Goal: Information Seeking & Learning: Learn about a topic

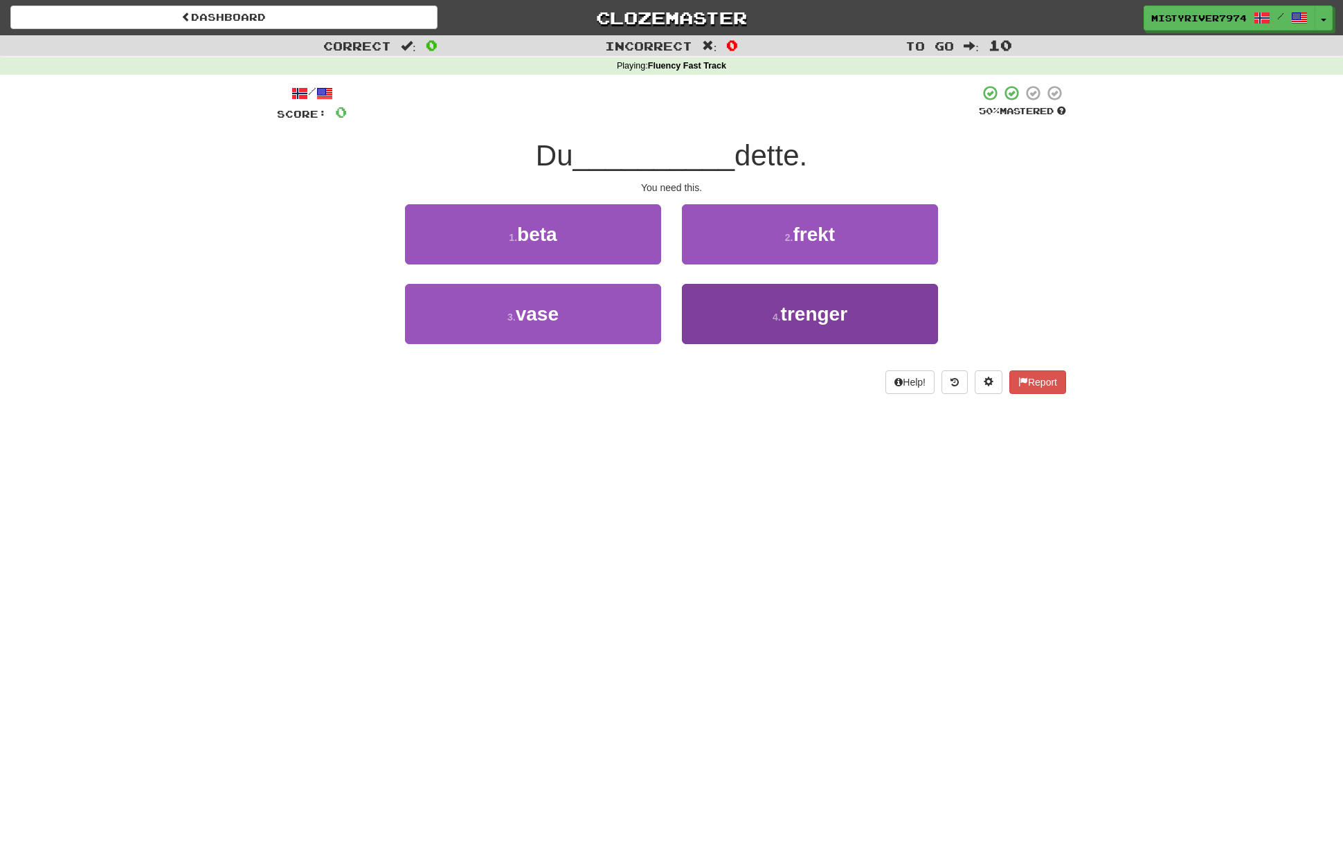
click at [788, 295] on button "4 . trenger" at bounding box center [810, 314] width 256 height 60
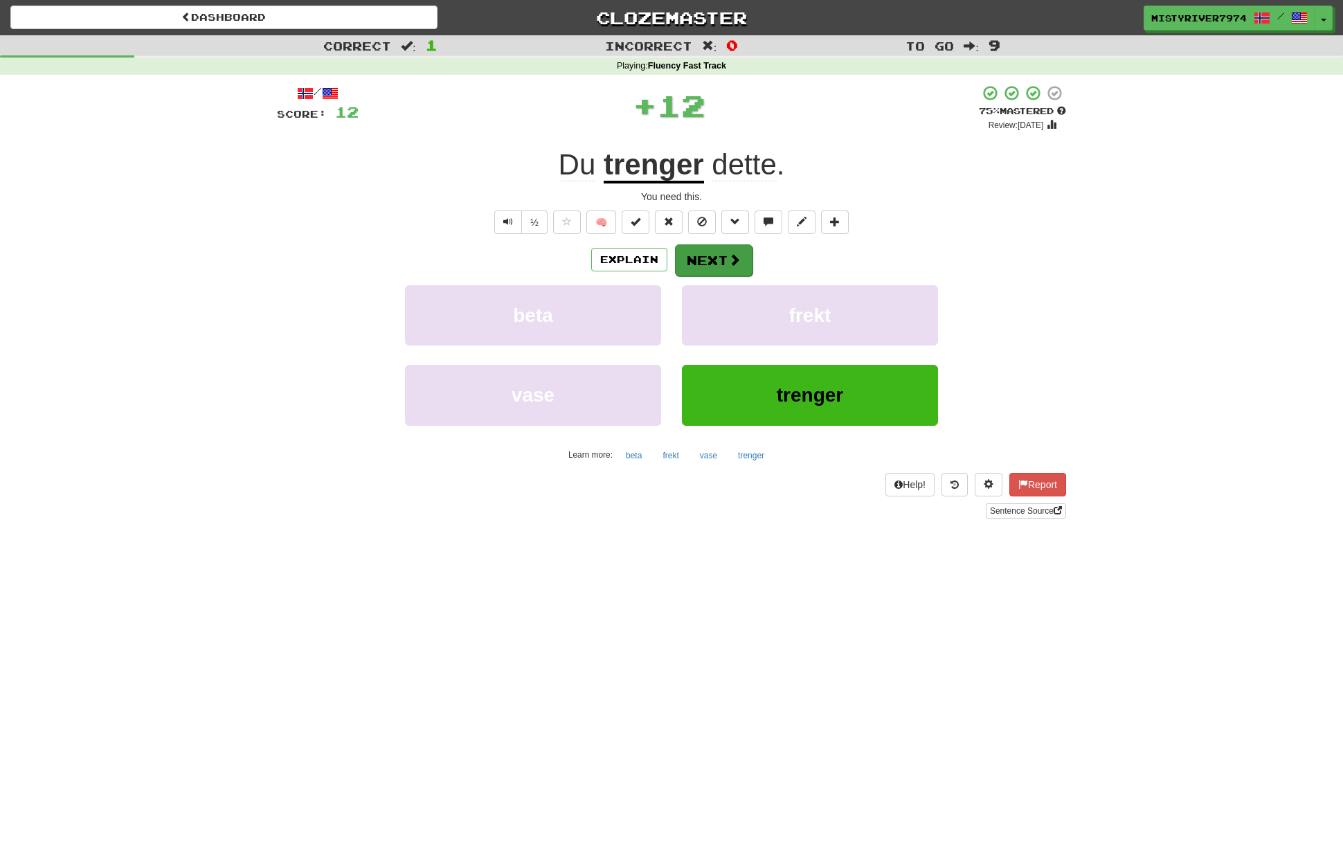
click at [734, 267] on button "Next" at bounding box center [714, 260] width 78 height 32
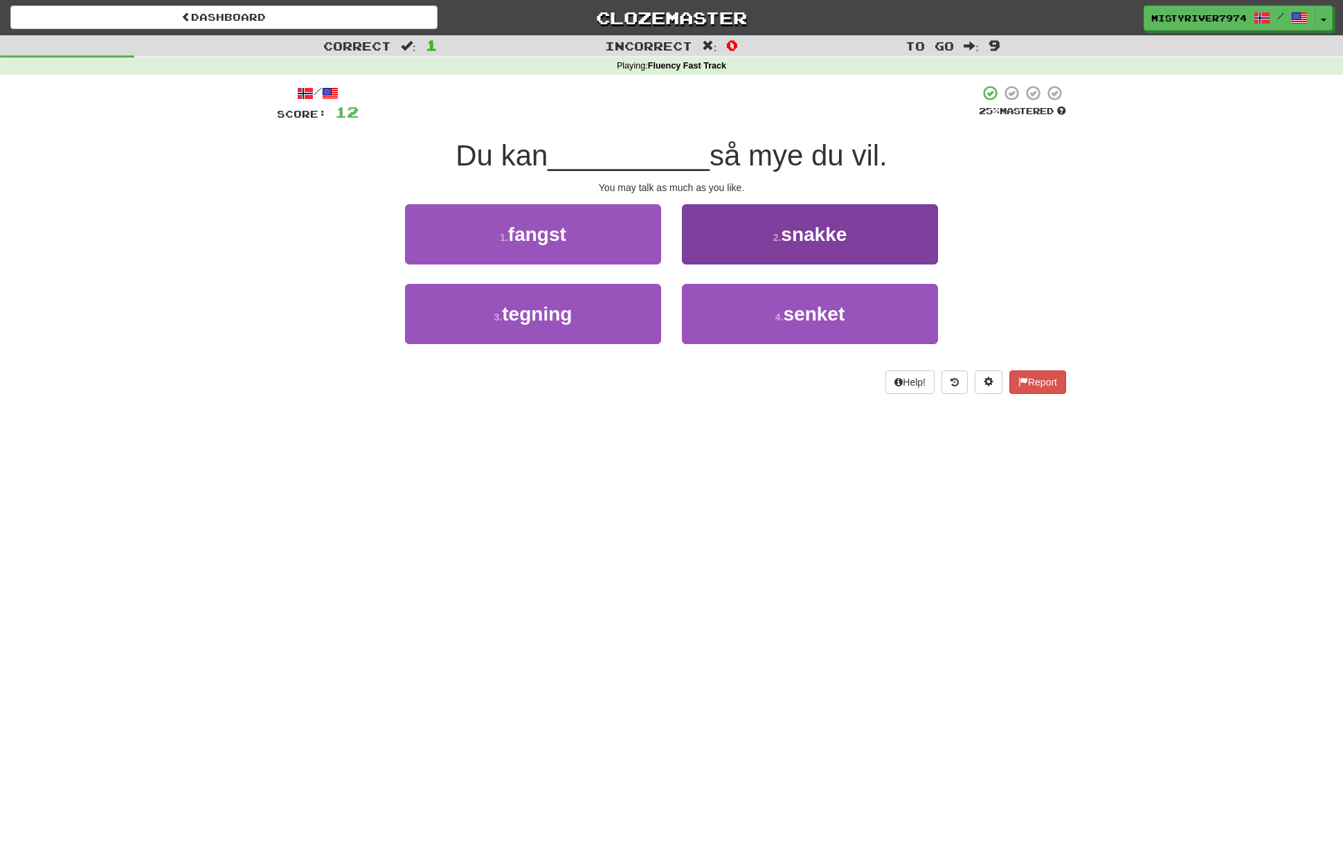
click at [738, 261] on button "2 . snakke" at bounding box center [810, 234] width 256 height 60
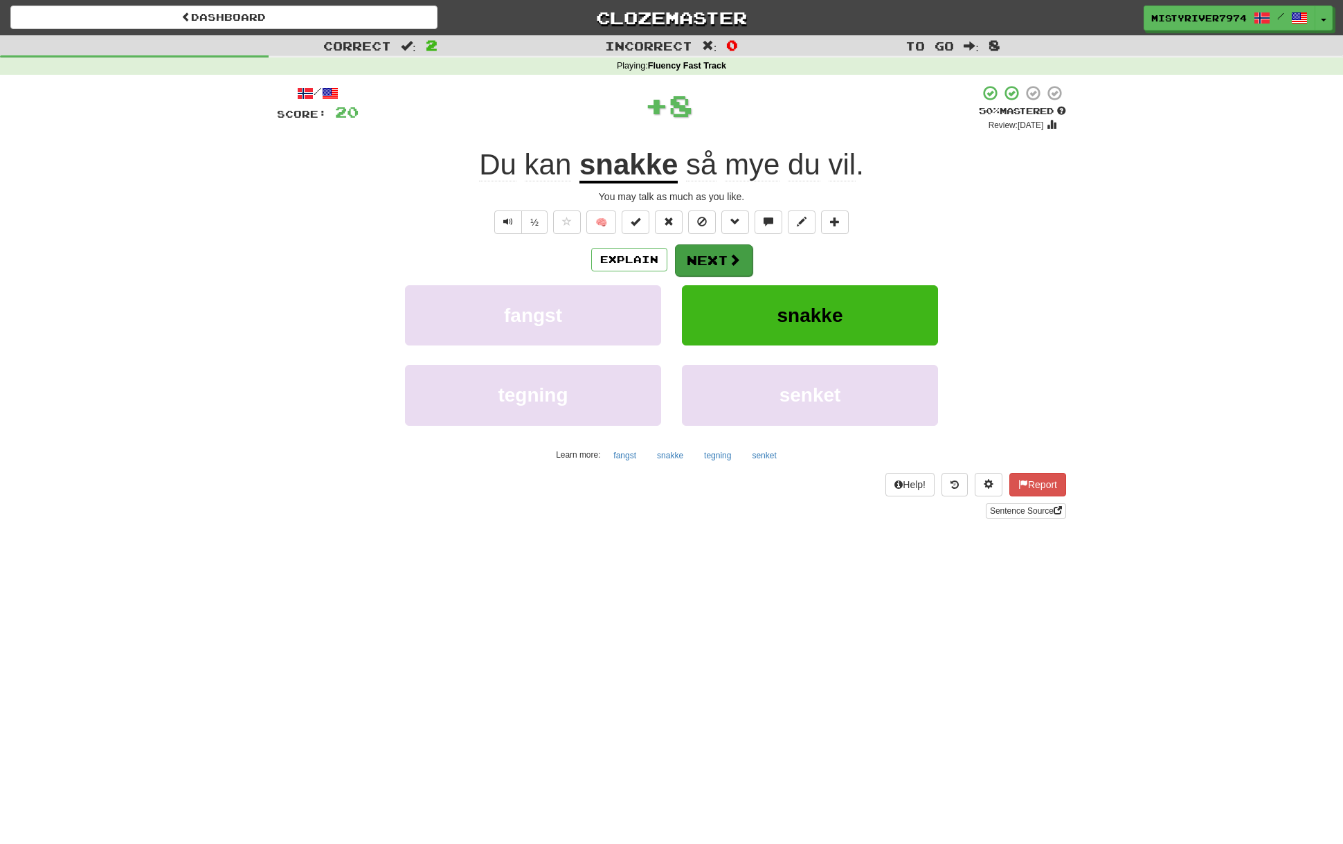
click at [700, 257] on button "Next" at bounding box center [714, 260] width 78 height 32
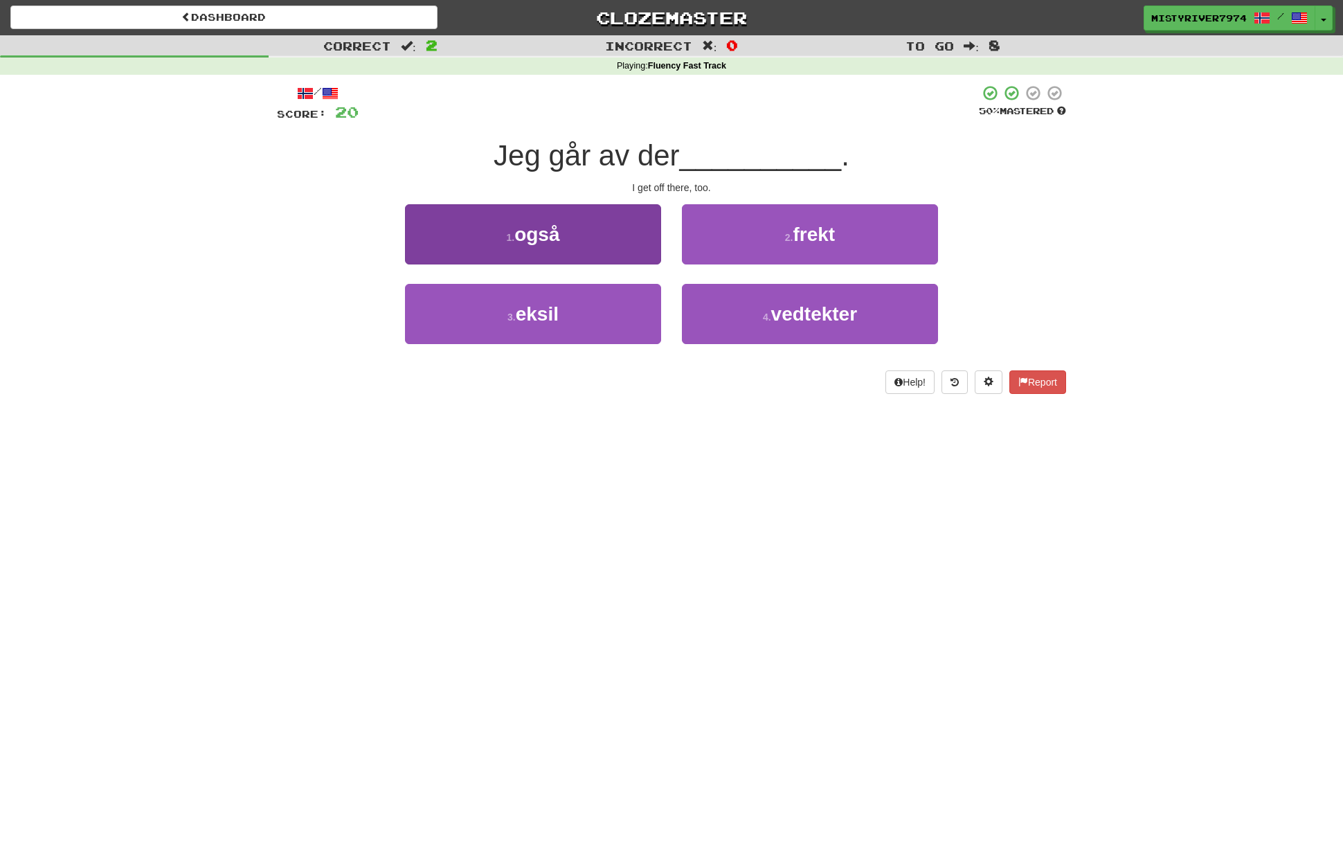
click at [624, 223] on button "1 . også" at bounding box center [533, 234] width 256 height 60
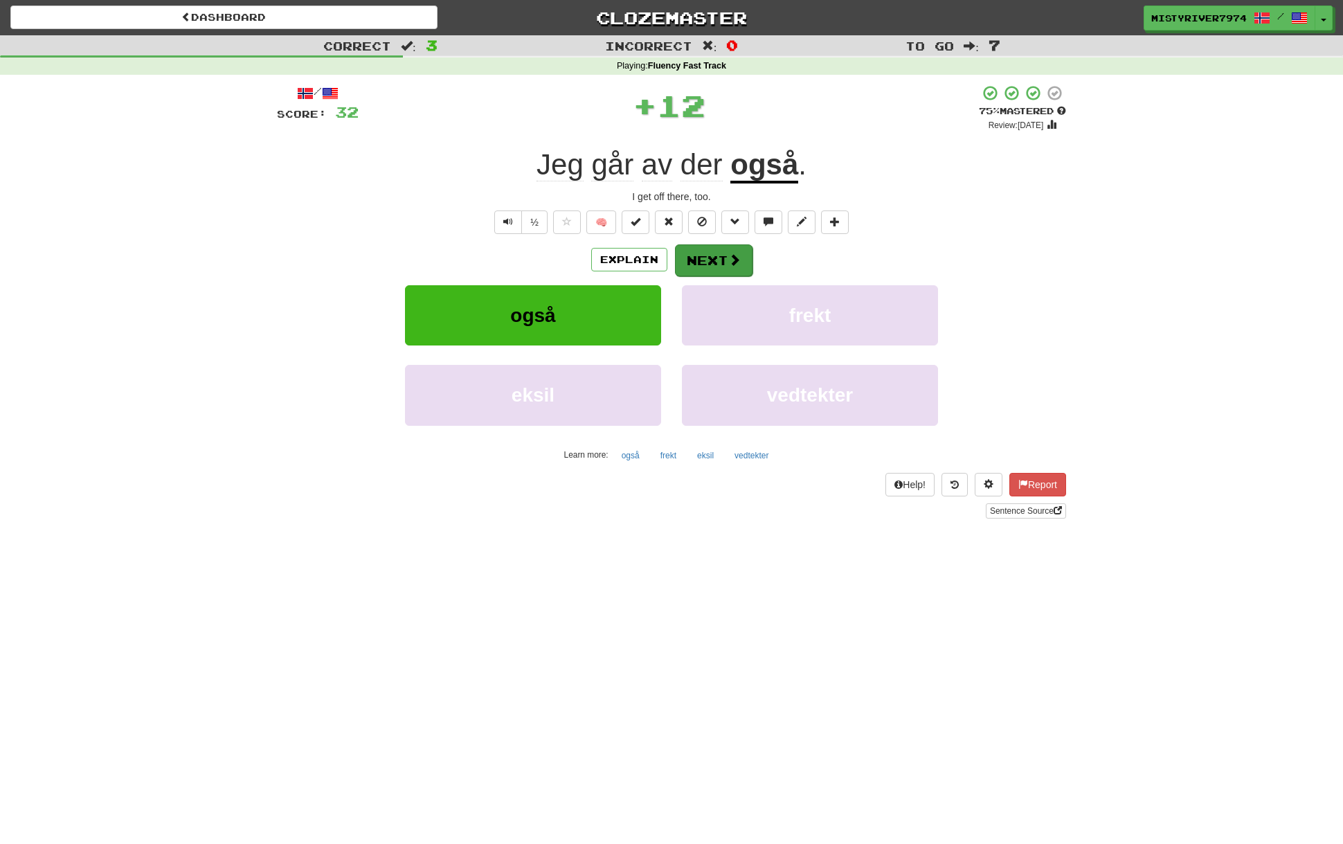
click at [704, 254] on button "Next" at bounding box center [714, 260] width 78 height 32
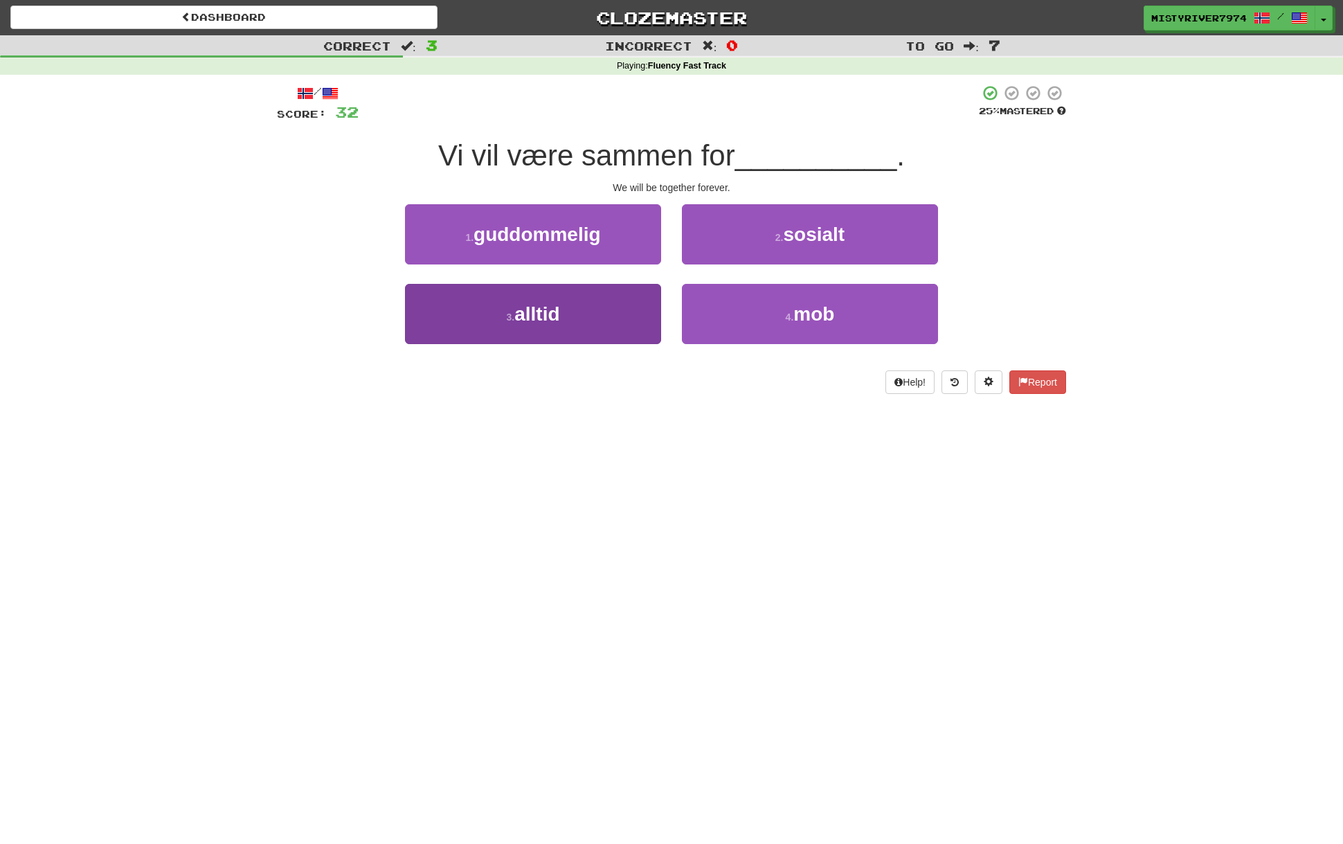
click at [595, 318] on button "3 . alltid" at bounding box center [533, 314] width 256 height 60
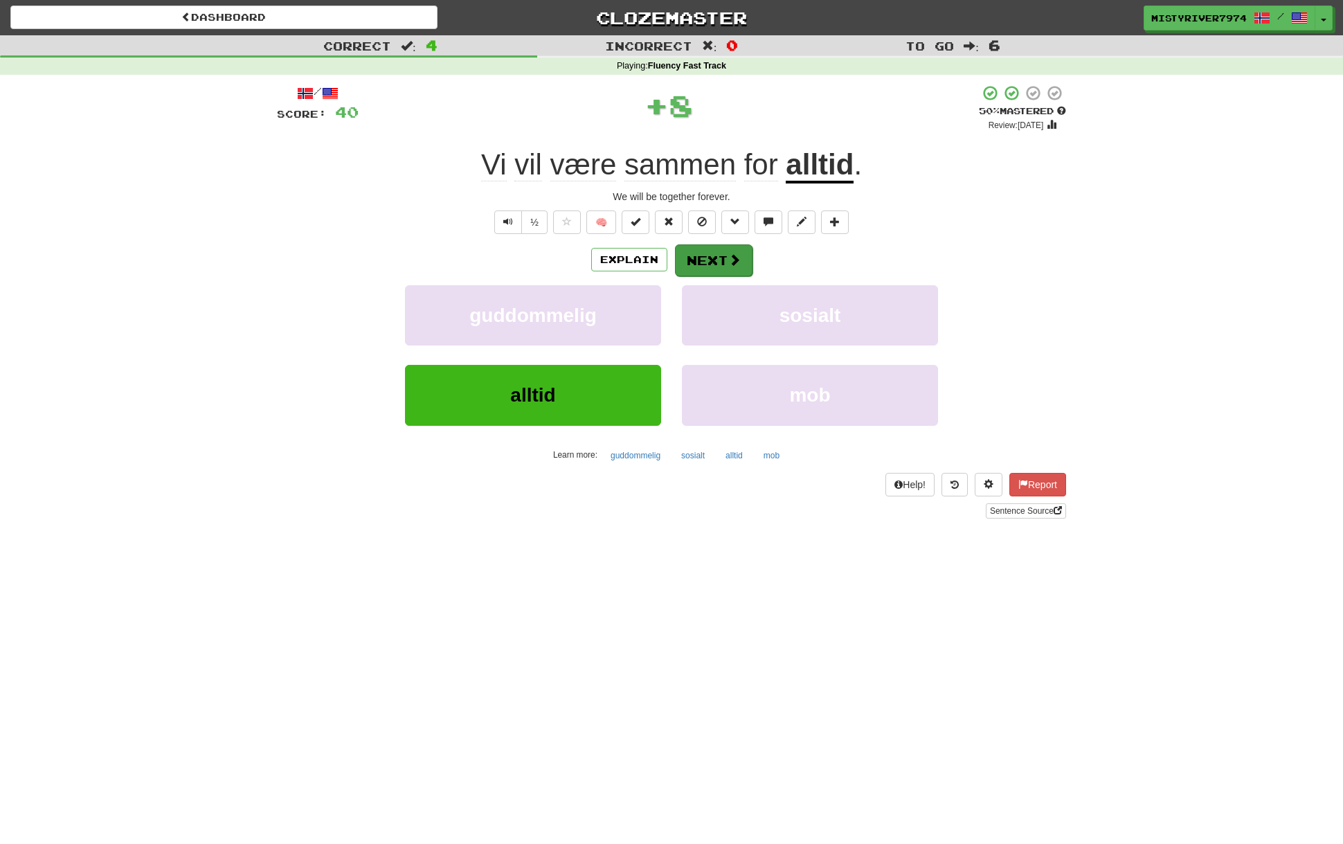
click at [706, 269] on button "Next" at bounding box center [714, 260] width 78 height 32
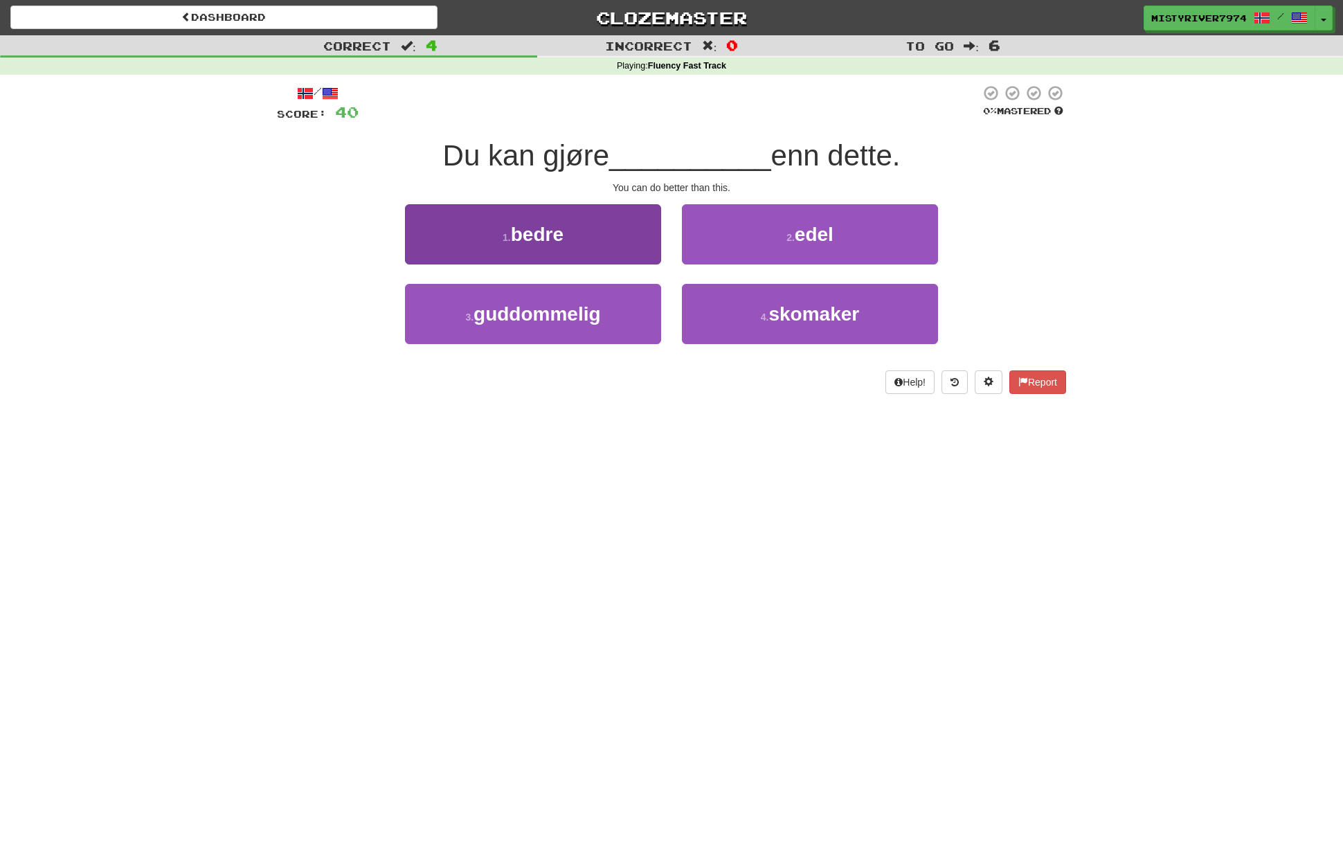
click at [615, 252] on button "1 . bedre" at bounding box center [533, 234] width 256 height 60
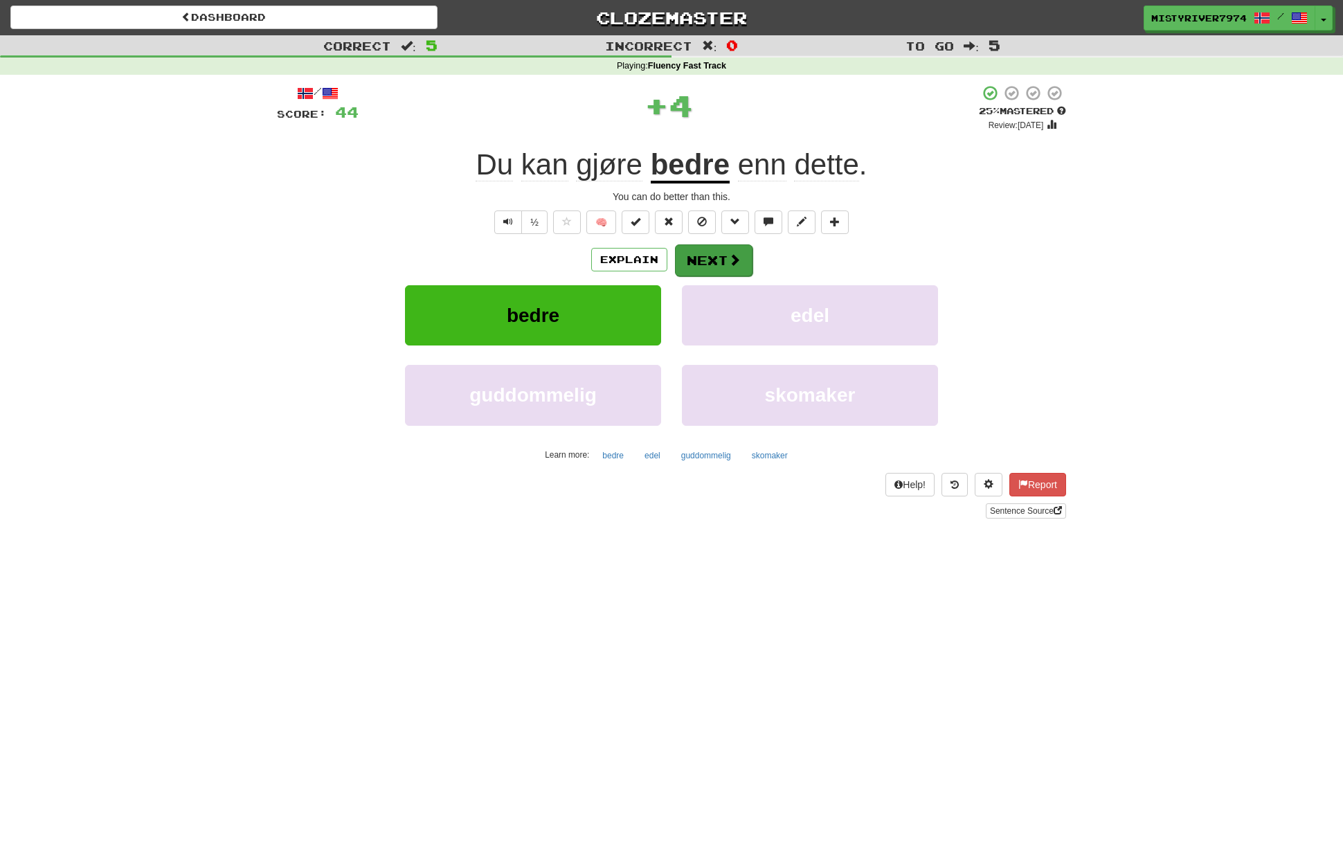
click at [708, 264] on button "Next" at bounding box center [714, 260] width 78 height 32
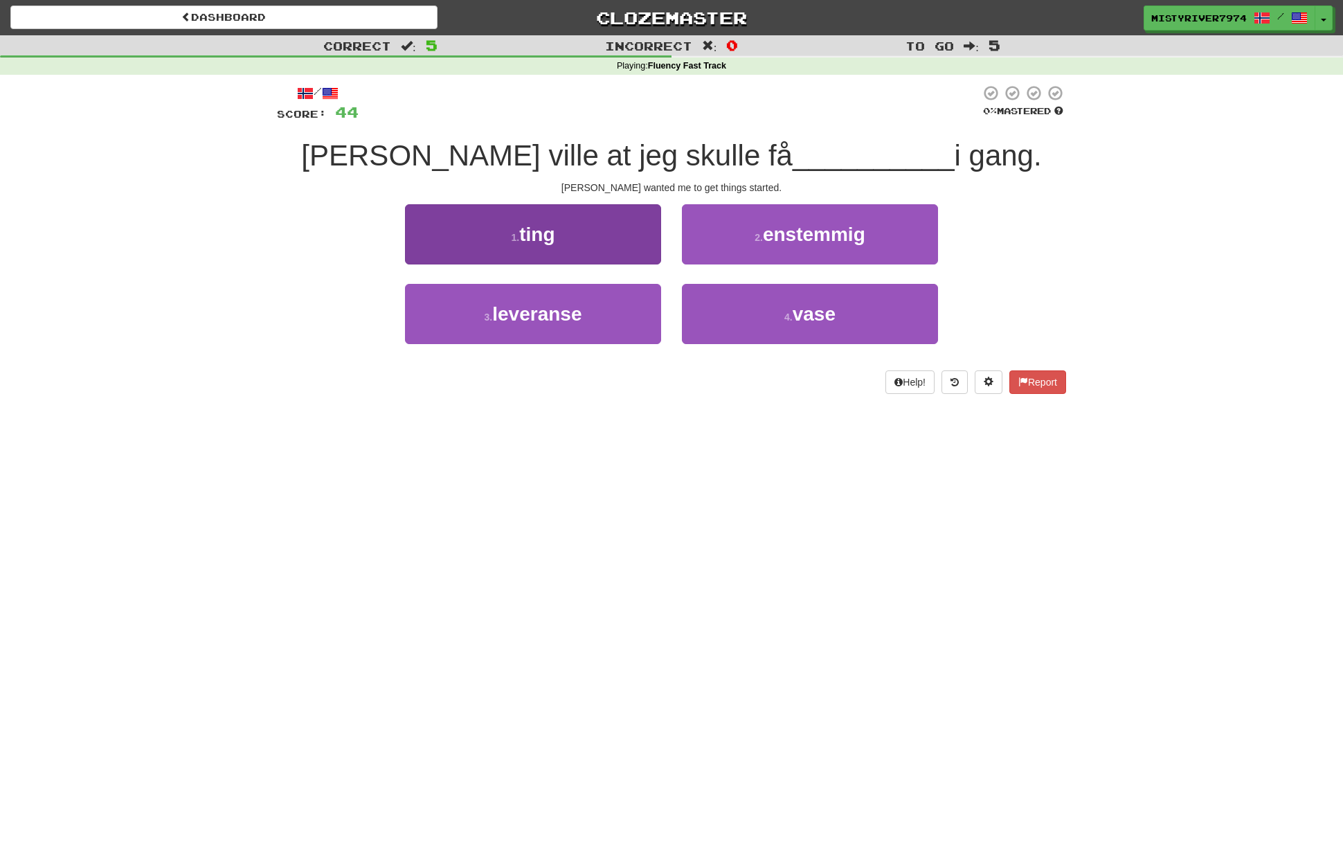
click at [604, 247] on button "1 . ting" at bounding box center [533, 234] width 256 height 60
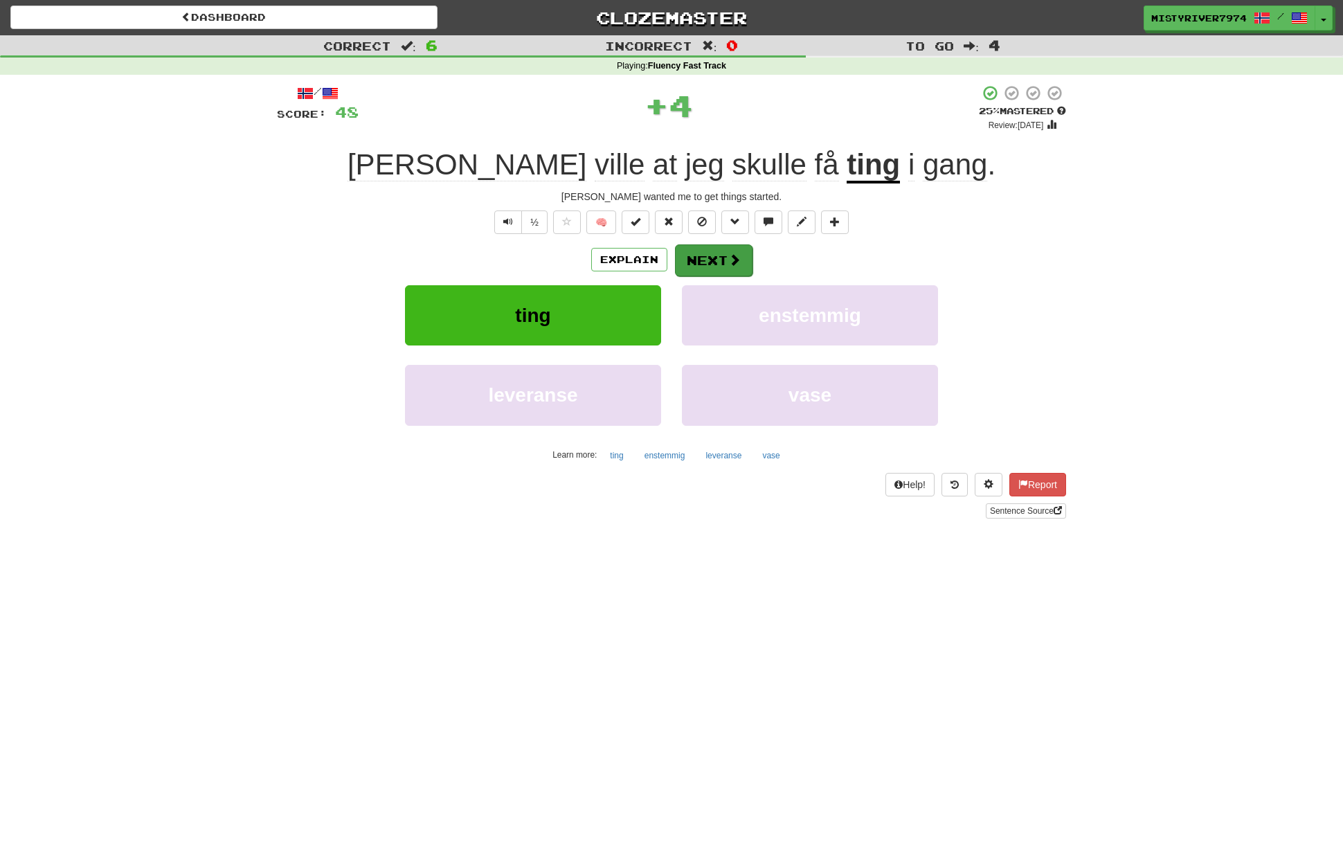
click at [698, 263] on button "Next" at bounding box center [714, 260] width 78 height 32
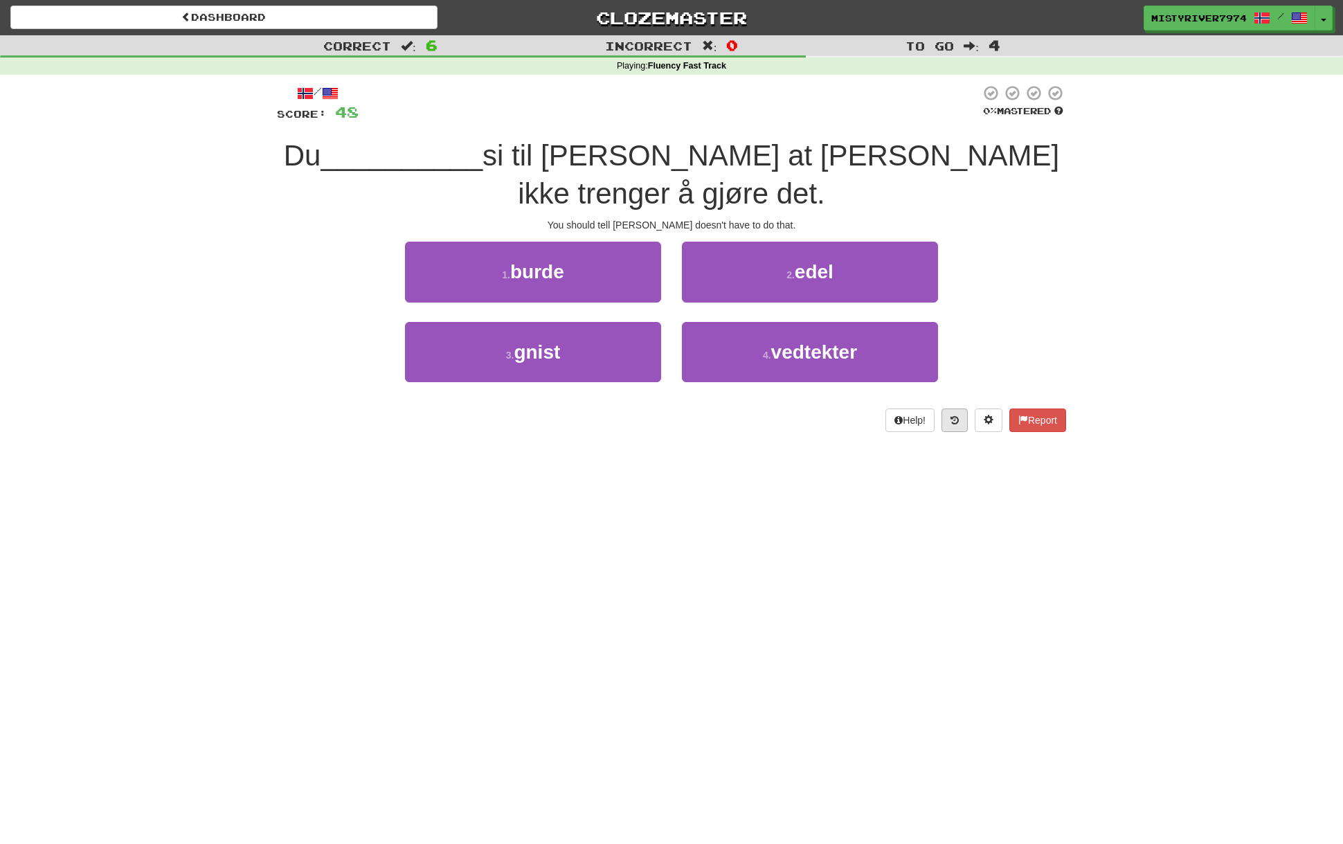
click at [946, 408] on button at bounding box center [954, 420] width 26 height 24
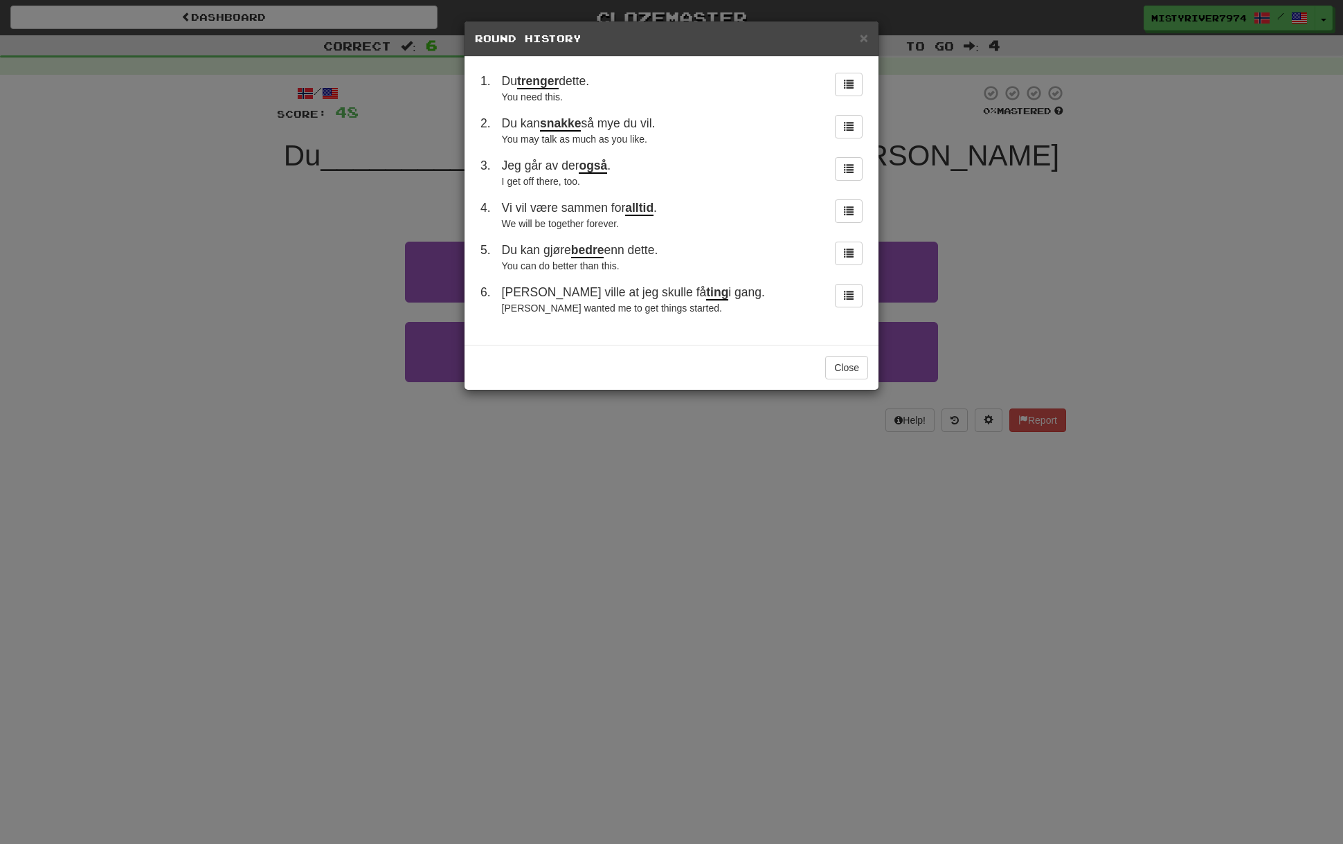
click at [340, 295] on div "× Round History 1 . Du trenger dette. You need this. 2 . Du kan snakke så mye d…" at bounding box center [671, 422] width 1343 height 844
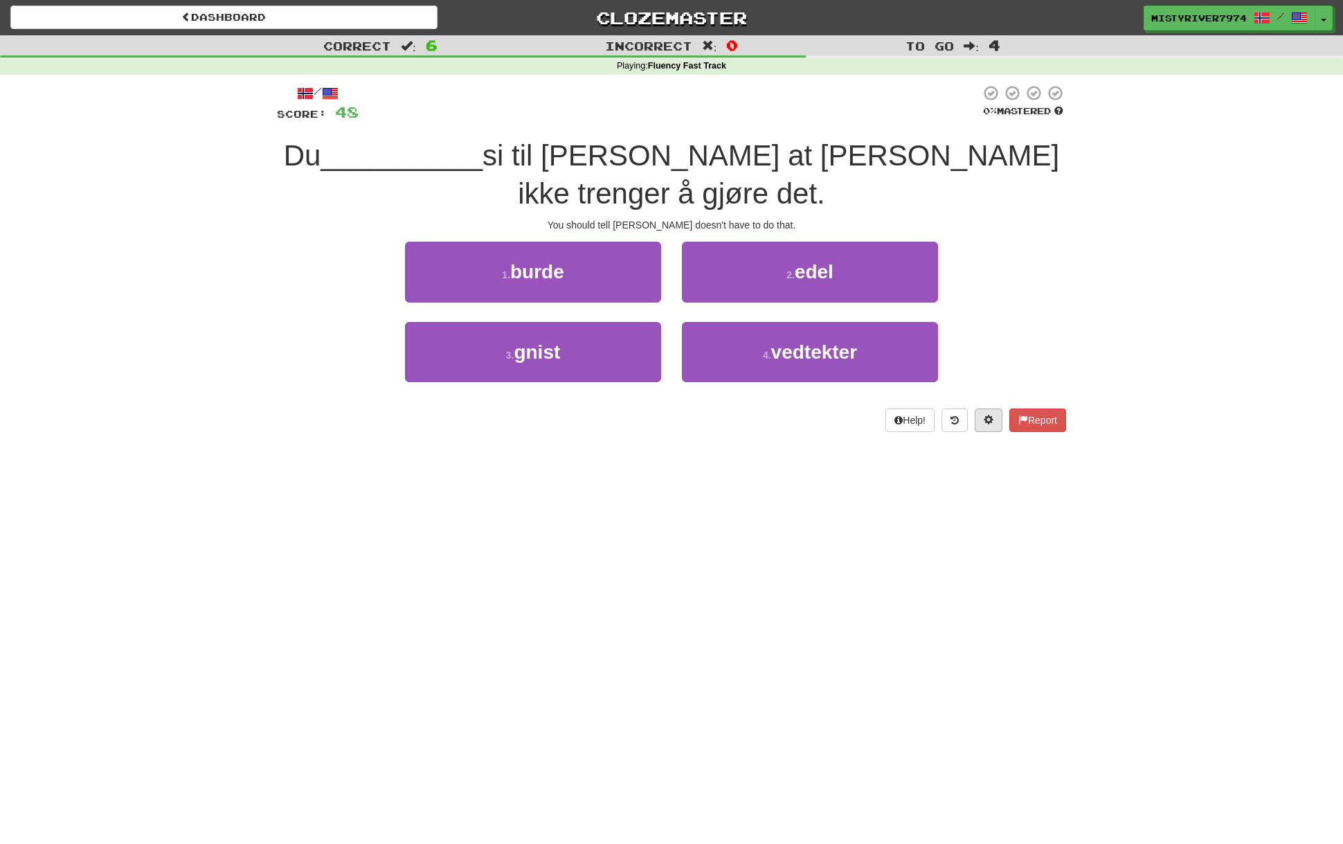
click at [994, 408] on button at bounding box center [988, 420] width 28 height 24
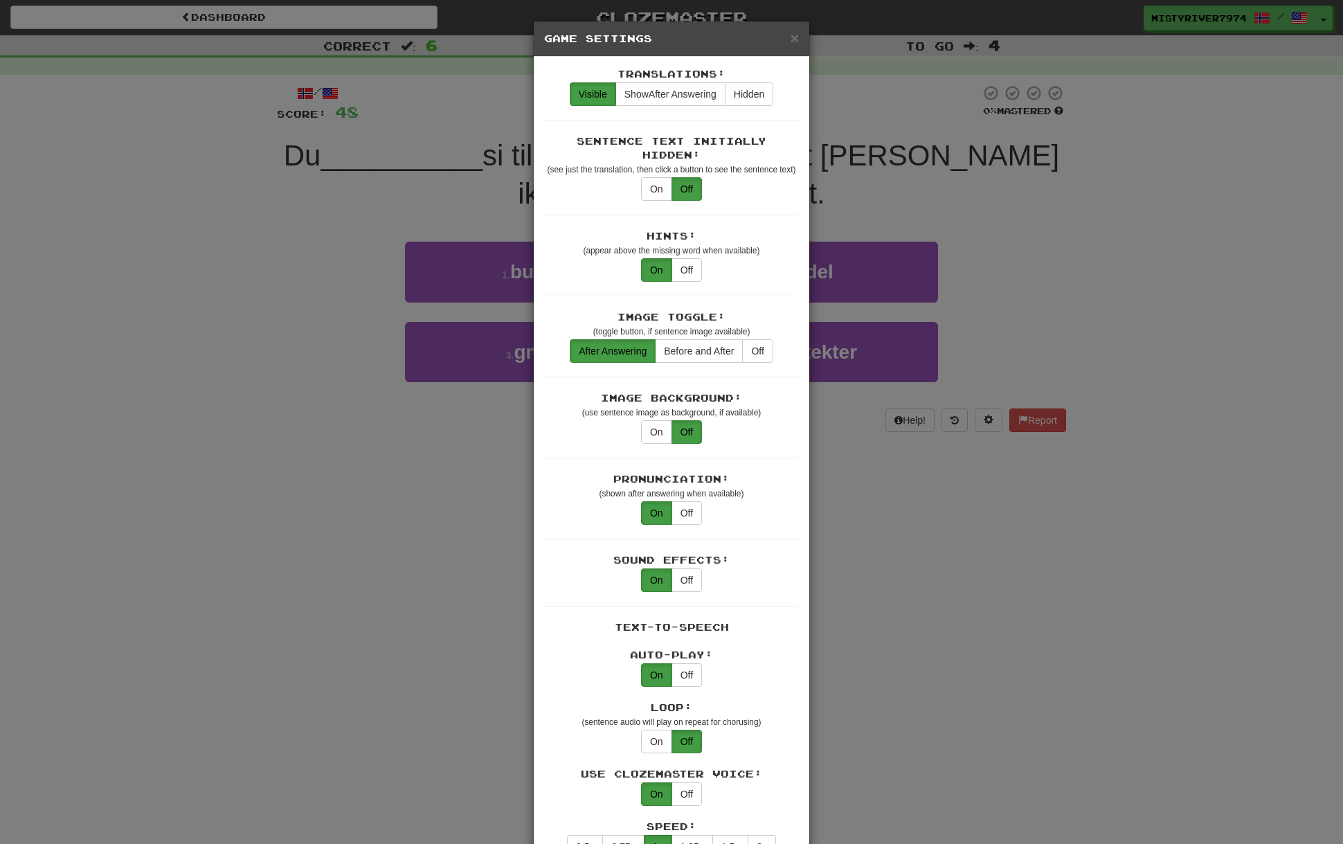
click at [981, 415] on div "× Game Settings Translations: Visible Show After Answering Hidden Sentence Text…" at bounding box center [671, 422] width 1343 height 844
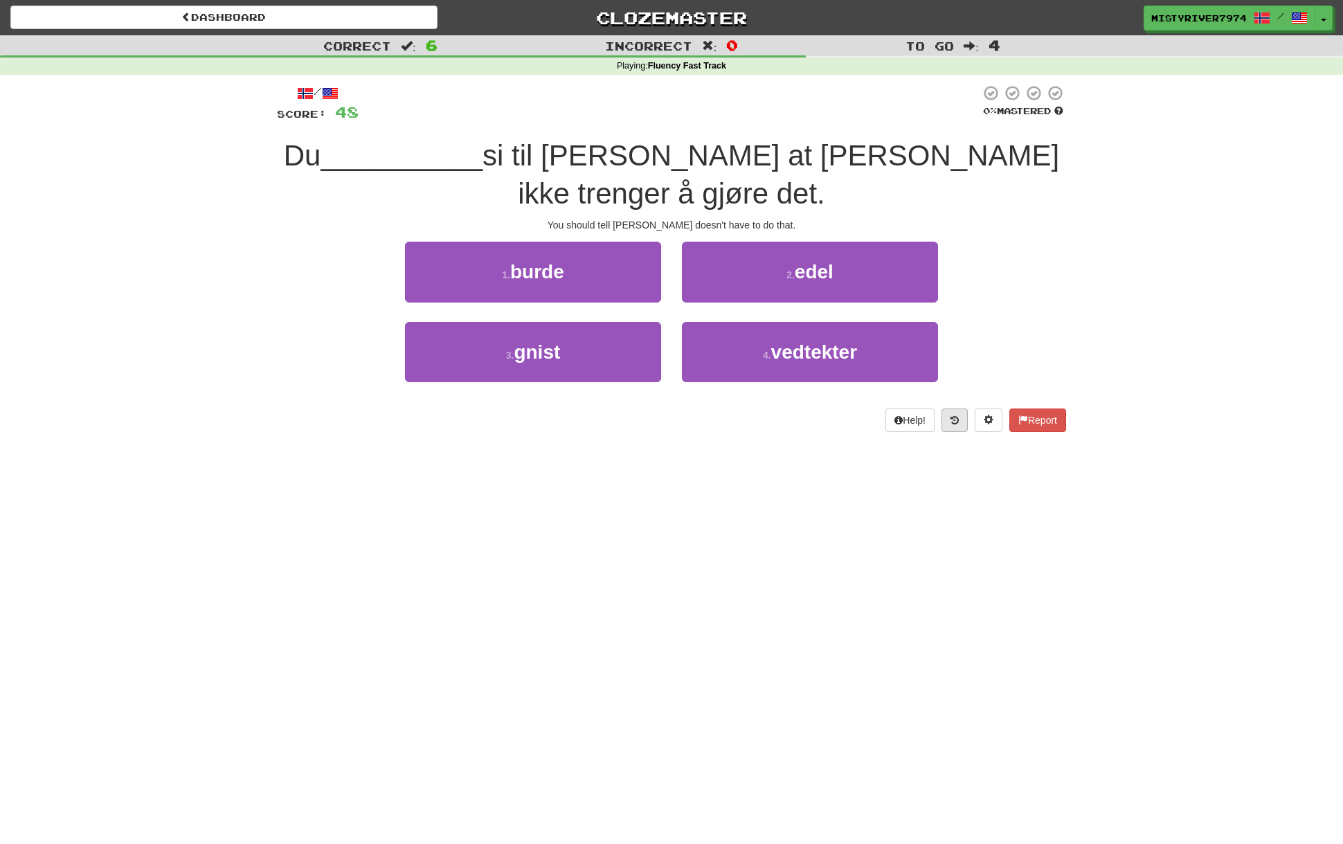
click at [955, 408] on button at bounding box center [954, 420] width 26 height 24
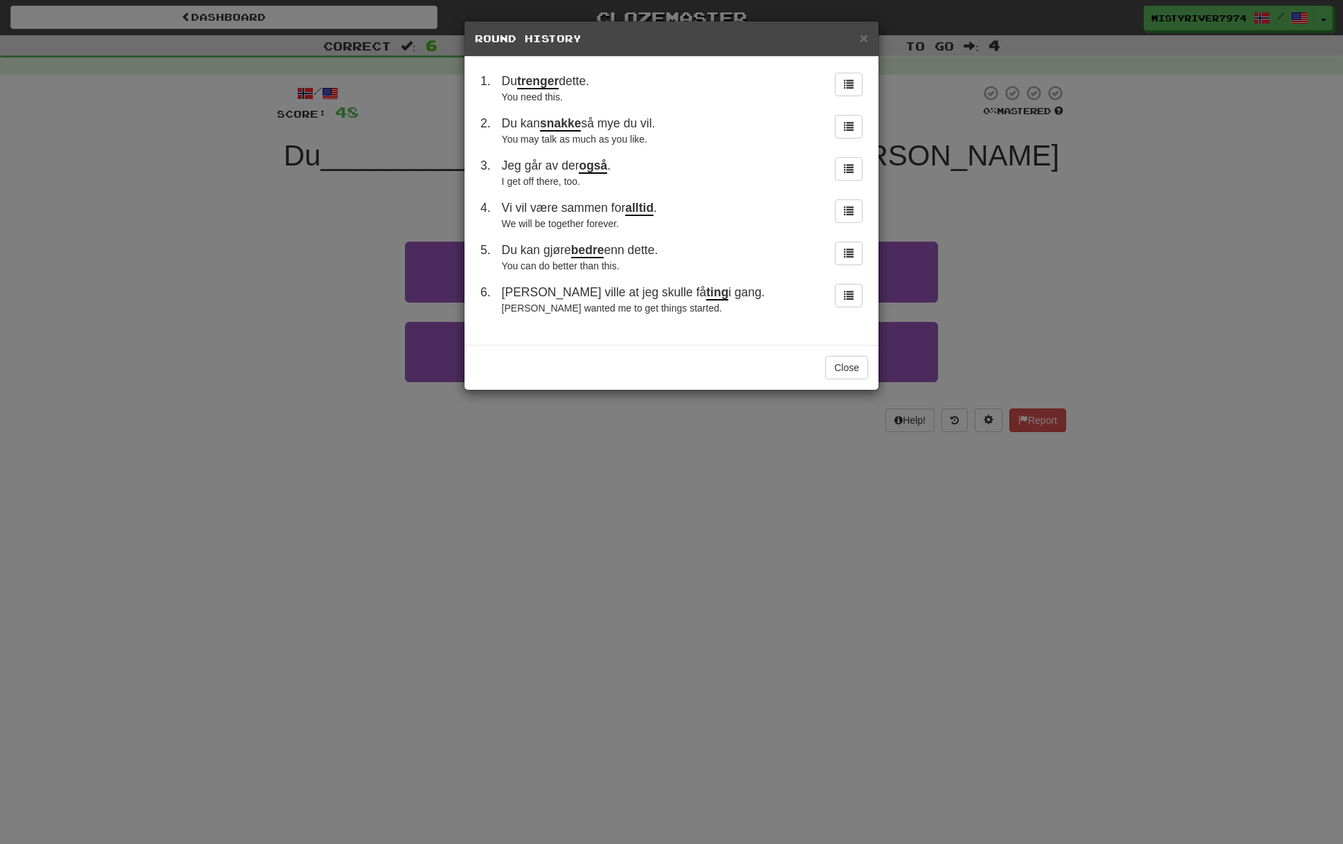
click at [930, 427] on div "× Round History 1 . Du trenger dette. You need this. 2 . Du kan snakke så mye d…" at bounding box center [671, 422] width 1343 height 844
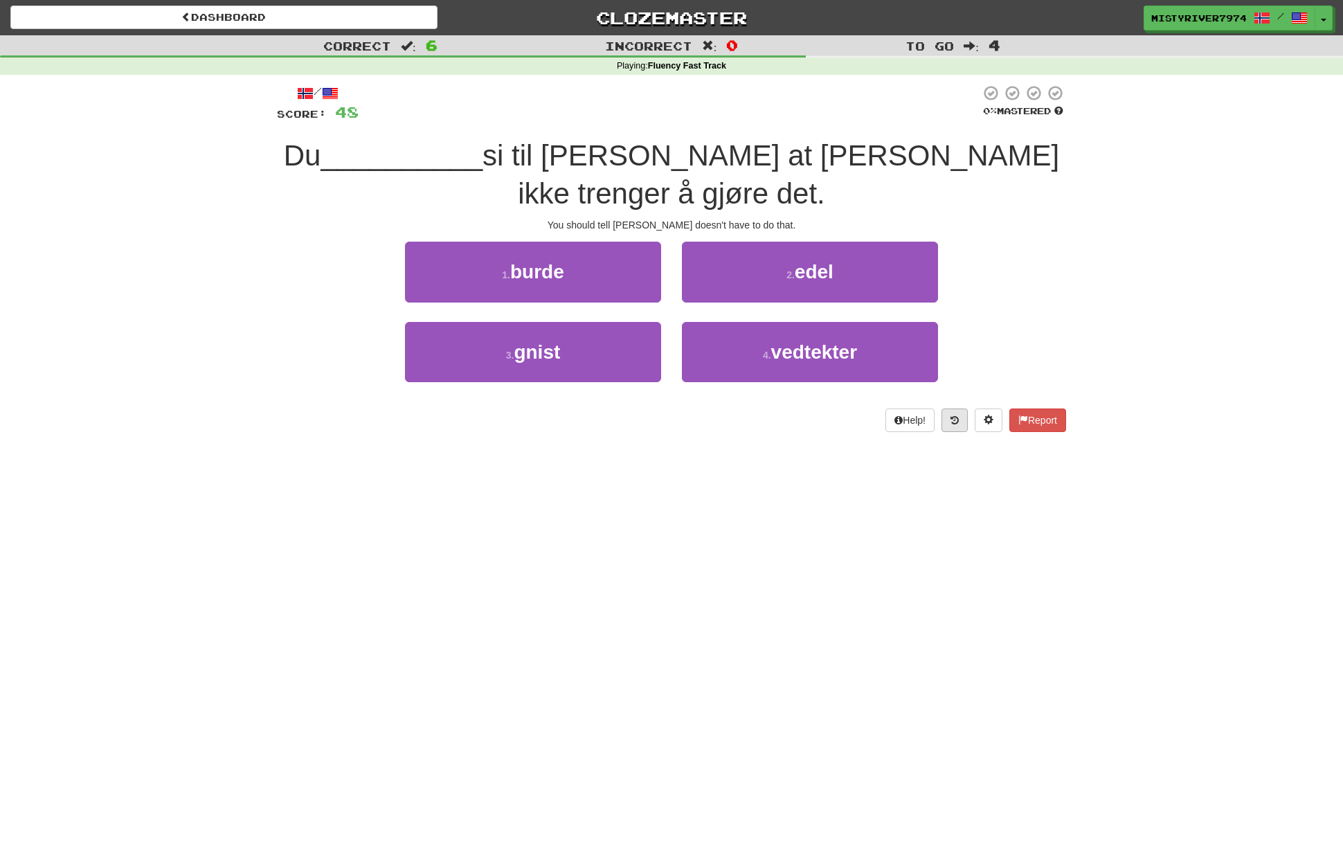
click at [955, 408] on button at bounding box center [954, 420] width 26 height 24
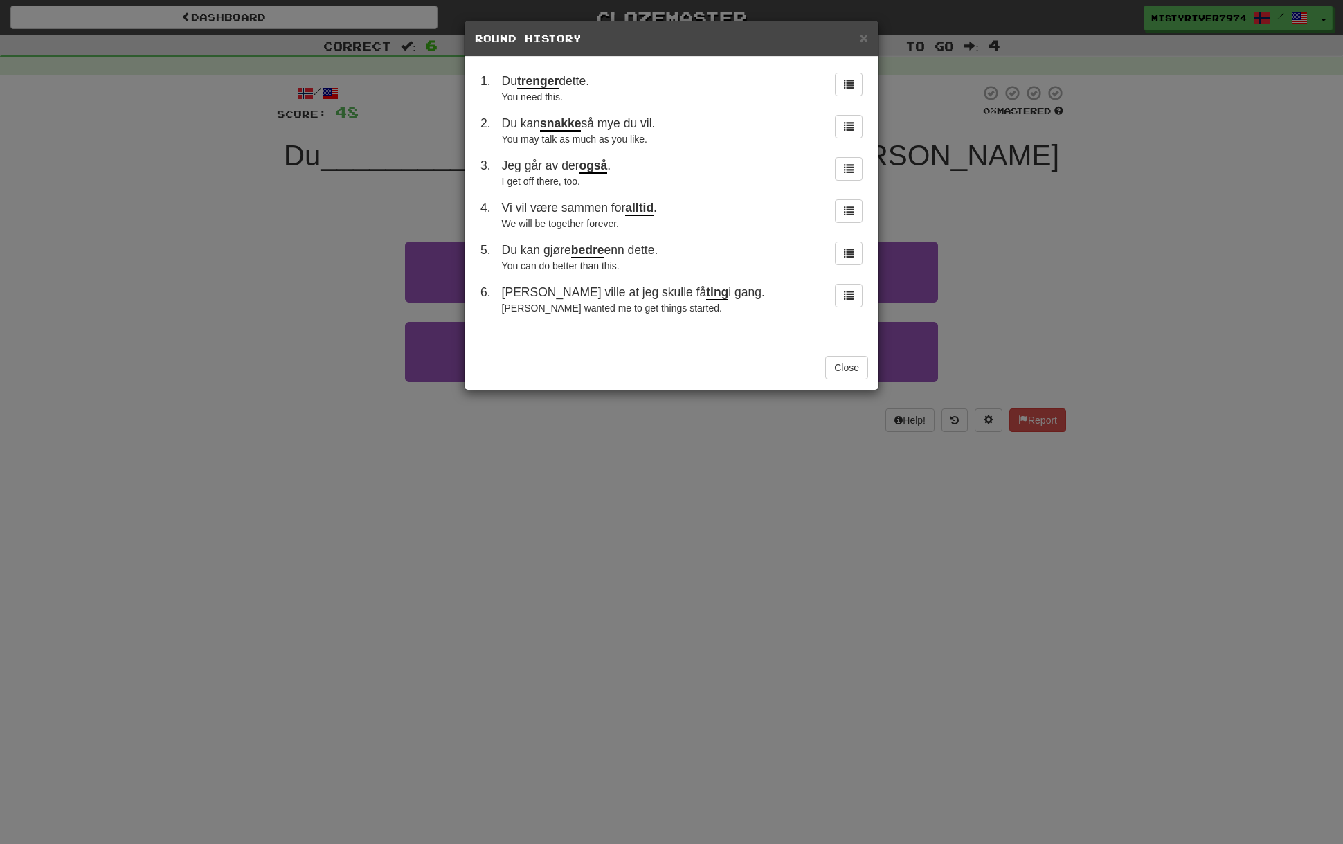
drag, startPoint x: 955, startPoint y: 385, endPoint x: 943, endPoint y: 400, distance: 19.2
click at [945, 397] on div "× Round History 1 . Du trenger dette. You need this. 2 . Du kan snakke så mye d…" at bounding box center [671, 422] width 1343 height 844
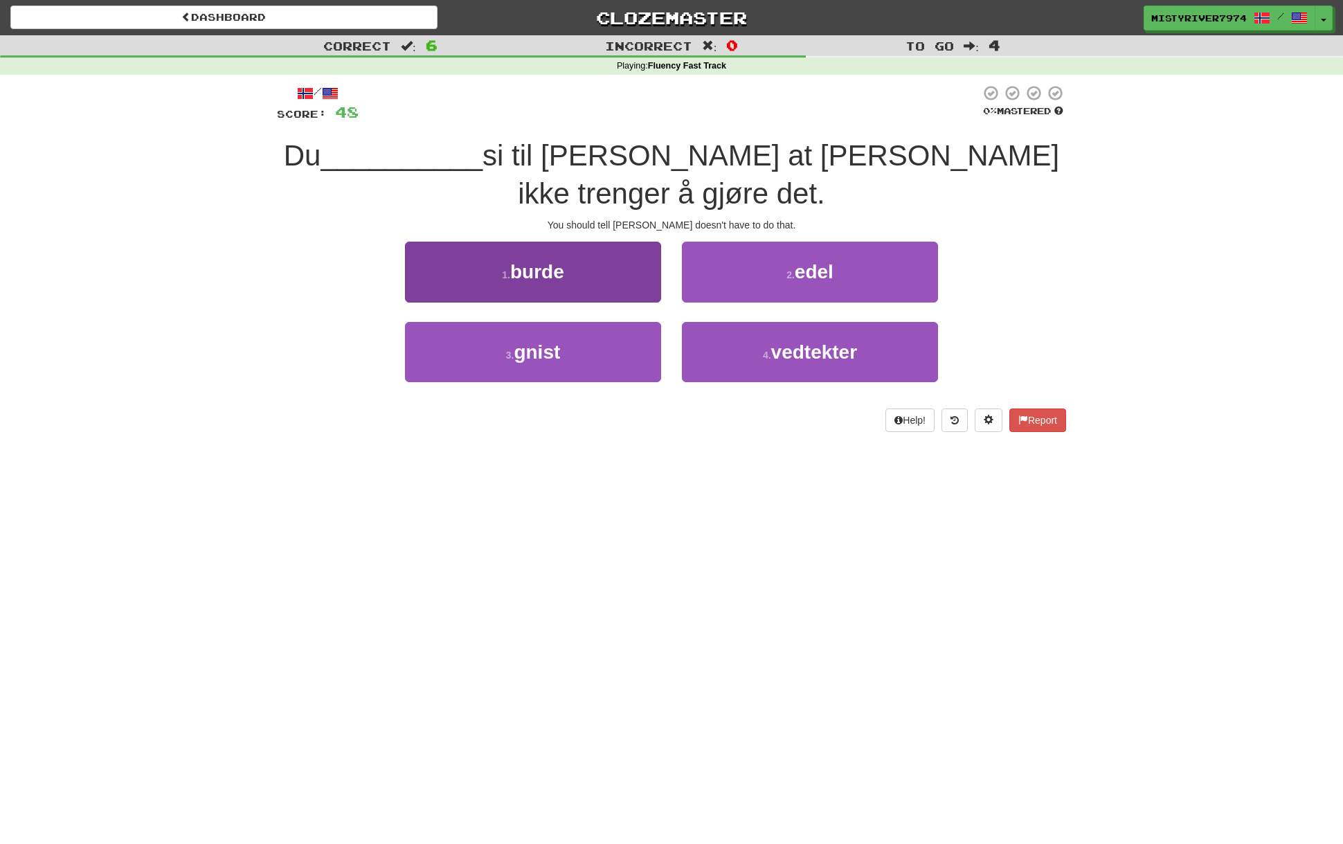
click at [549, 260] on button "1 . burde" at bounding box center [533, 272] width 256 height 60
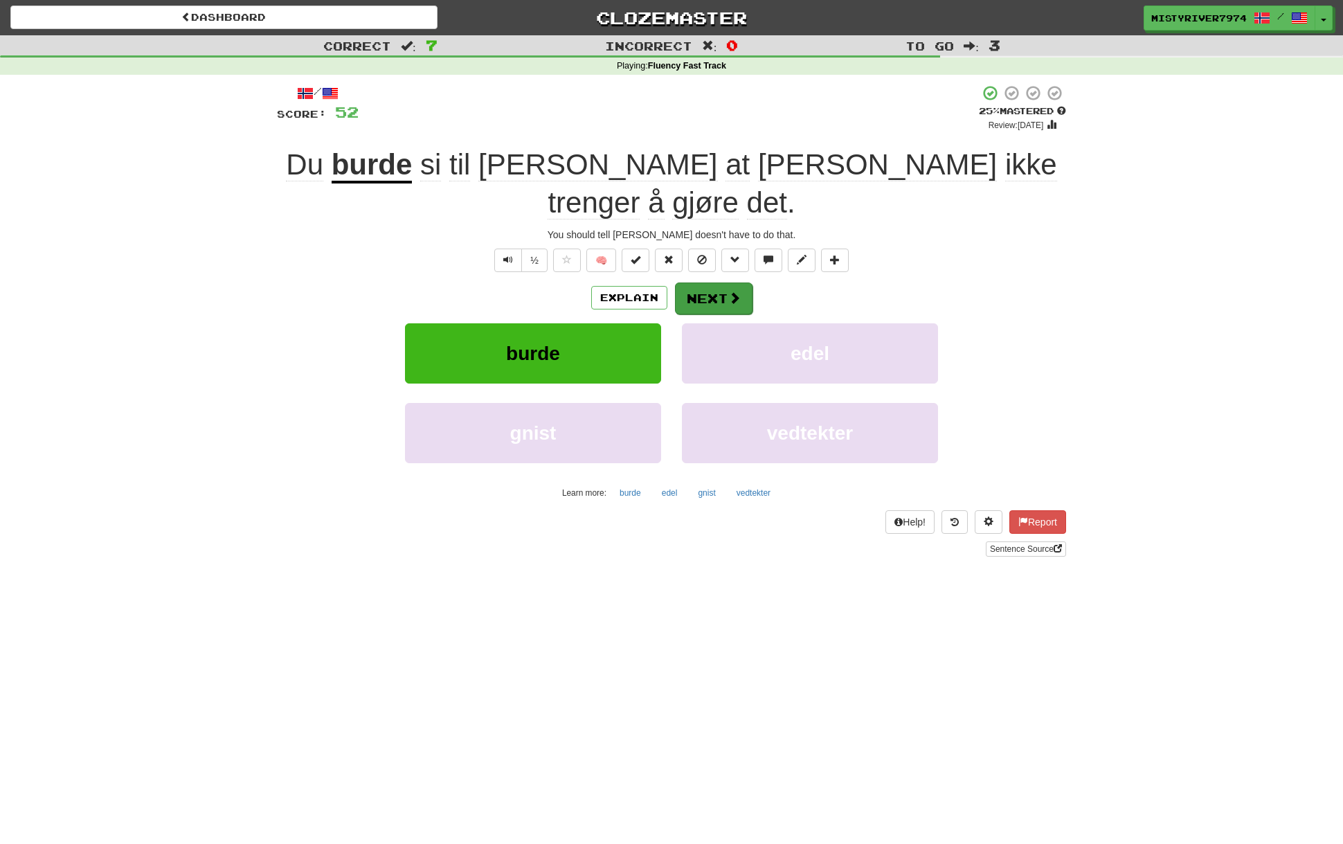
click at [735, 291] on span at bounding box center [734, 297] width 12 height 12
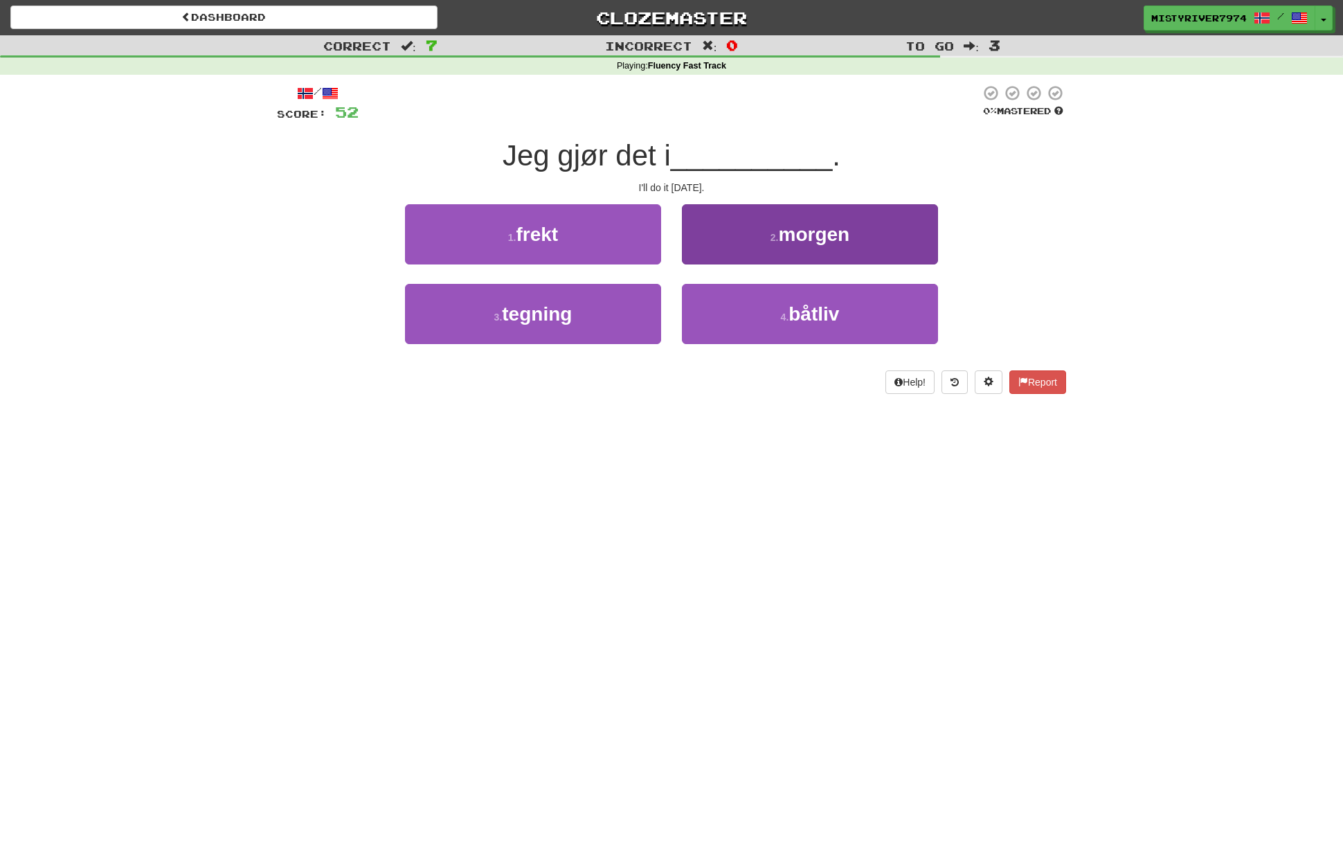
click at [748, 256] on button "2 . morgen" at bounding box center [810, 234] width 256 height 60
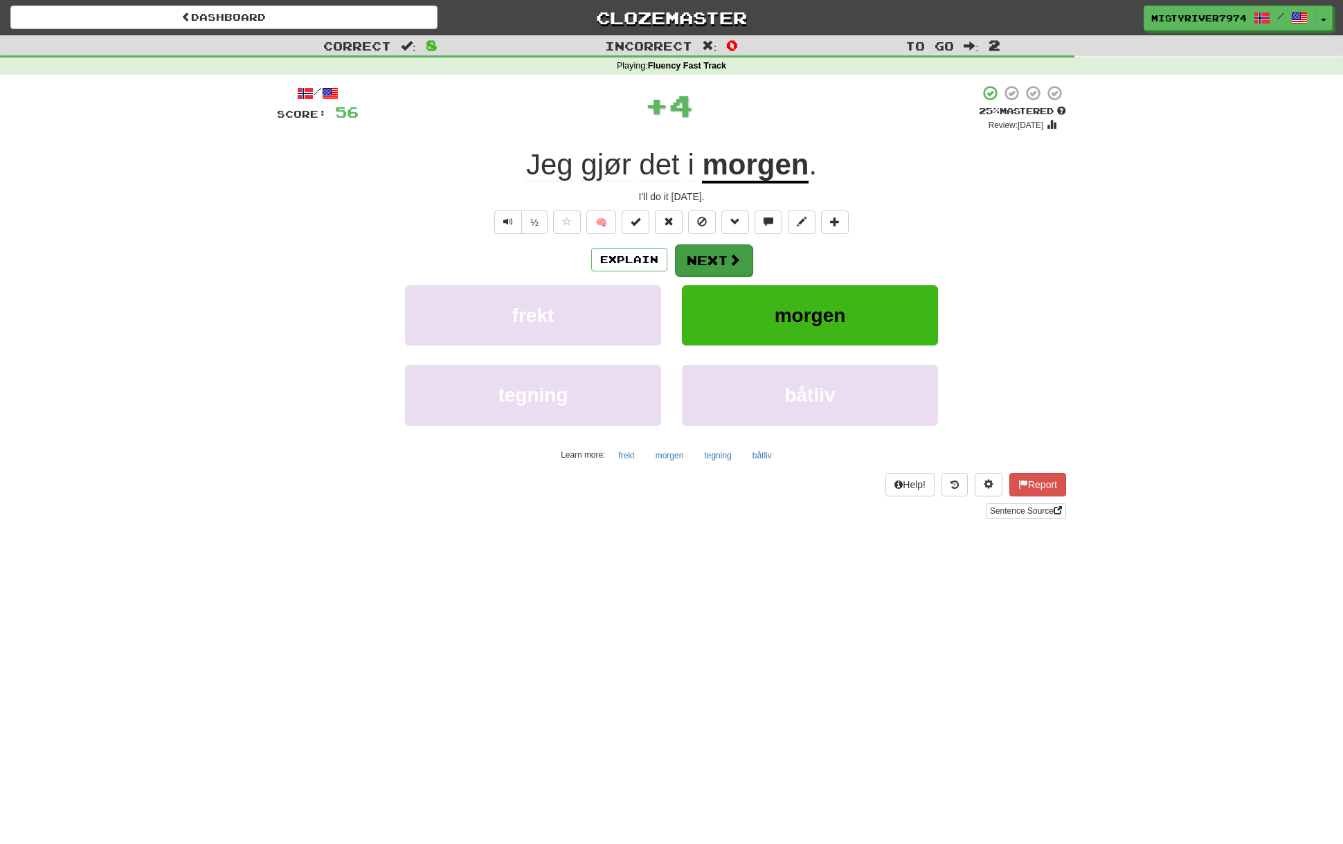
click at [726, 254] on button "Next" at bounding box center [714, 260] width 78 height 32
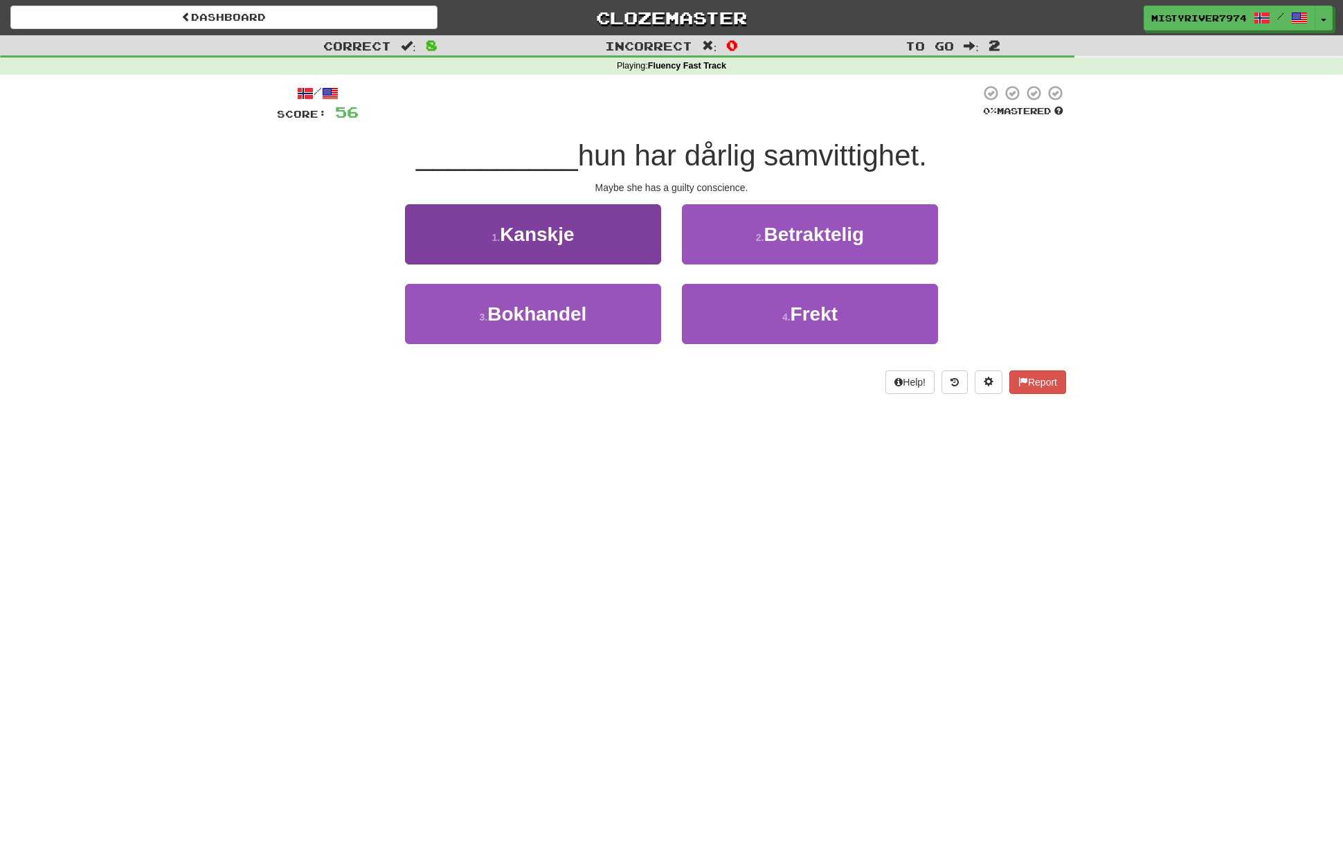
click at [593, 248] on button "1 . [GEOGRAPHIC_DATA]" at bounding box center [533, 234] width 256 height 60
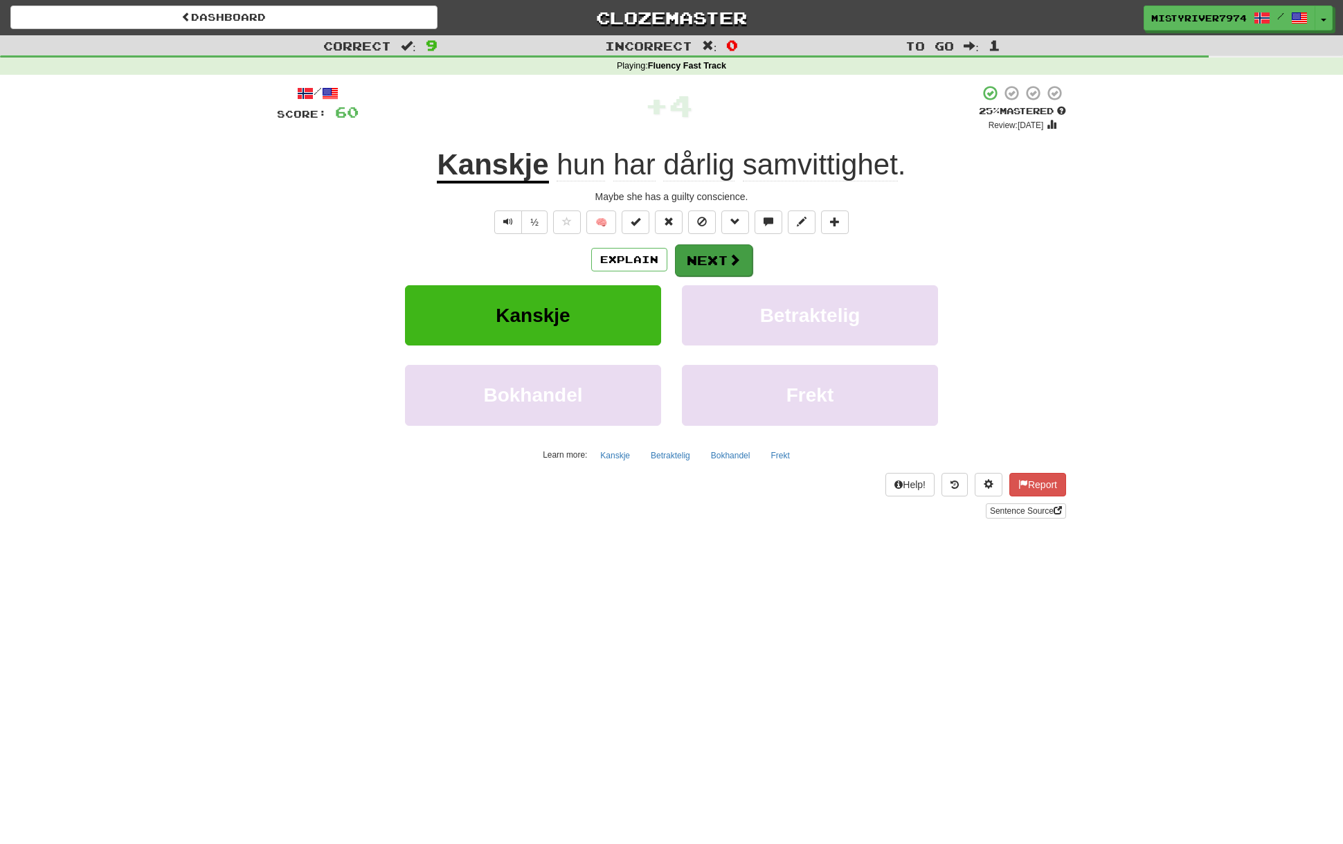
click at [714, 260] on button "Next" at bounding box center [714, 260] width 78 height 32
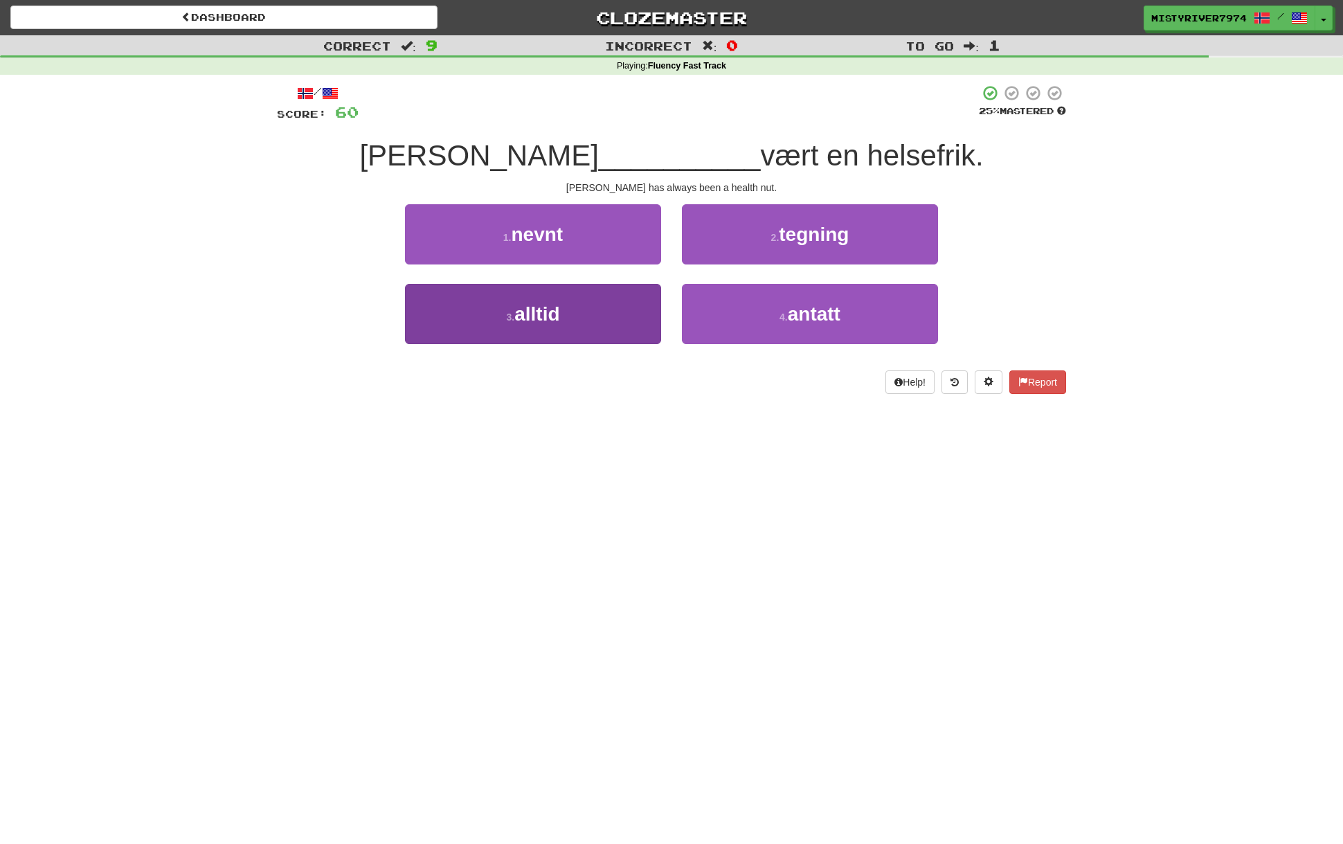
click at [609, 303] on button "3 . alltid" at bounding box center [533, 314] width 256 height 60
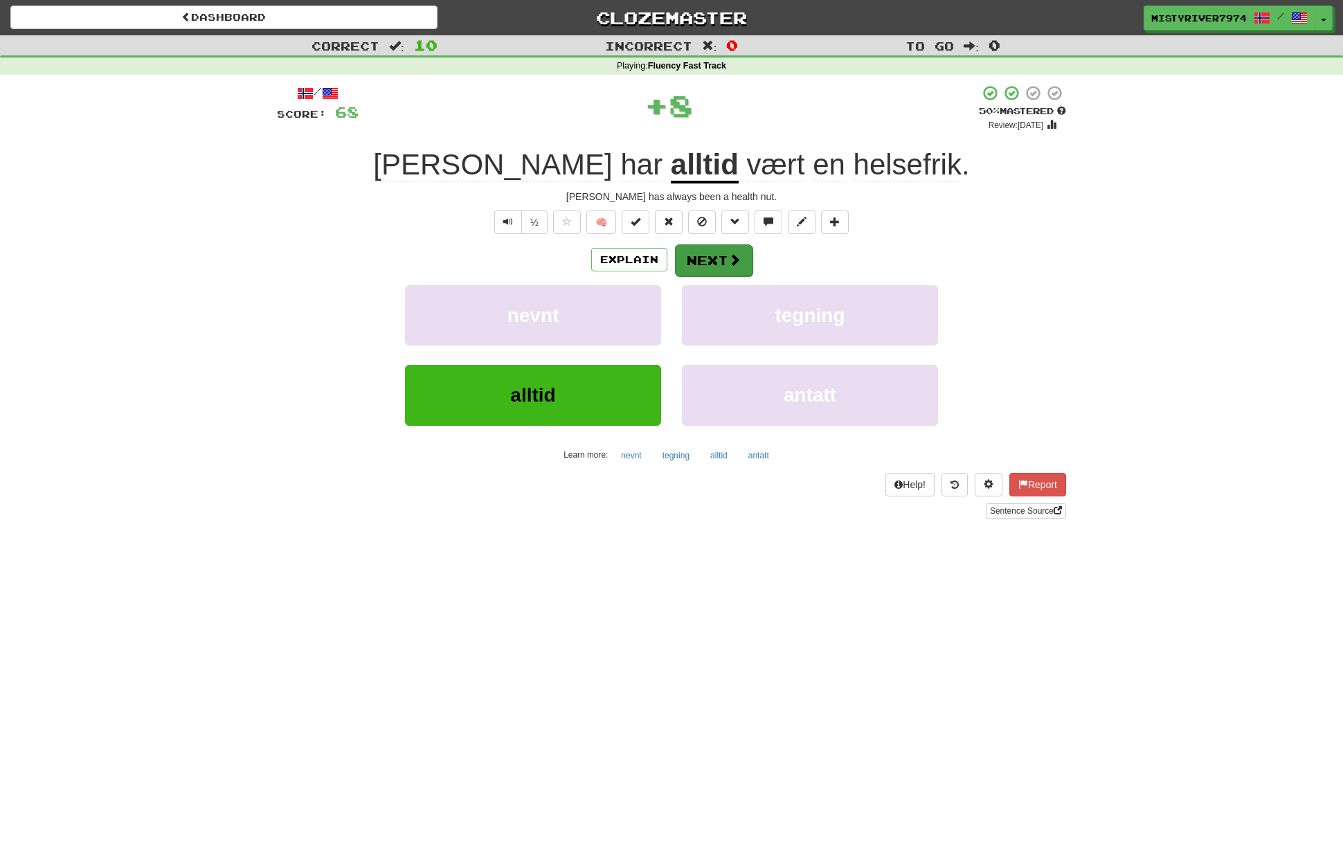
click at [716, 256] on button "Next" at bounding box center [714, 260] width 78 height 32
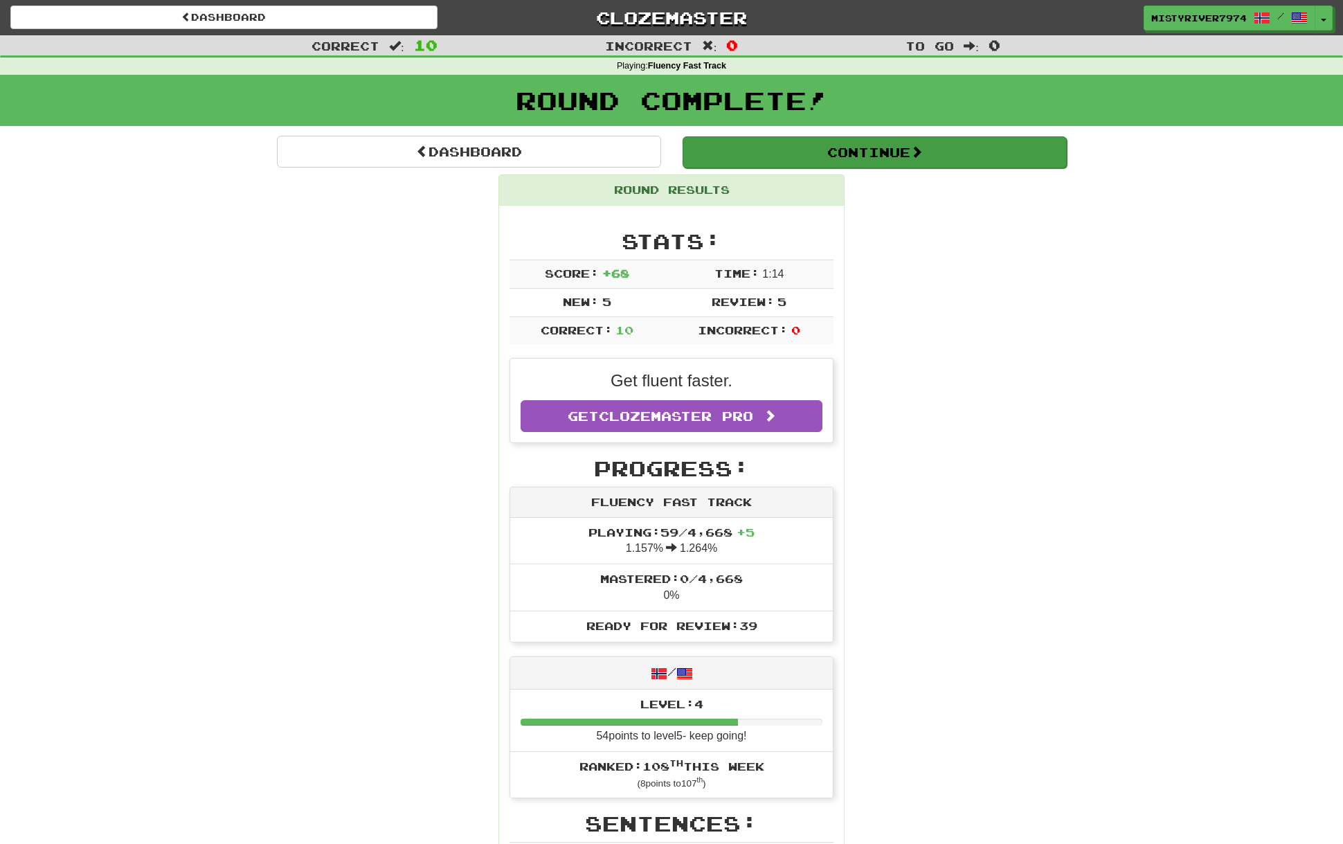
click at [842, 160] on button "Continue" at bounding box center [874, 152] width 384 height 32
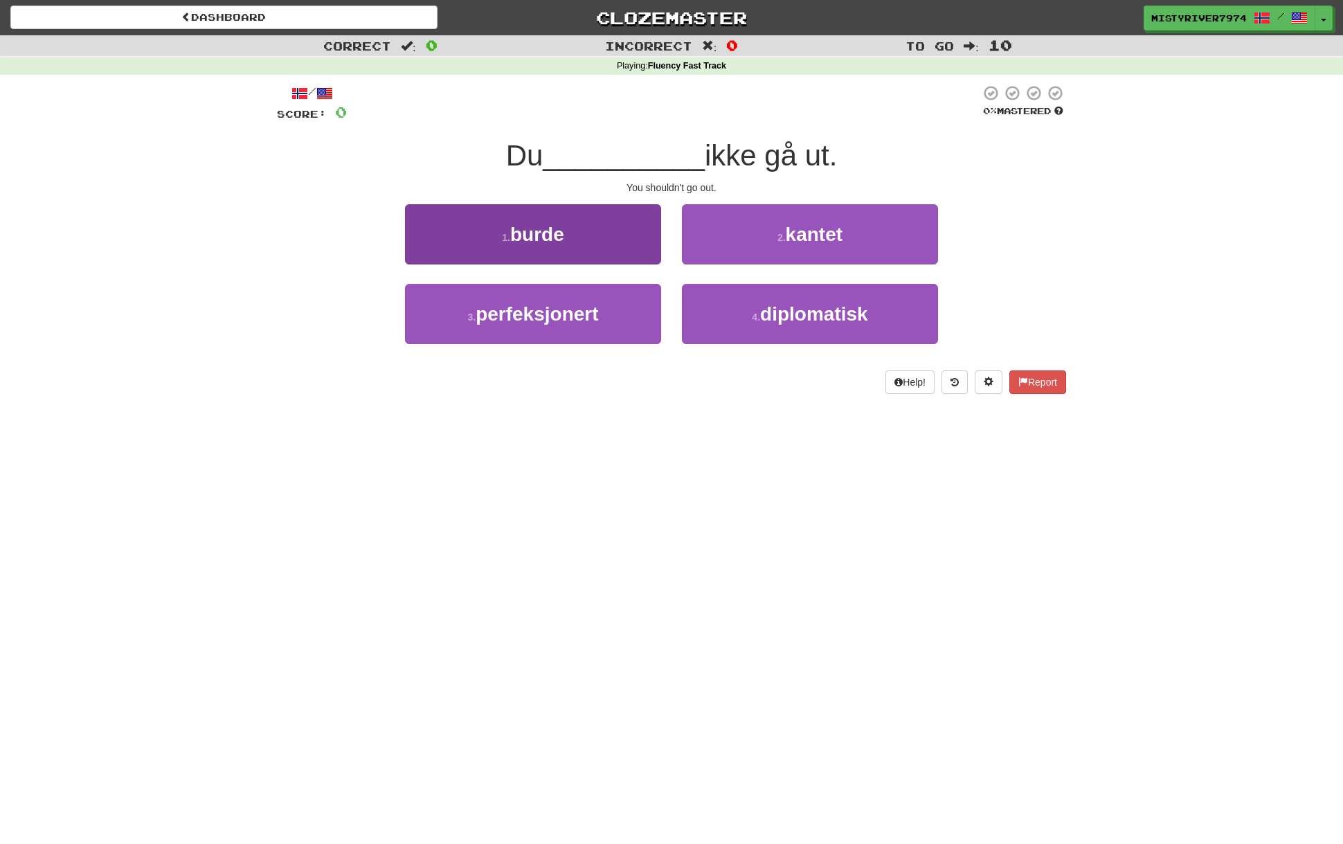
click at [628, 227] on button "1 . burde" at bounding box center [533, 234] width 256 height 60
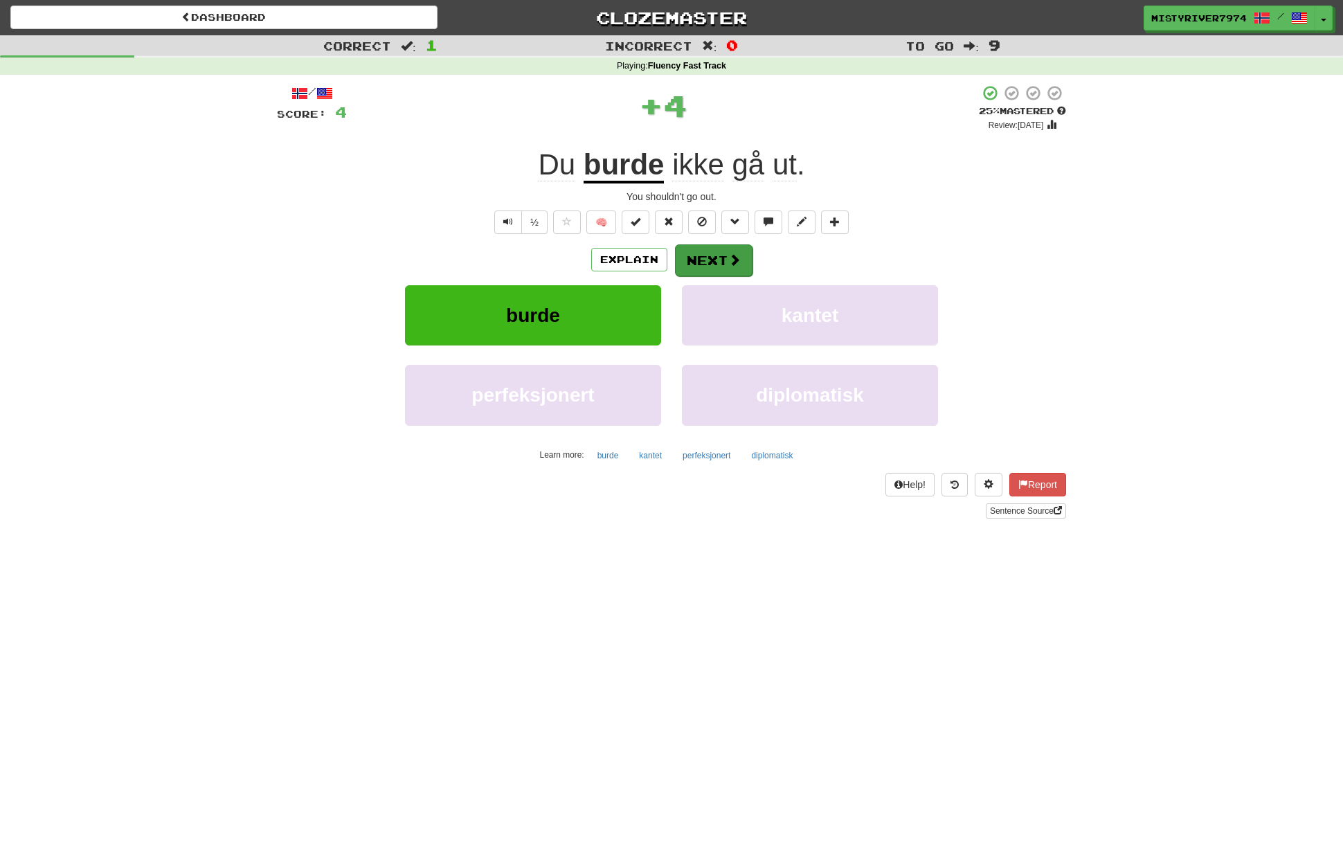
click at [725, 255] on button "Next" at bounding box center [714, 260] width 78 height 32
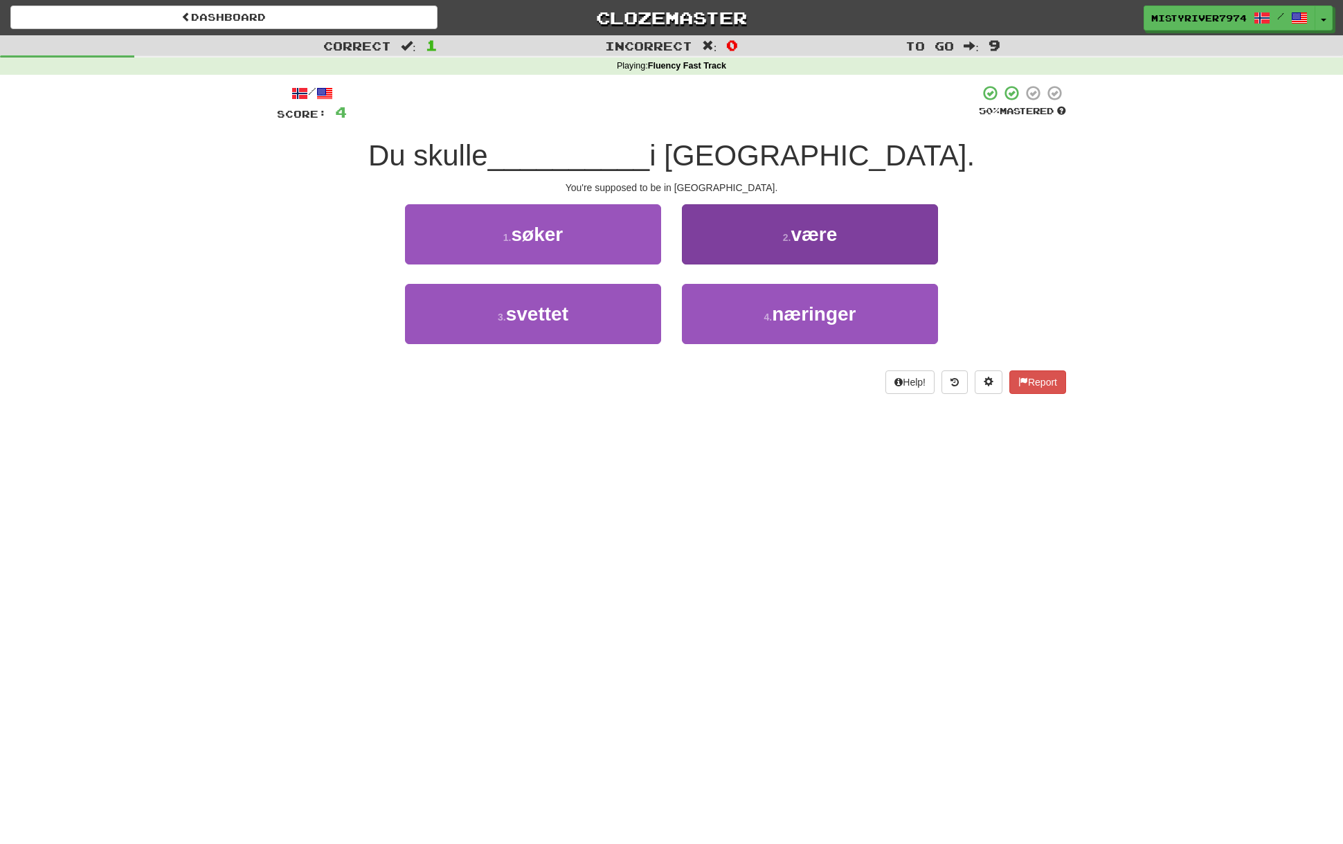
click at [767, 239] on button "2 . være" at bounding box center [810, 234] width 256 height 60
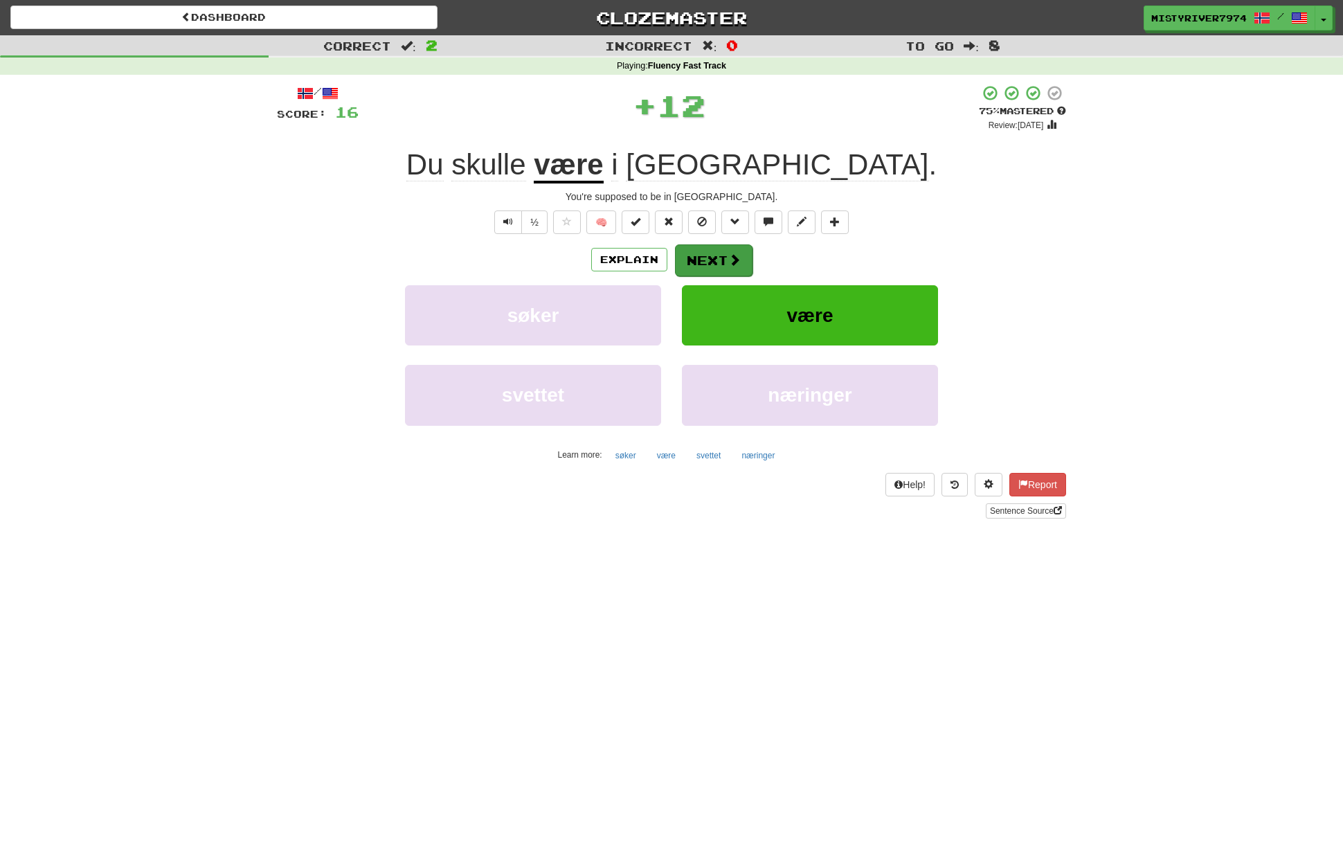
click at [730, 257] on span at bounding box center [734, 259] width 12 height 12
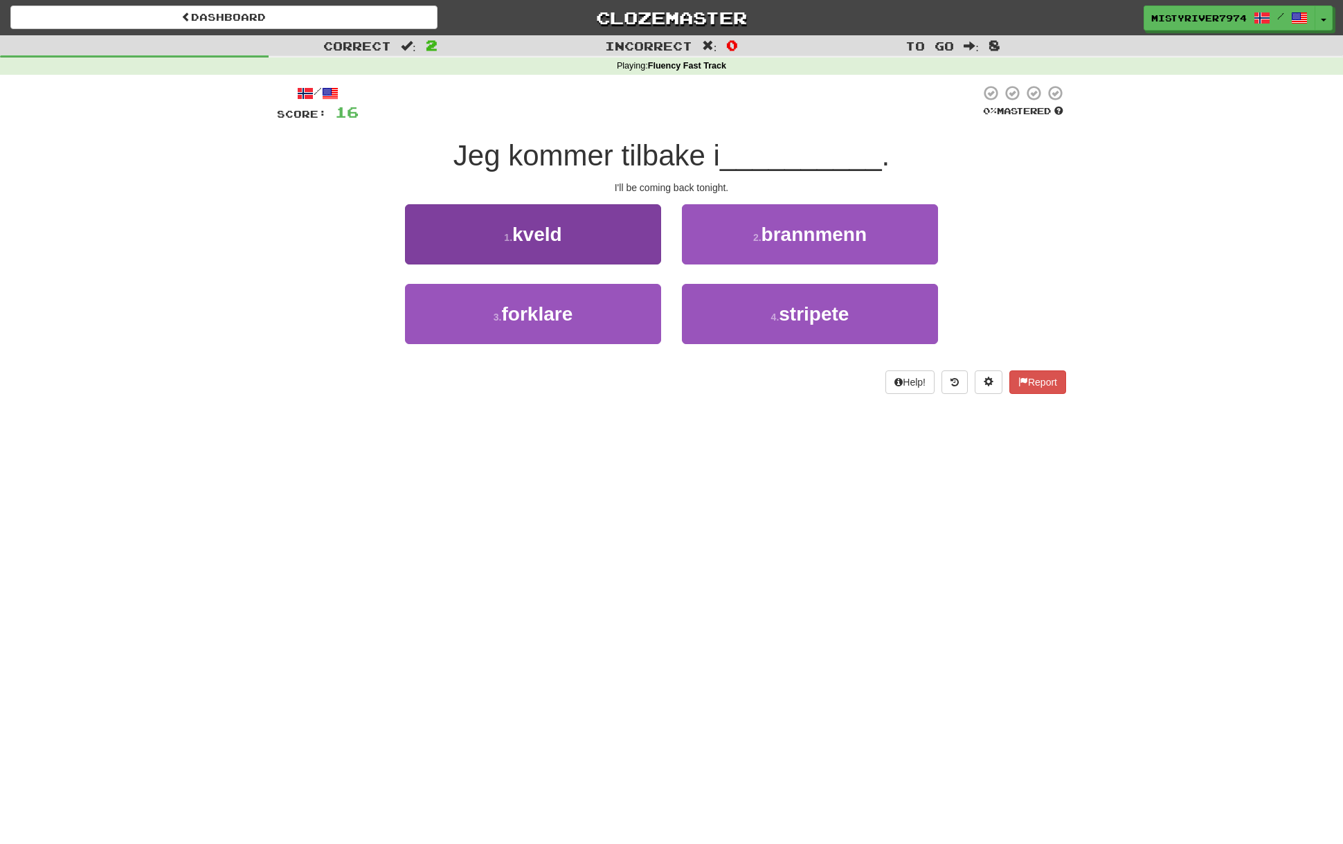
click at [574, 249] on button "1 . kveld" at bounding box center [533, 234] width 256 height 60
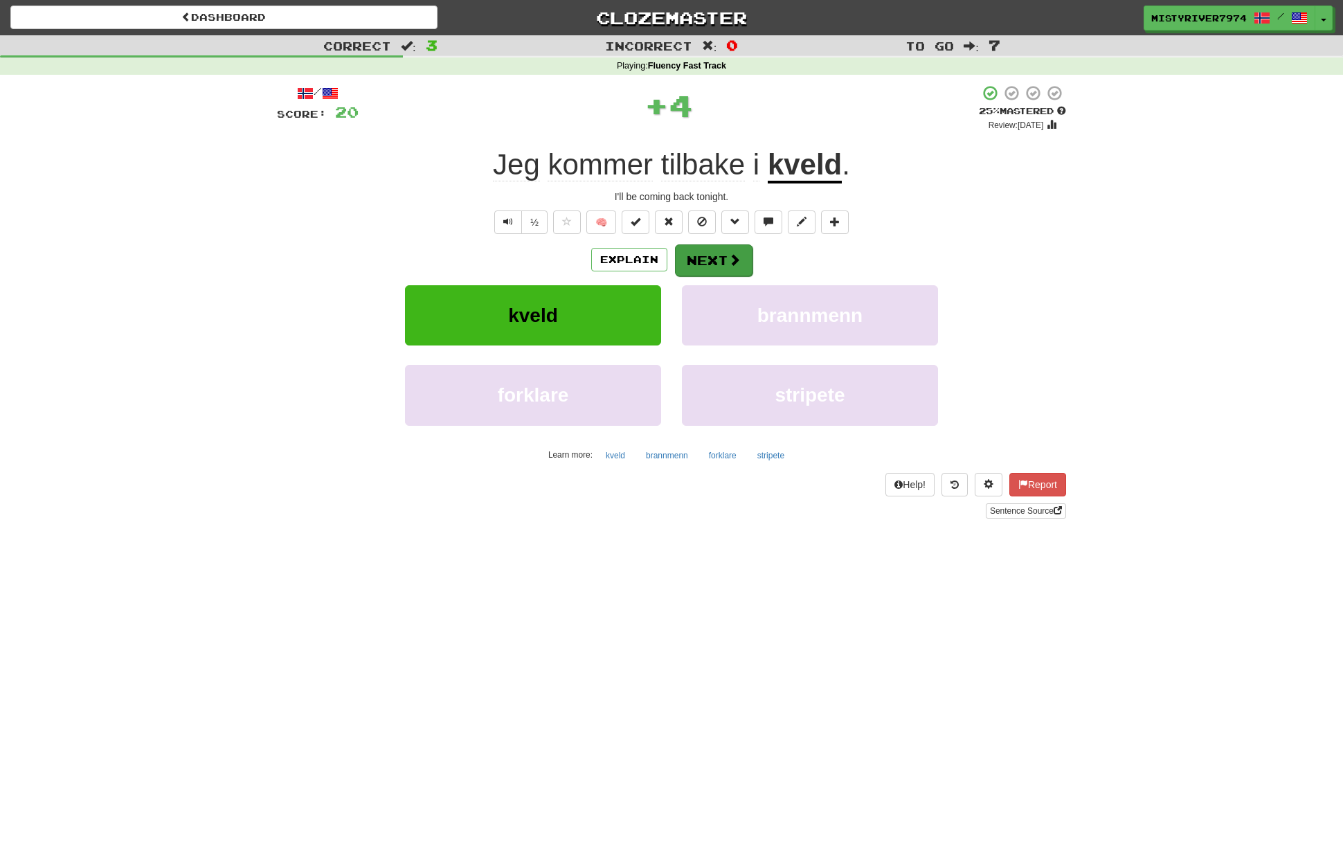
click at [700, 256] on button "Next" at bounding box center [714, 260] width 78 height 32
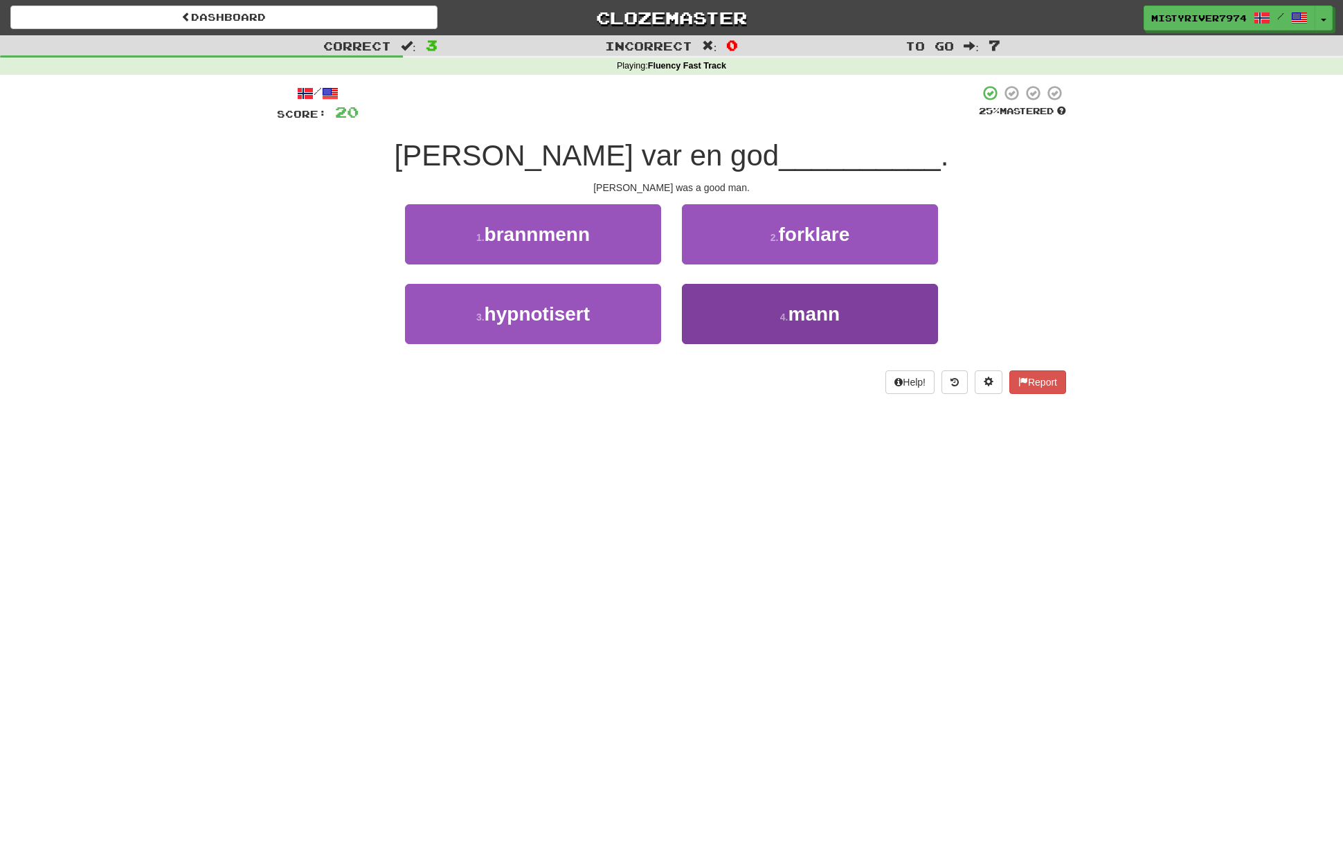
click at [790, 291] on button "4 . mann" at bounding box center [810, 314] width 256 height 60
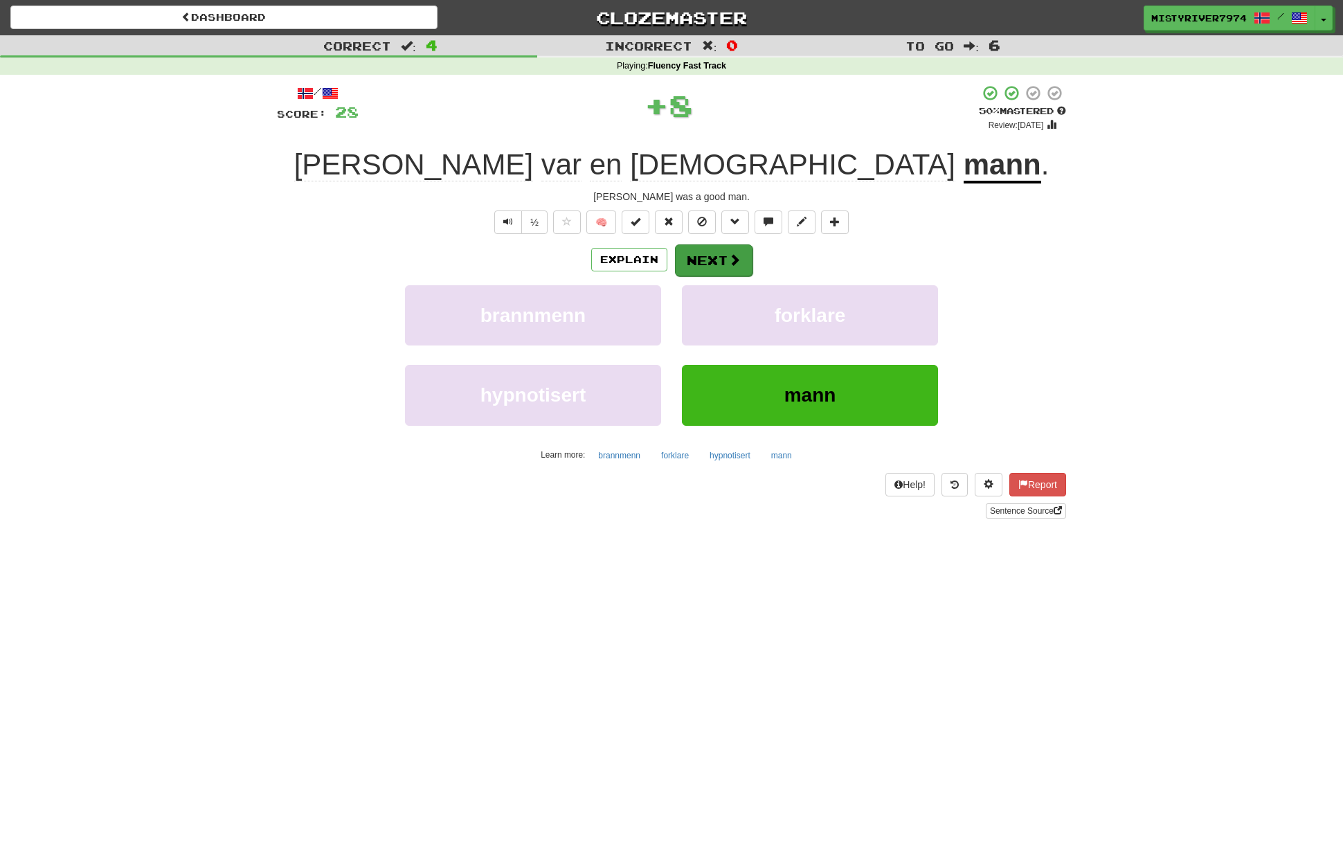
click at [723, 266] on button "Next" at bounding box center [714, 260] width 78 height 32
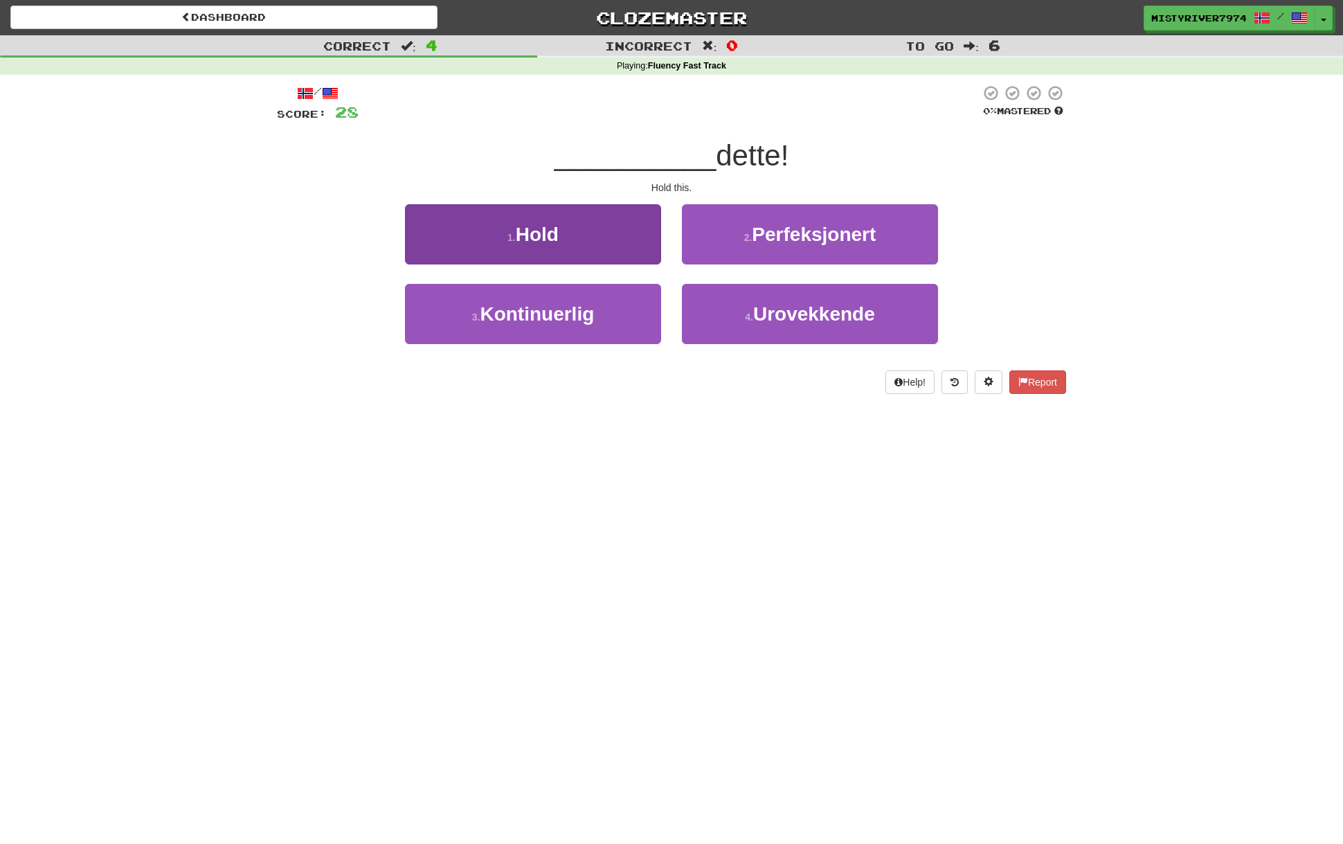
click at [610, 250] on button "1 . Hold" at bounding box center [533, 234] width 256 height 60
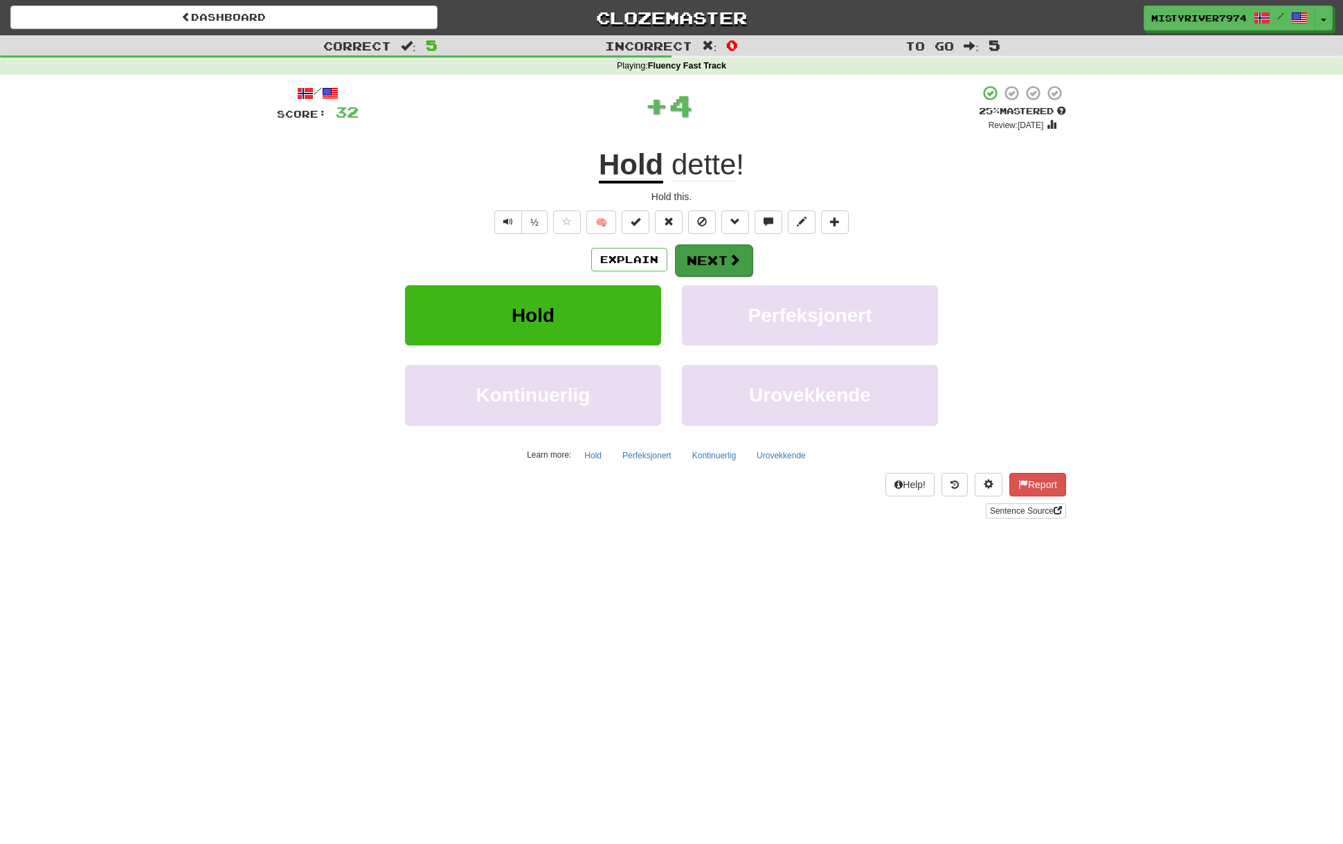
click at [690, 258] on button "Next" at bounding box center [714, 260] width 78 height 32
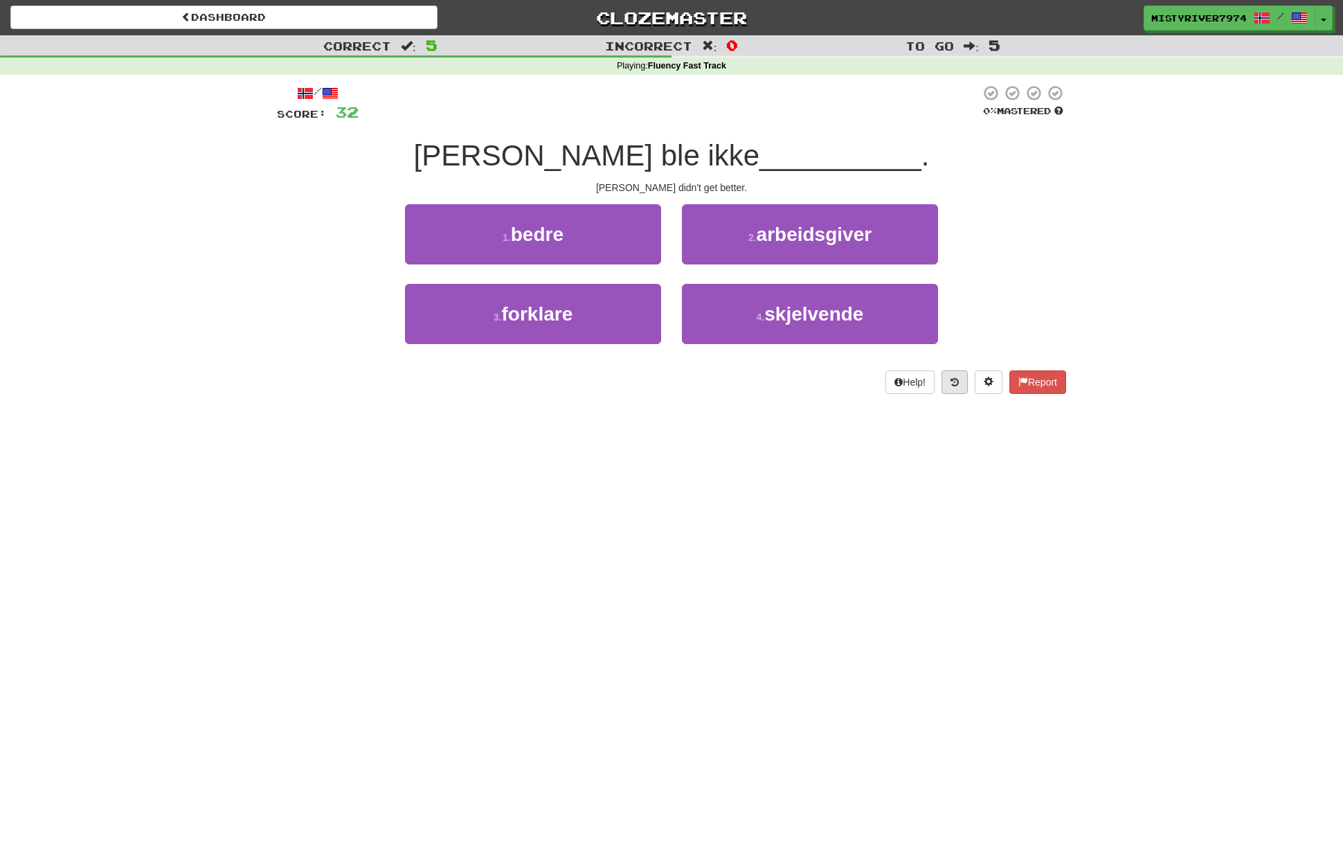
click at [953, 383] on icon at bounding box center [954, 382] width 8 height 10
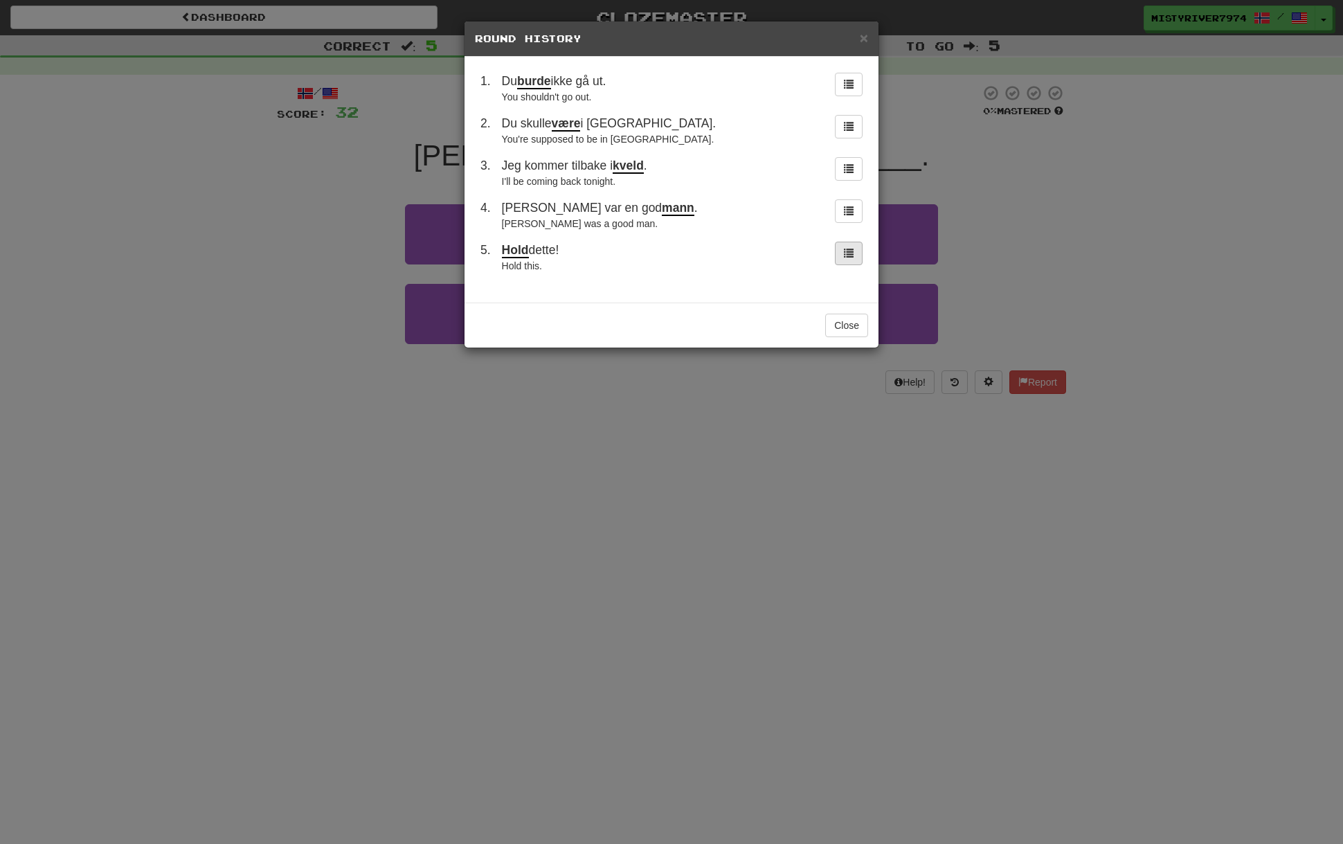
click at [841, 258] on button at bounding box center [849, 254] width 28 height 24
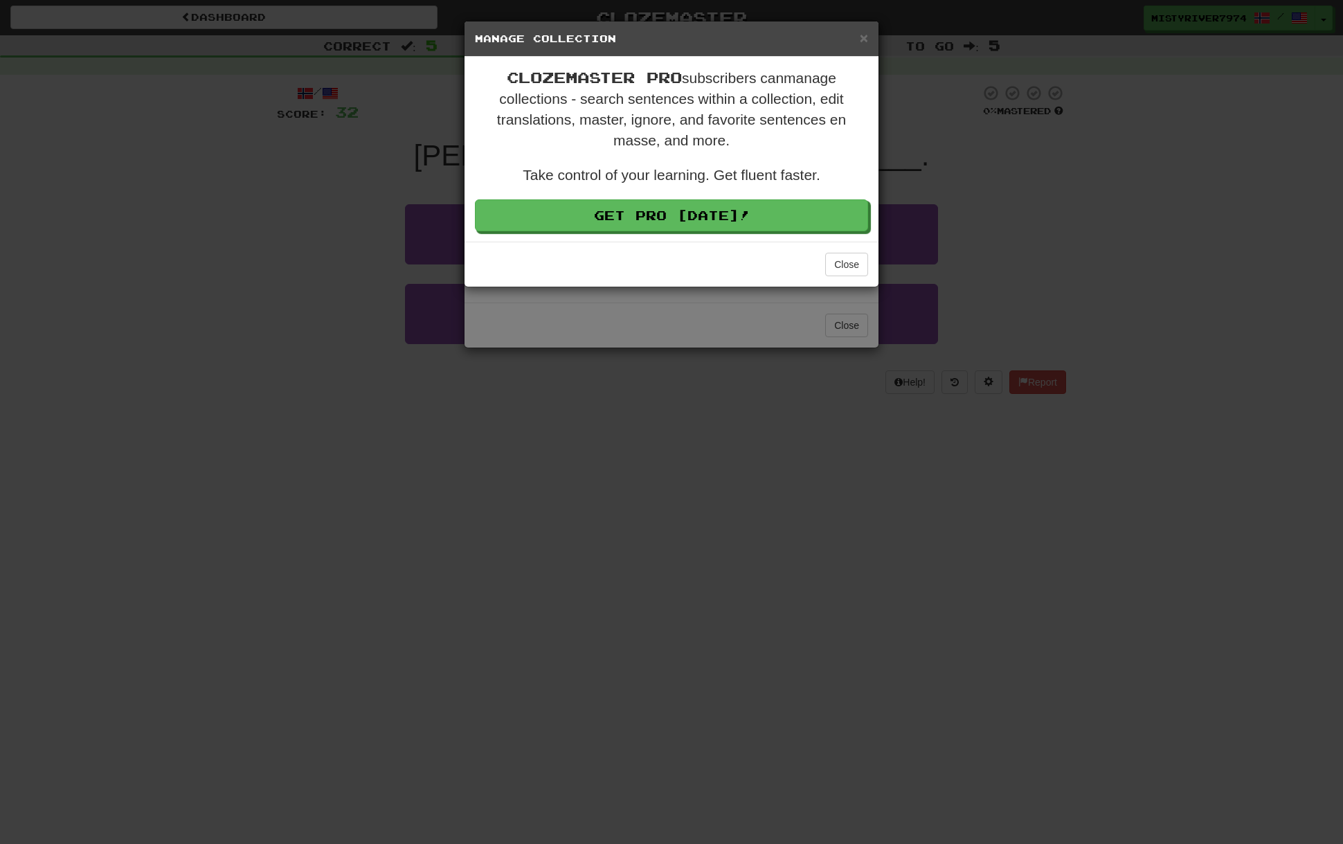
click at [741, 309] on div "× Manage Collection Clozemaster Pro subscribers can manage collections - search…" at bounding box center [671, 422] width 1343 height 844
click at [853, 268] on button "Close" at bounding box center [846, 265] width 43 height 24
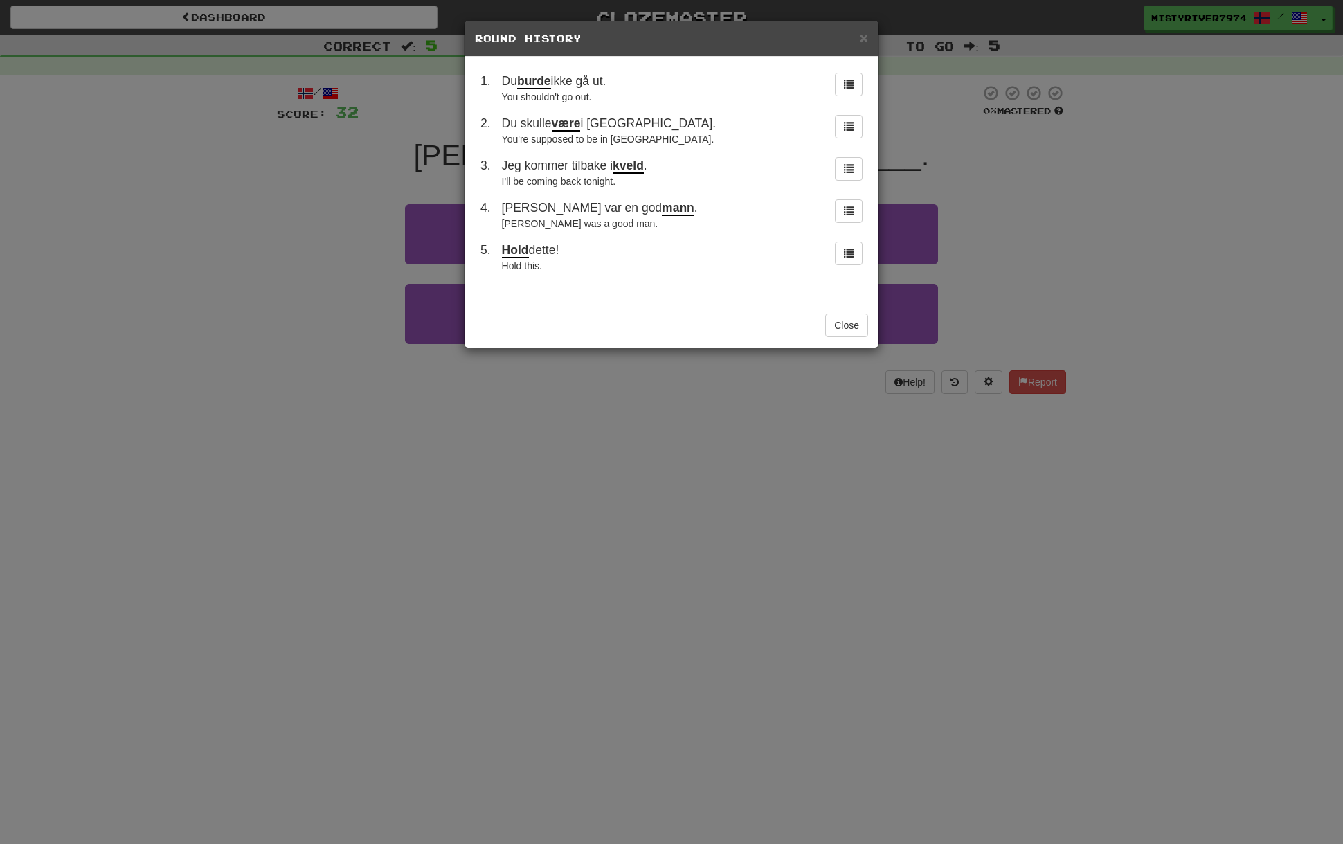
drag, startPoint x: 832, startPoint y: 326, endPoint x: 827, endPoint y: 311, distance: 15.3
click at [831, 326] on button "Close" at bounding box center [846, 326] width 43 height 24
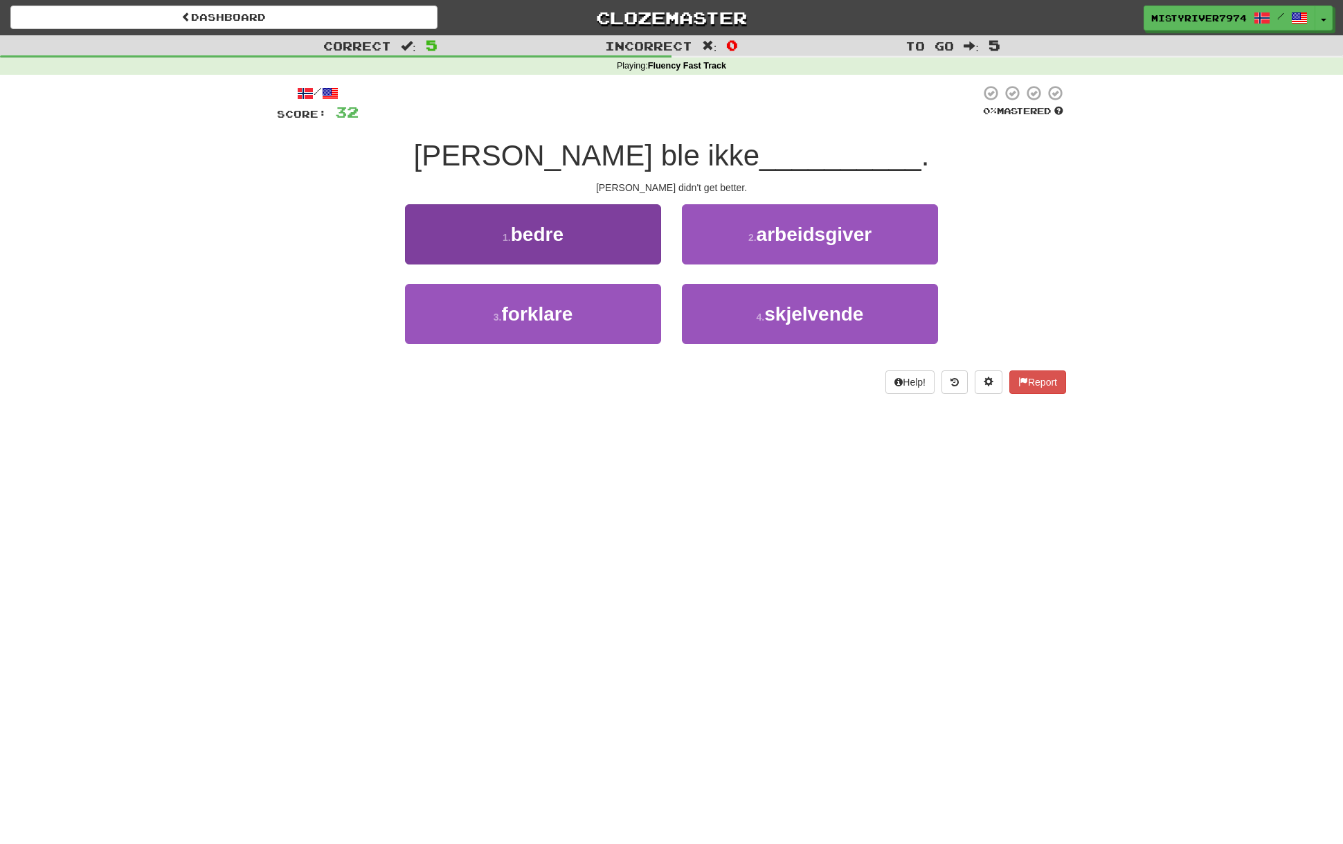
click at [626, 241] on button "1 . bedre" at bounding box center [533, 234] width 256 height 60
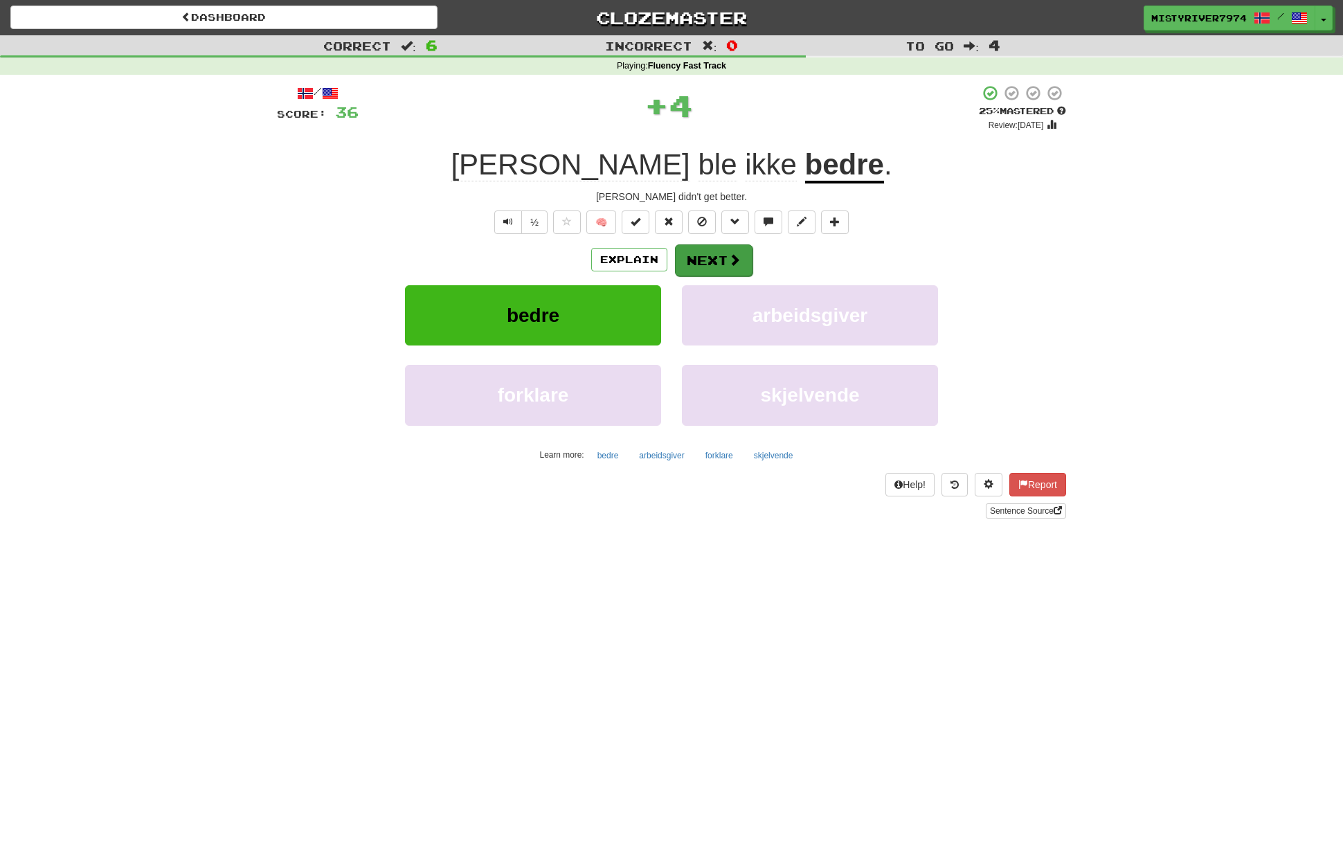
click at [725, 262] on button "Next" at bounding box center [714, 260] width 78 height 32
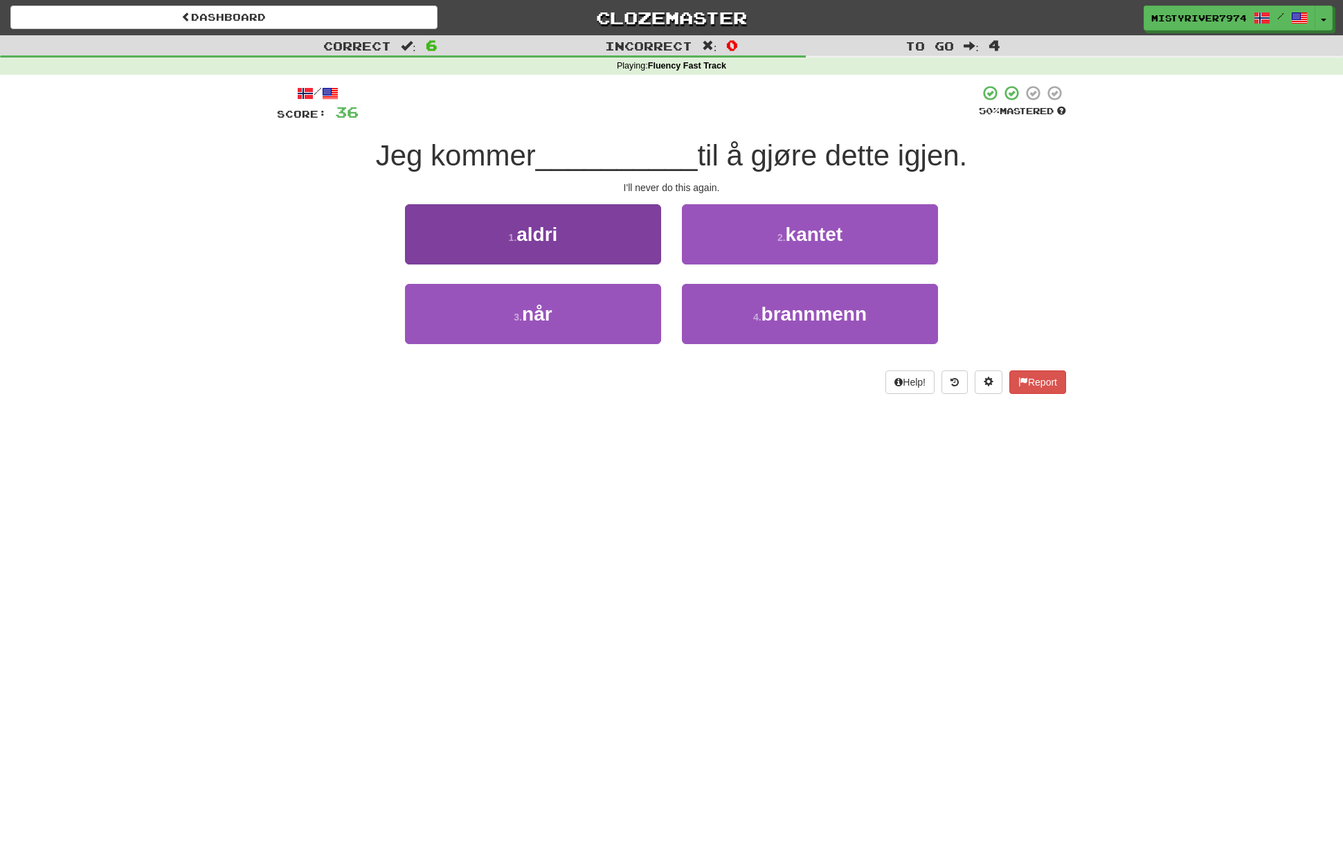
click at [606, 244] on button "1 . aldri" at bounding box center [533, 234] width 256 height 60
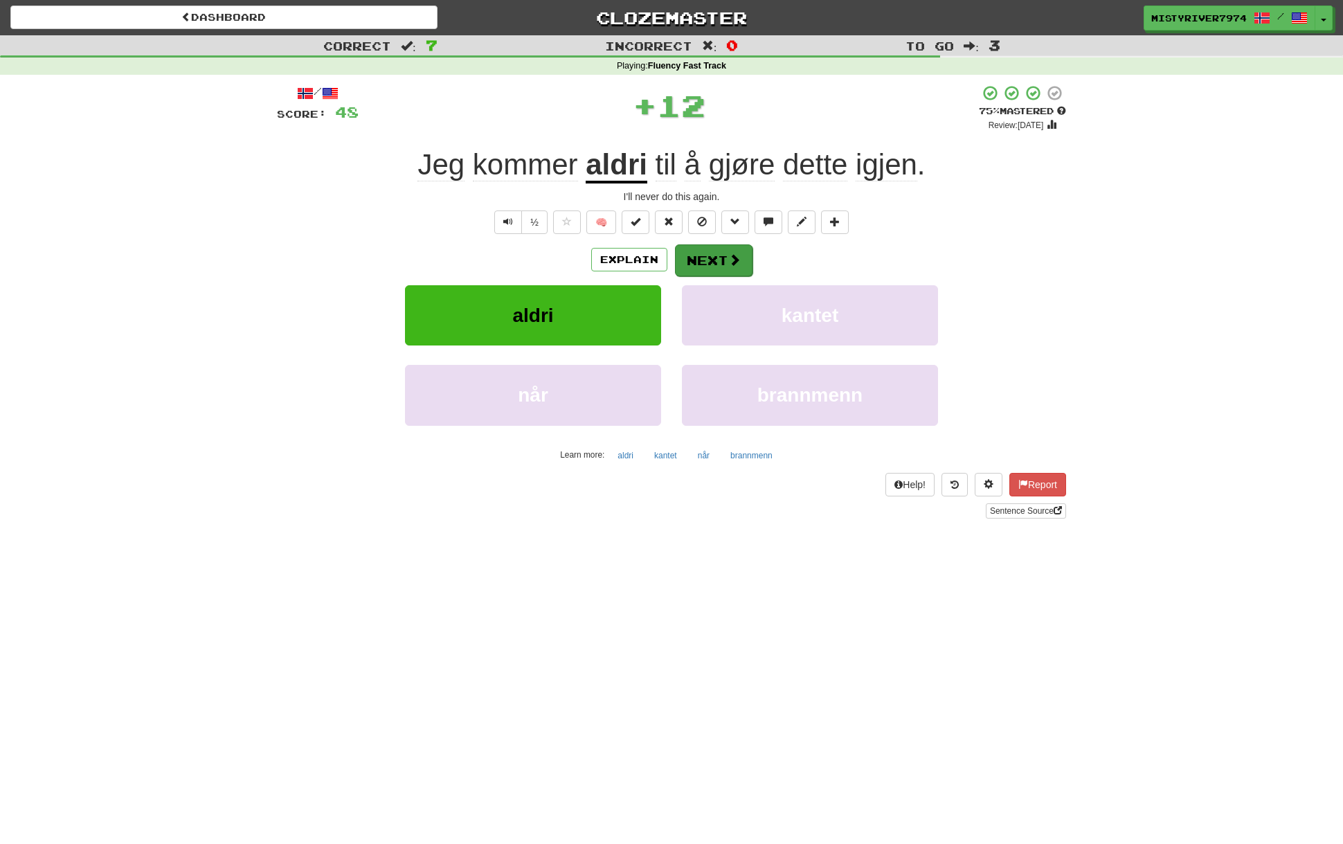
click at [702, 257] on button "Next" at bounding box center [714, 260] width 78 height 32
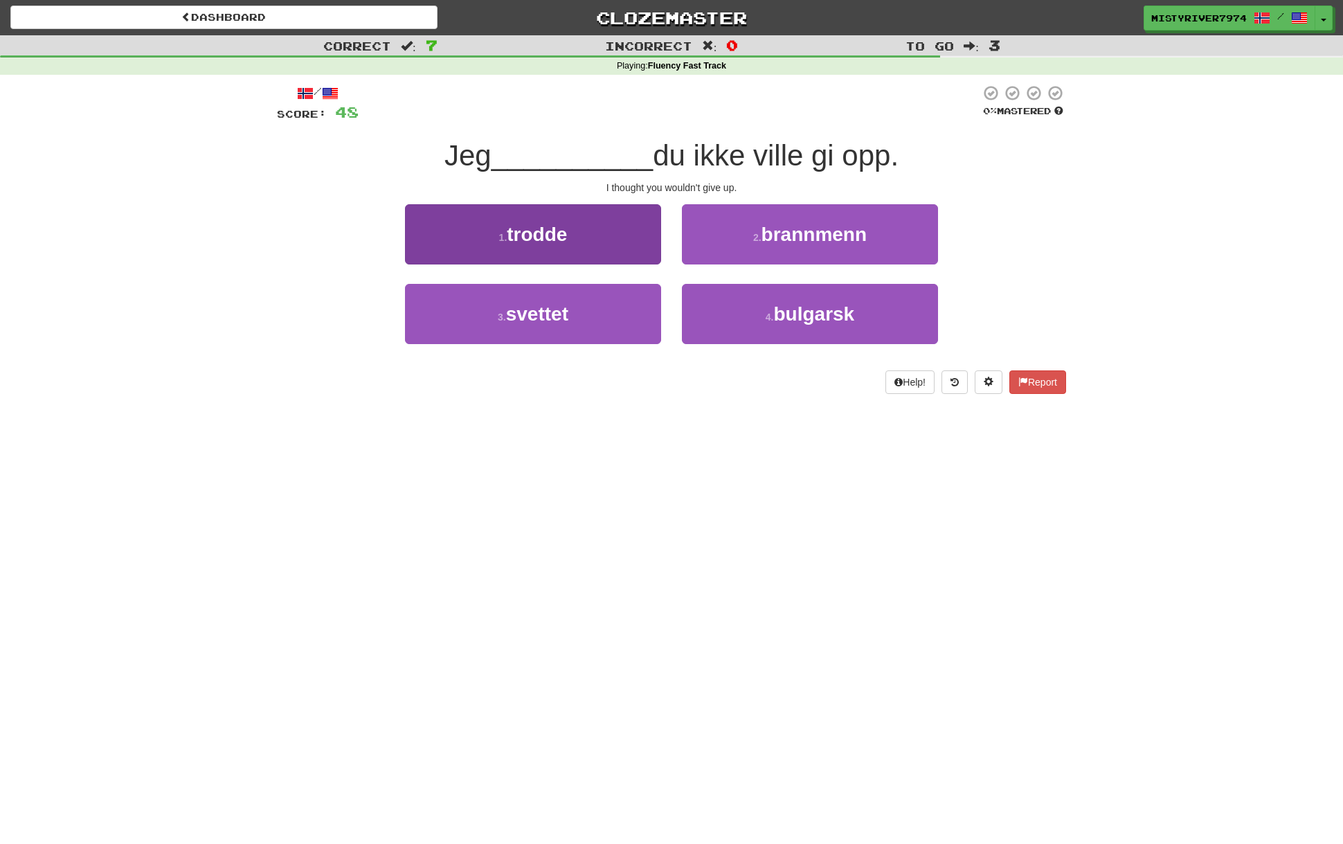
click at [644, 249] on button "1 . trodde" at bounding box center [533, 234] width 256 height 60
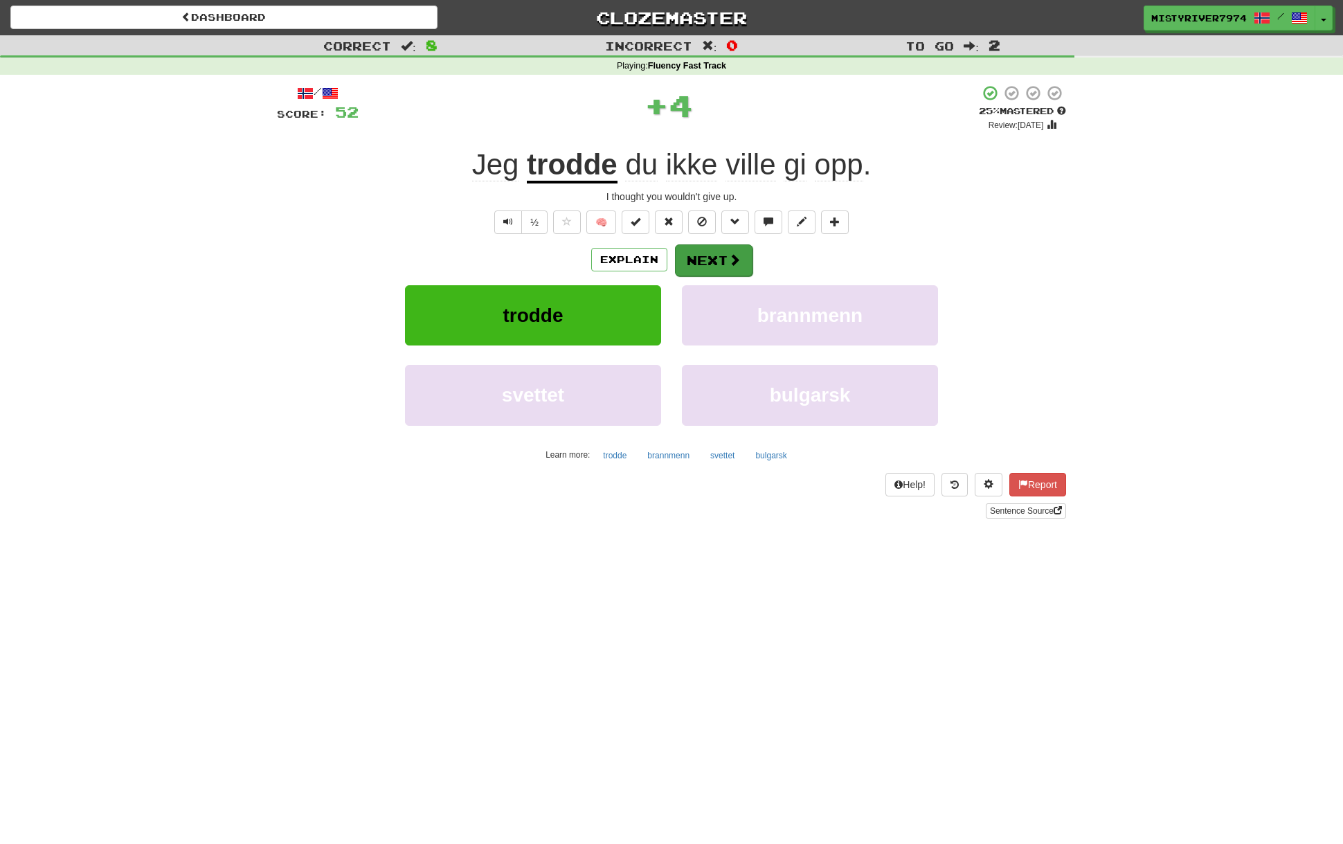
click at [713, 264] on button "Next" at bounding box center [714, 260] width 78 height 32
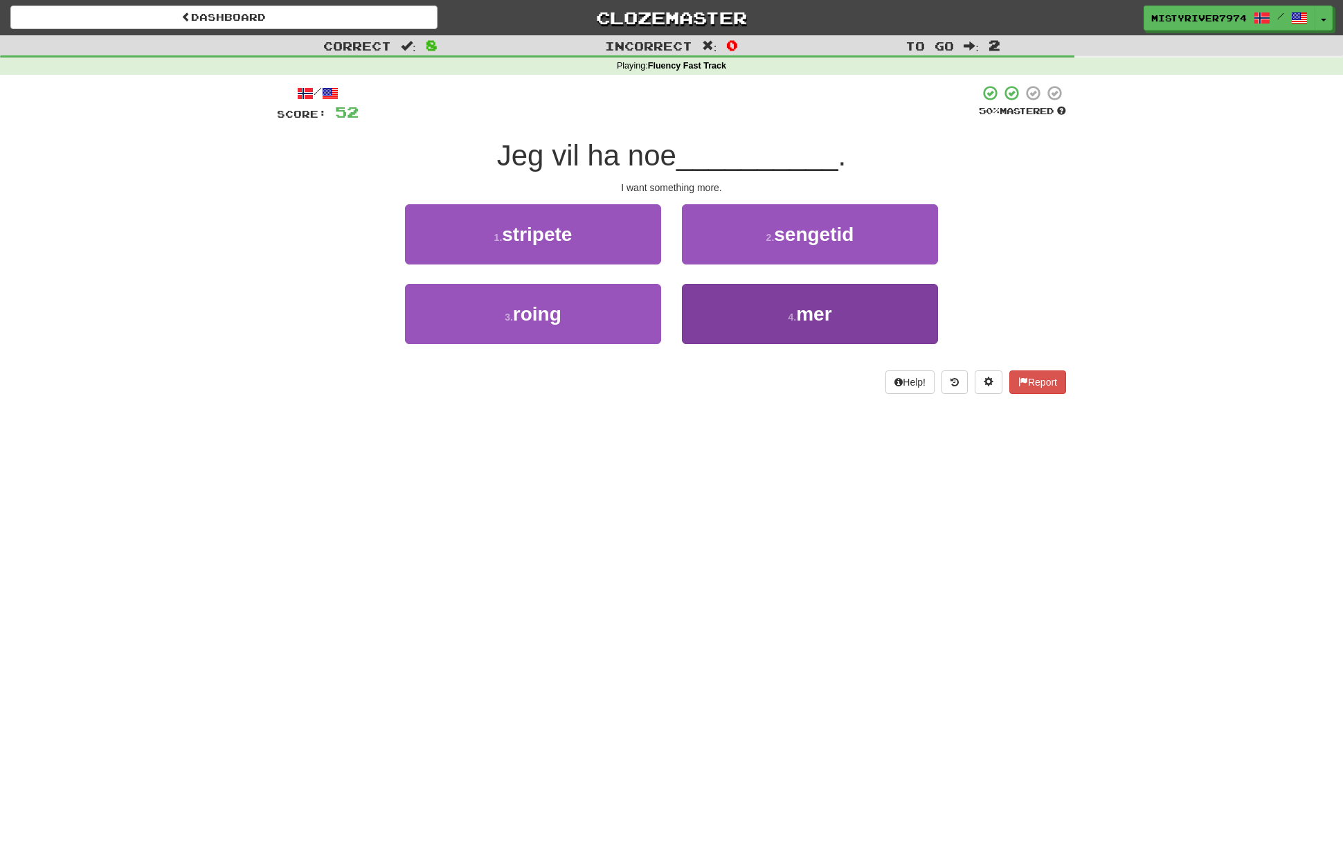
click at [754, 286] on button "4 . mer" at bounding box center [810, 314] width 256 height 60
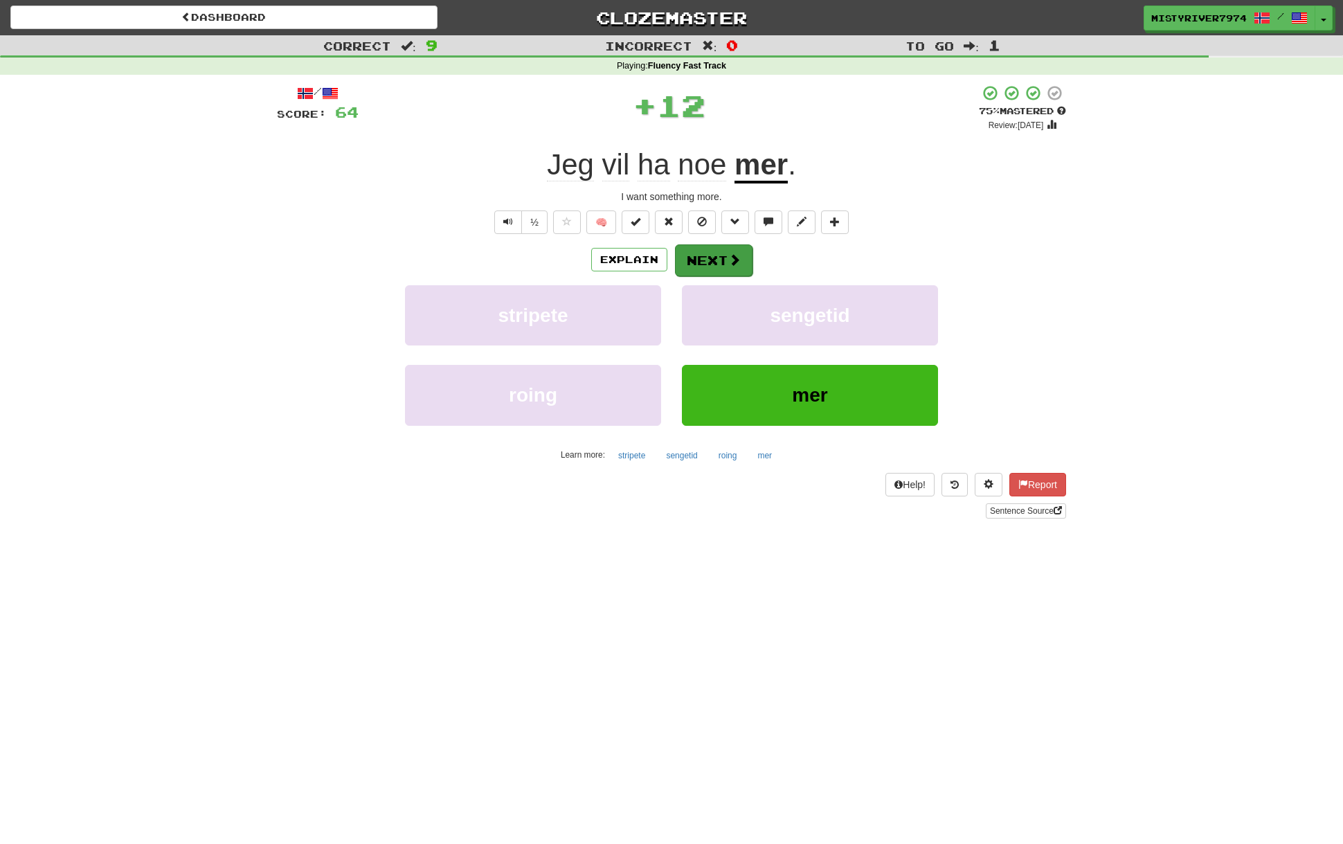
click at [718, 260] on body "Dashboard Clozemaster MistyRiver7974 / Toggle Dropdown Dashboard Leaderboard Ac…" at bounding box center [671, 667] width 1343 height 1335
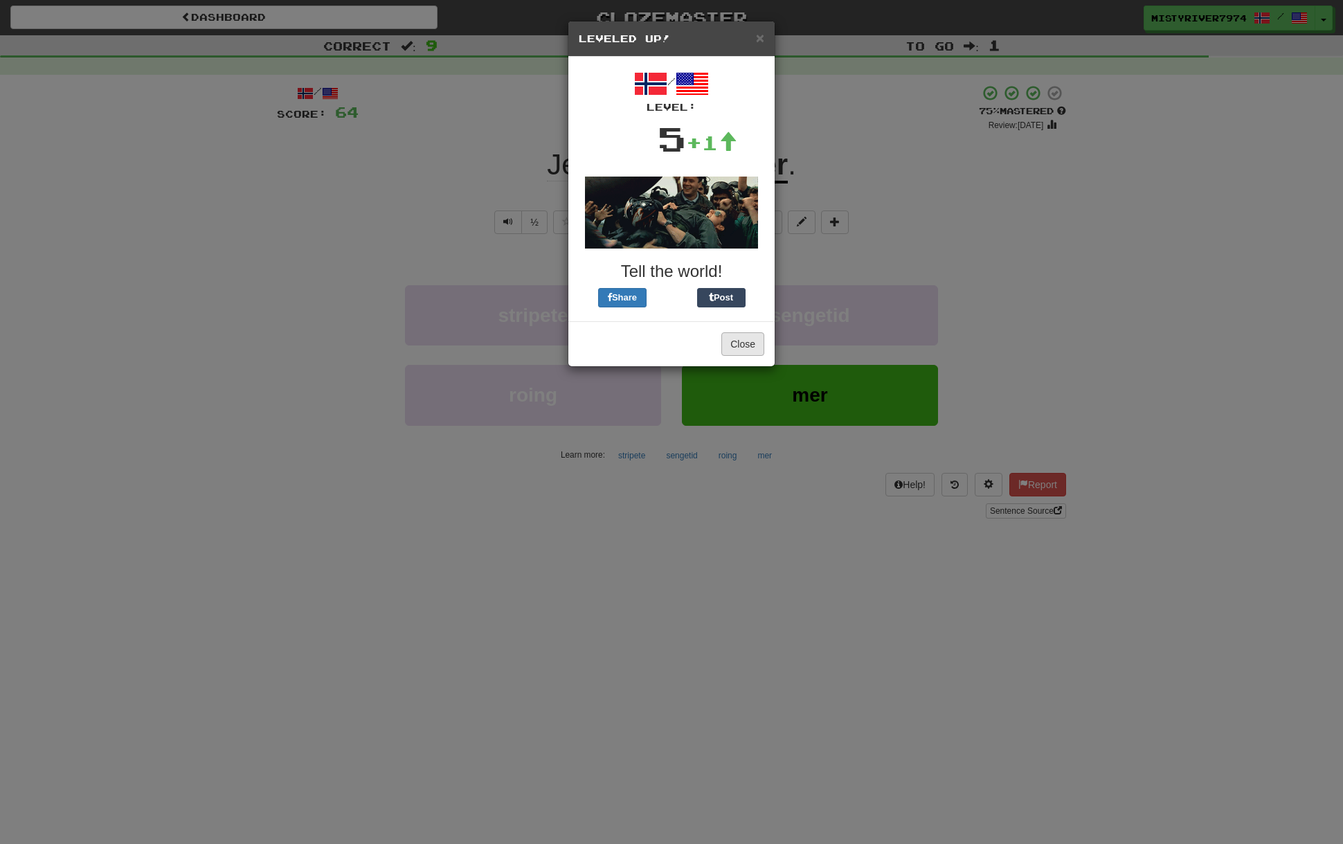
click at [754, 343] on button "Close" at bounding box center [742, 344] width 43 height 24
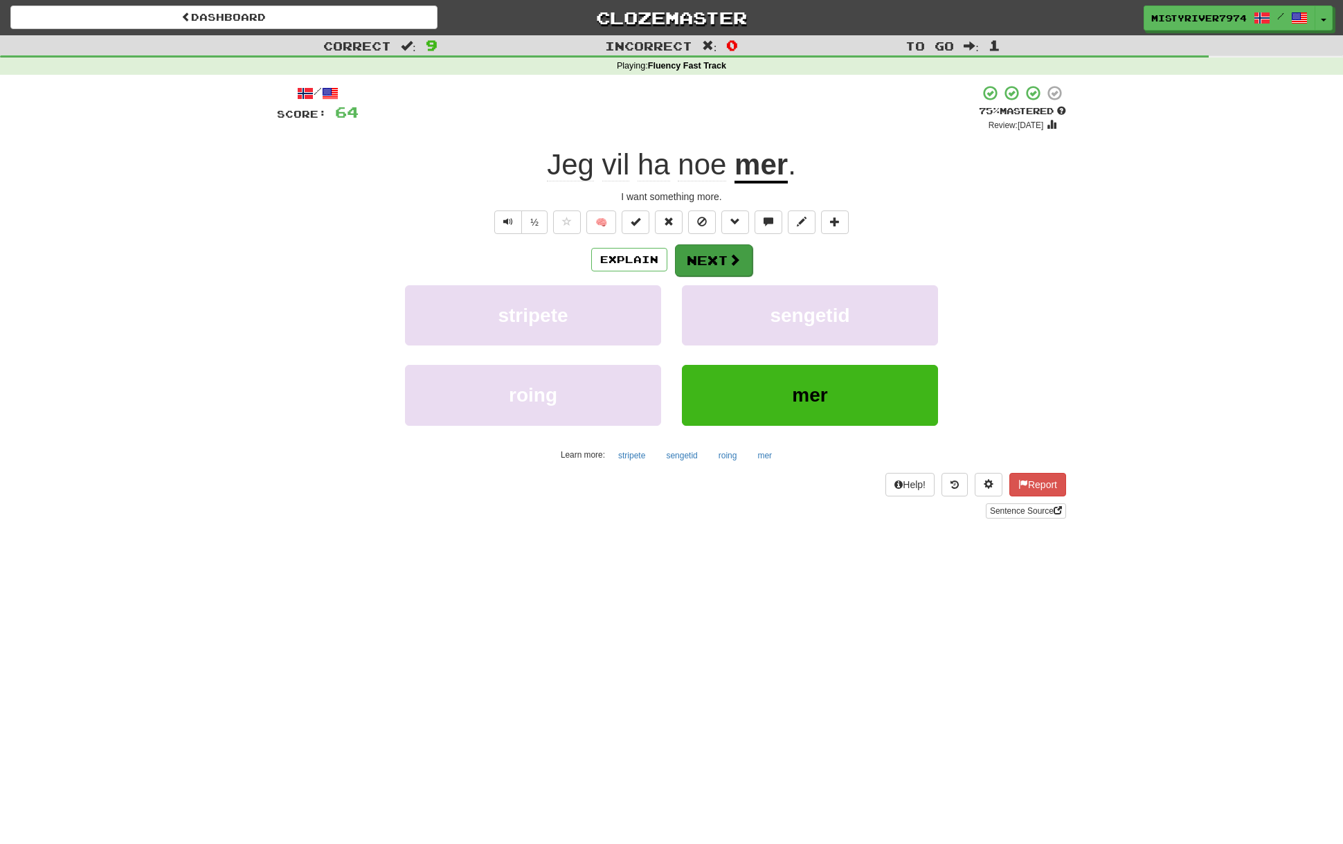
click at [716, 269] on button "Next" at bounding box center [714, 260] width 78 height 32
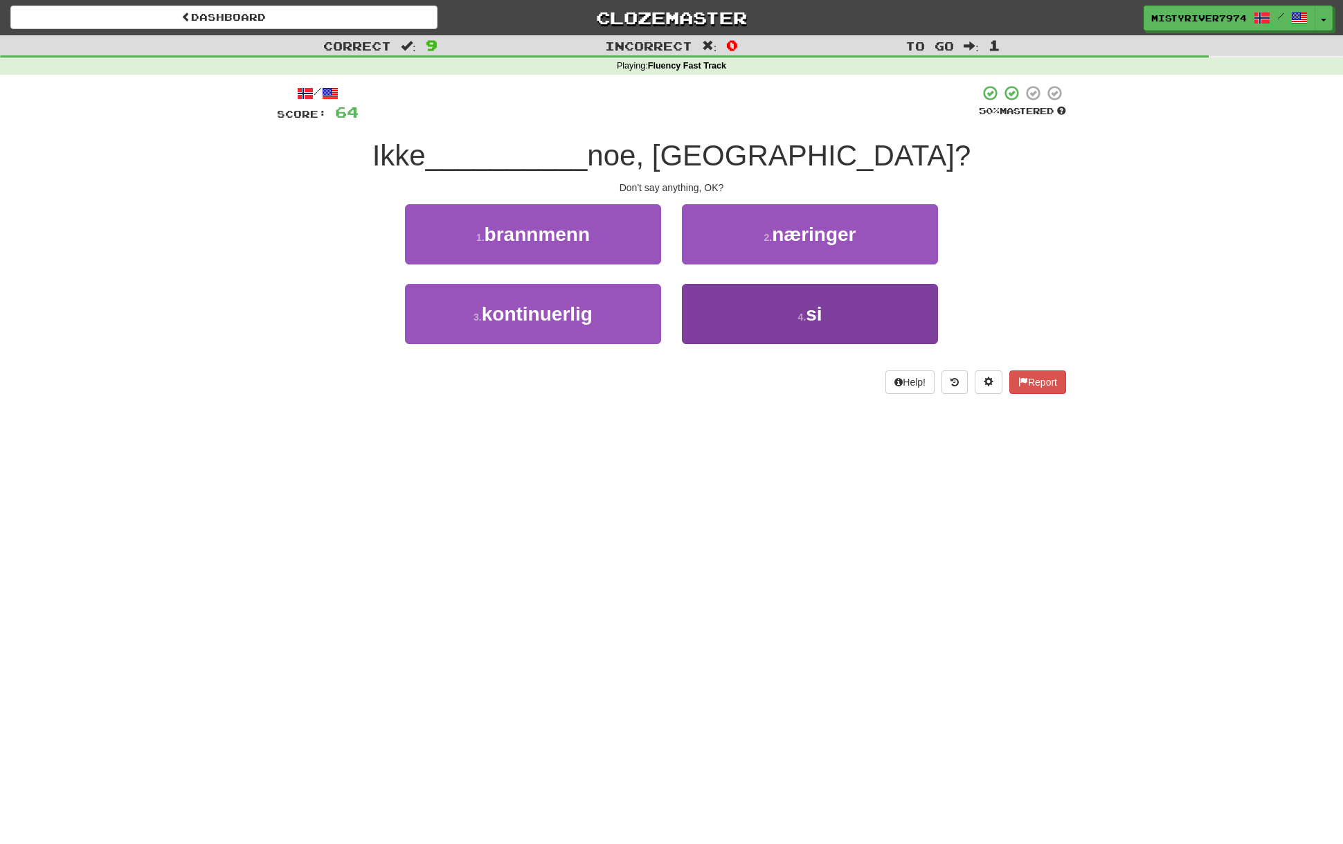
click at [759, 320] on button "4 . si" at bounding box center [810, 314] width 256 height 60
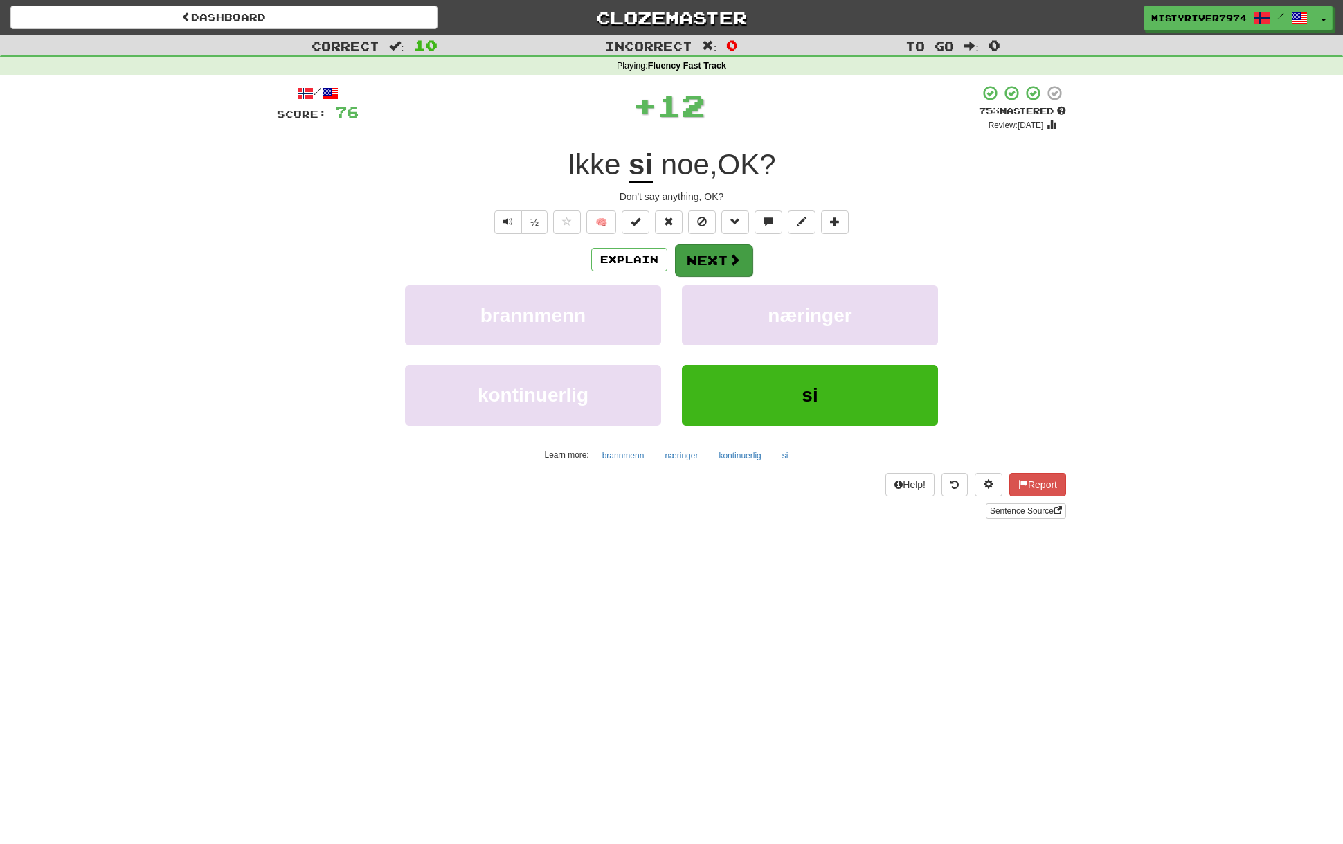
click at [728, 272] on button "Next" at bounding box center [714, 260] width 78 height 32
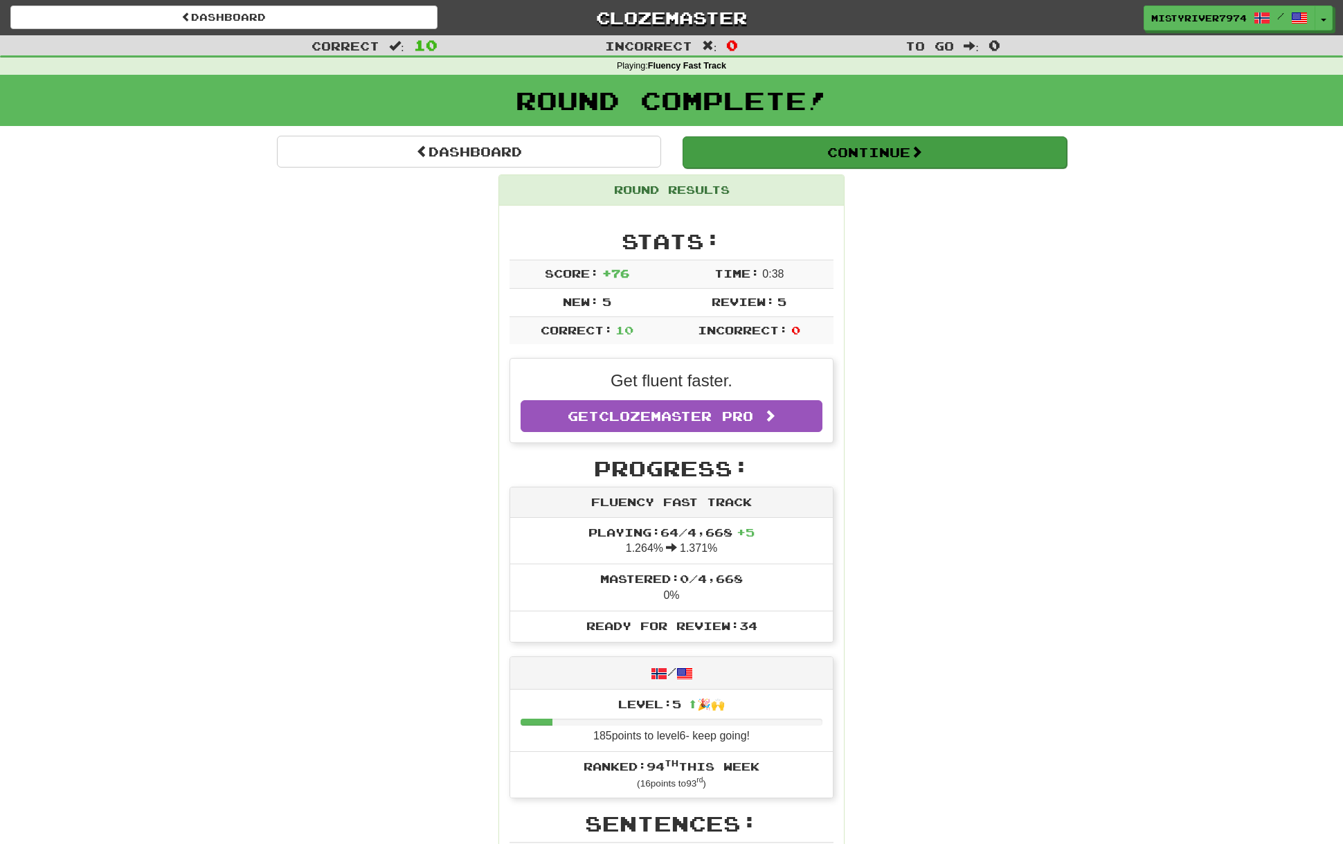
click at [840, 156] on button "Continue" at bounding box center [874, 152] width 384 height 32
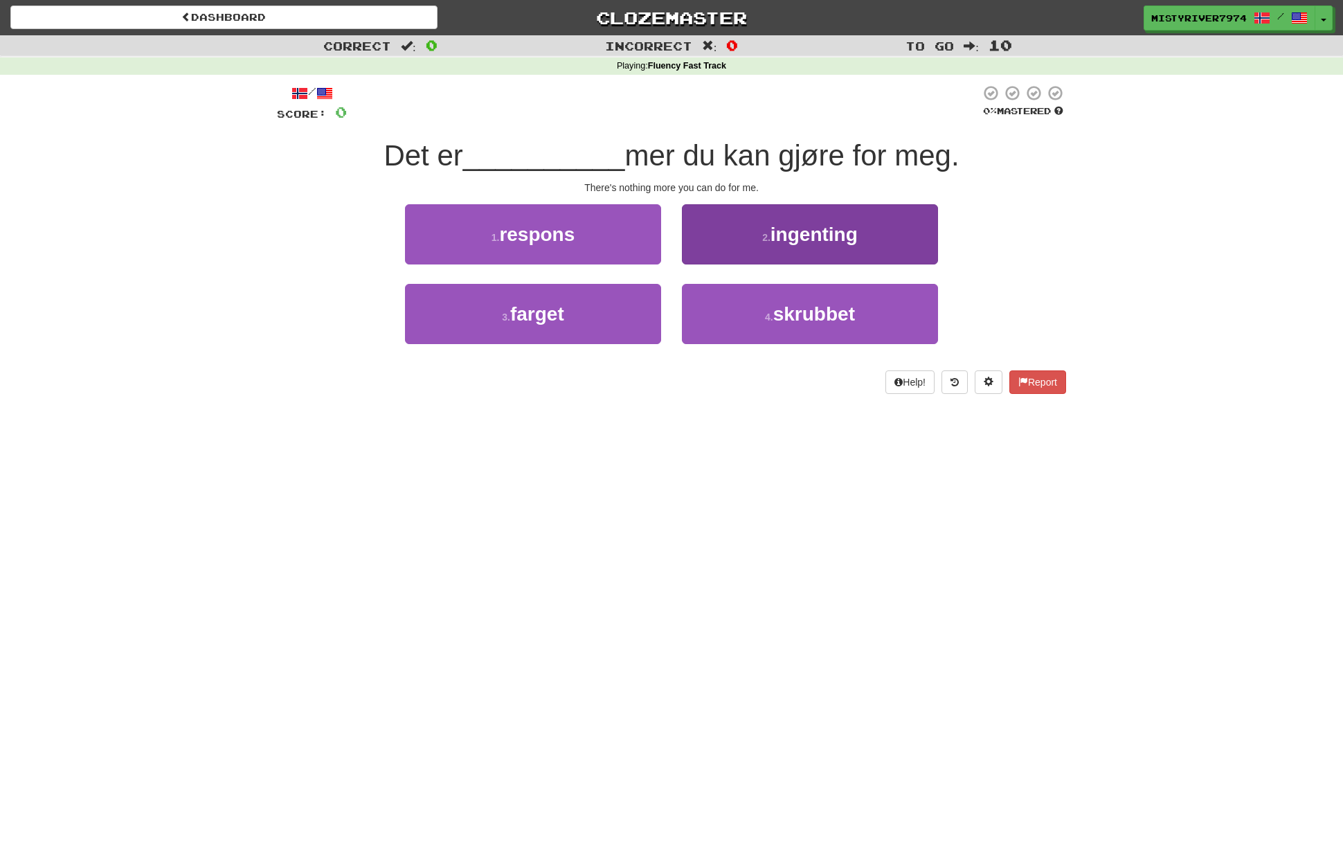
click at [773, 245] on button "2 . ingenting" at bounding box center [810, 234] width 256 height 60
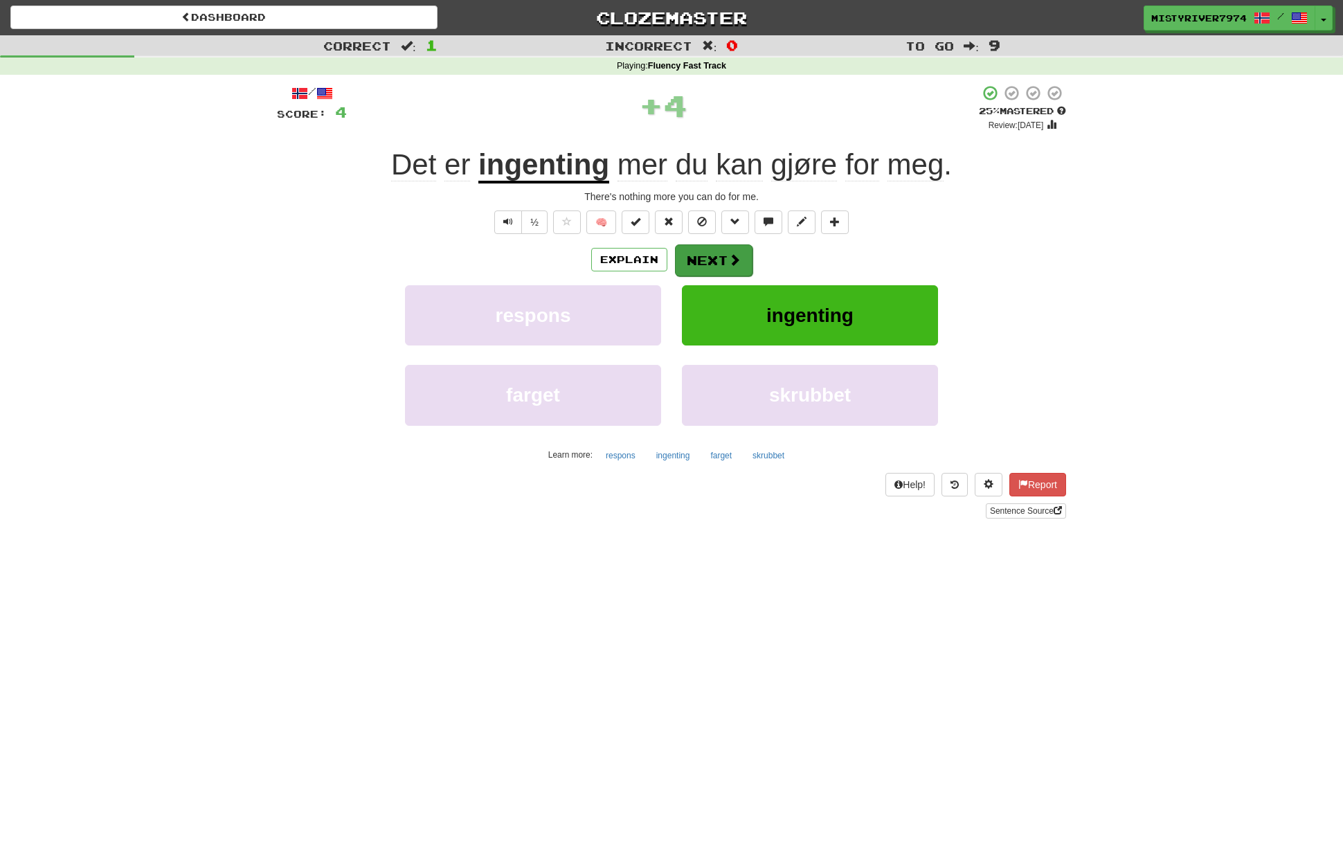
click at [736, 258] on span at bounding box center [734, 259] width 12 height 12
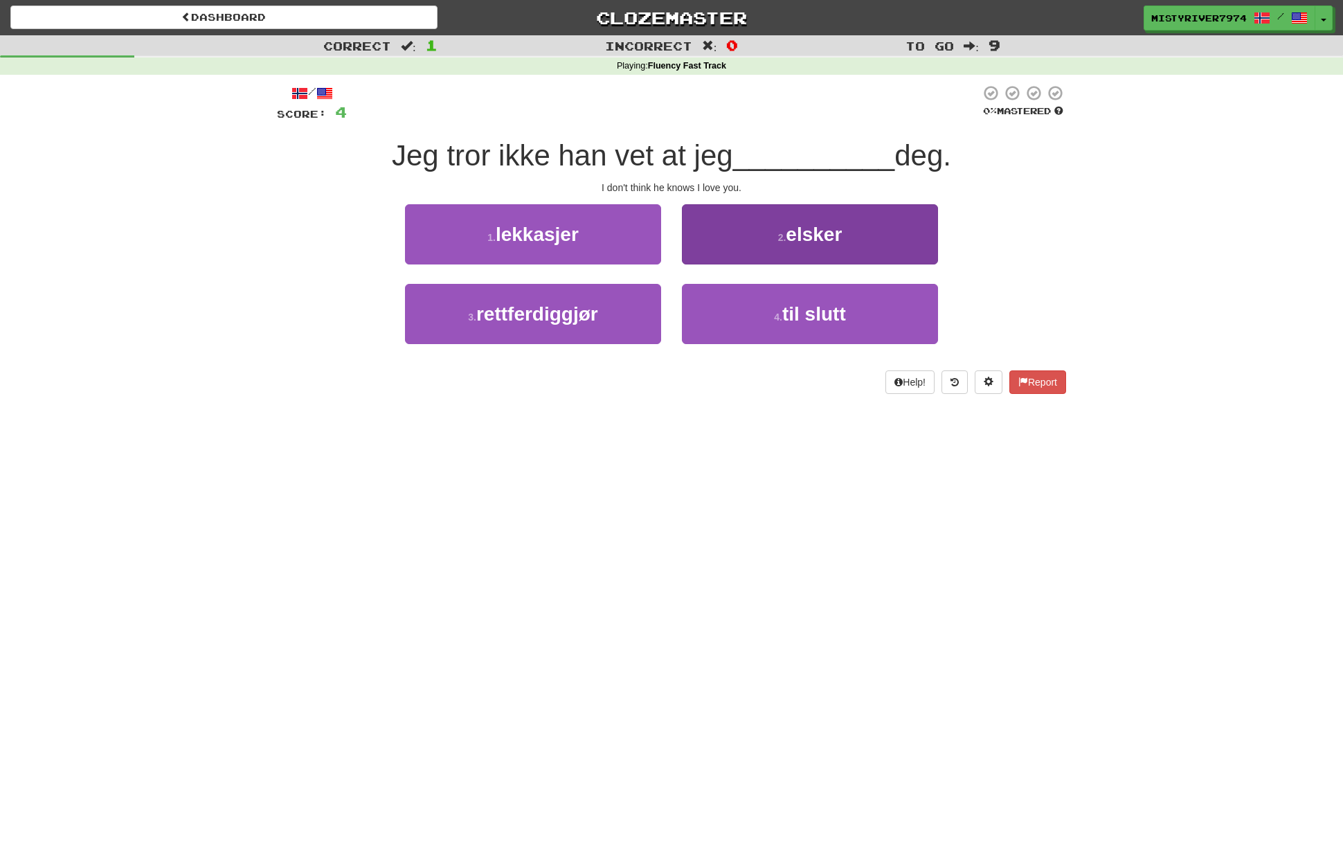
click at [730, 244] on button "2 . elsker" at bounding box center [810, 234] width 256 height 60
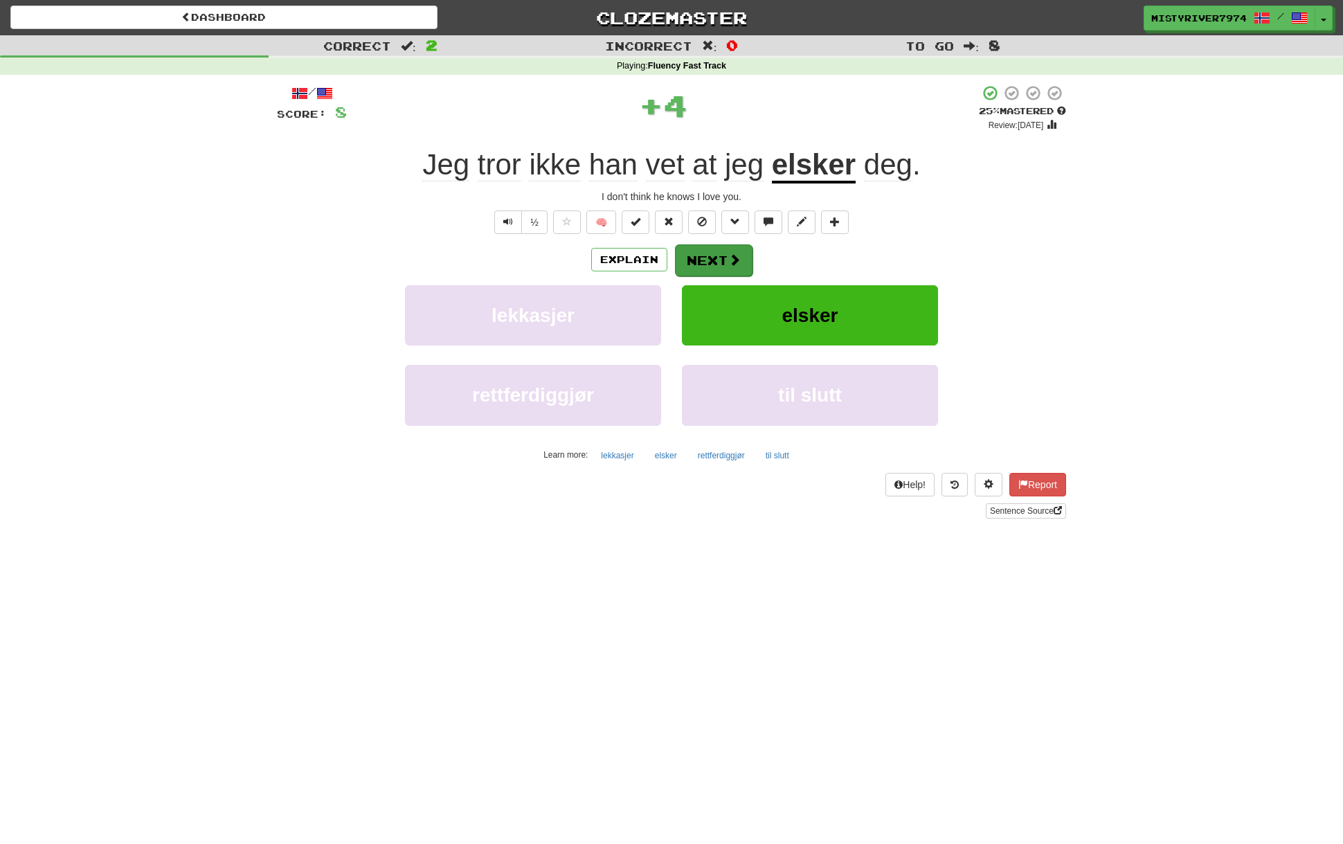
click at [728, 253] on span at bounding box center [734, 259] width 12 height 12
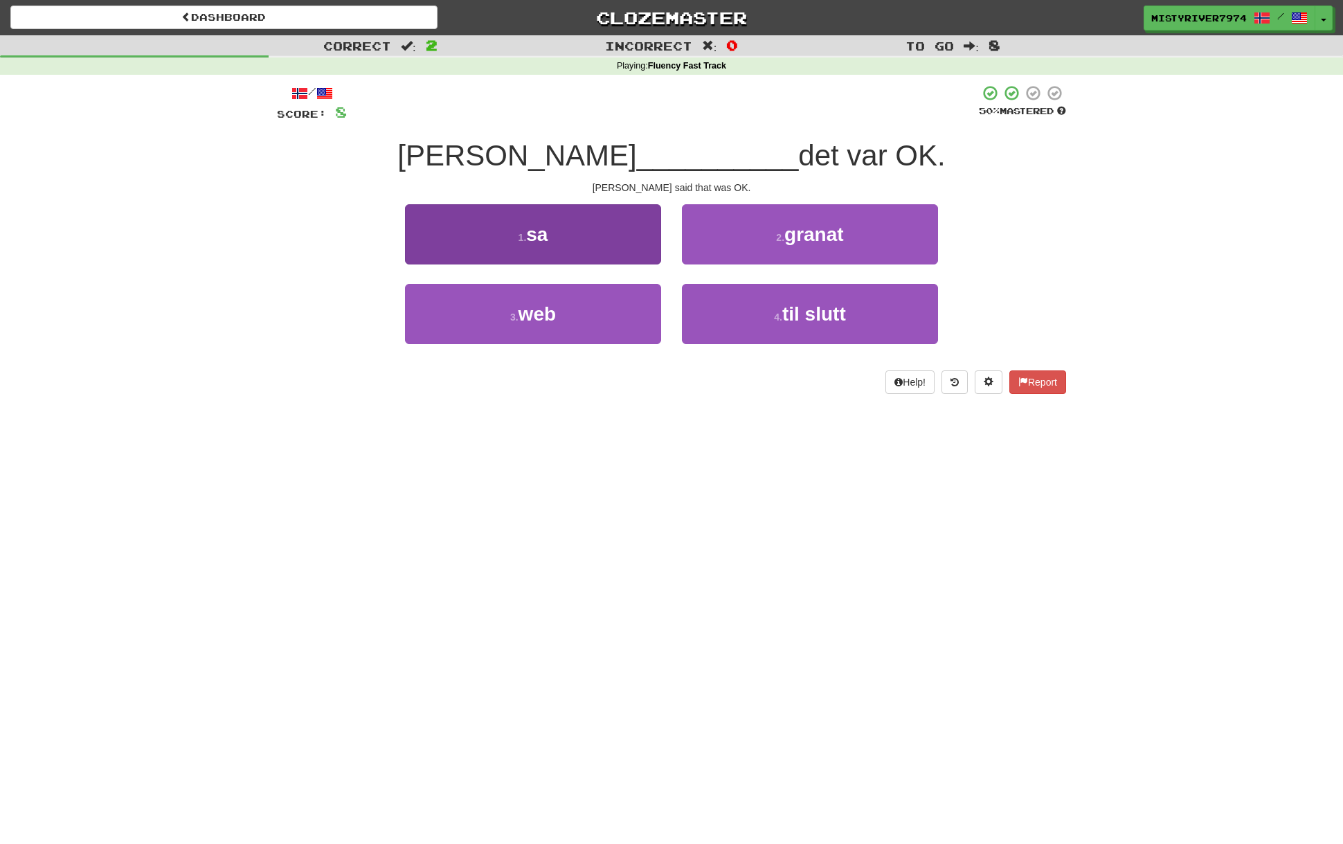
click at [588, 251] on button "1 . sa" at bounding box center [533, 234] width 256 height 60
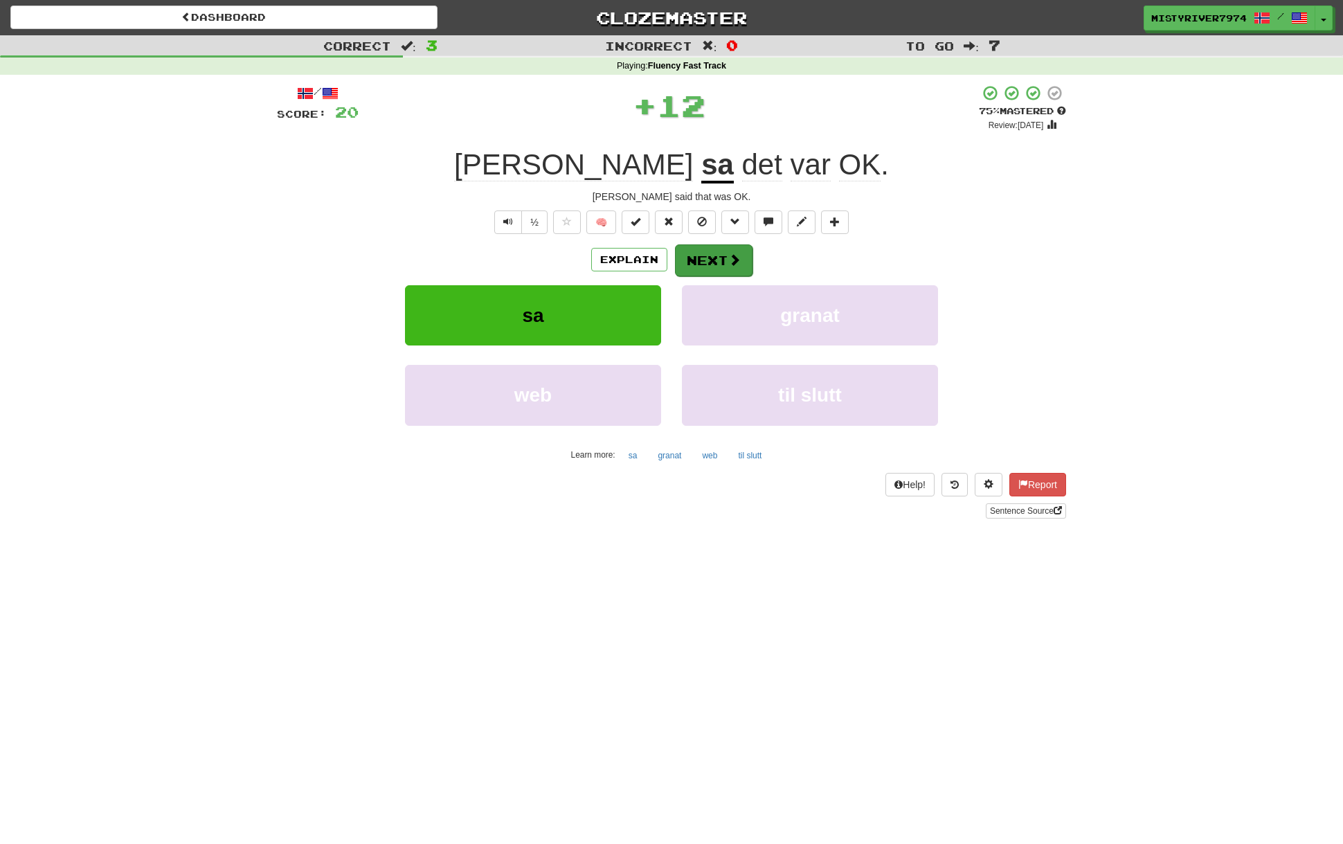
click at [693, 262] on button "Next" at bounding box center [714, 260] width 78 height 32
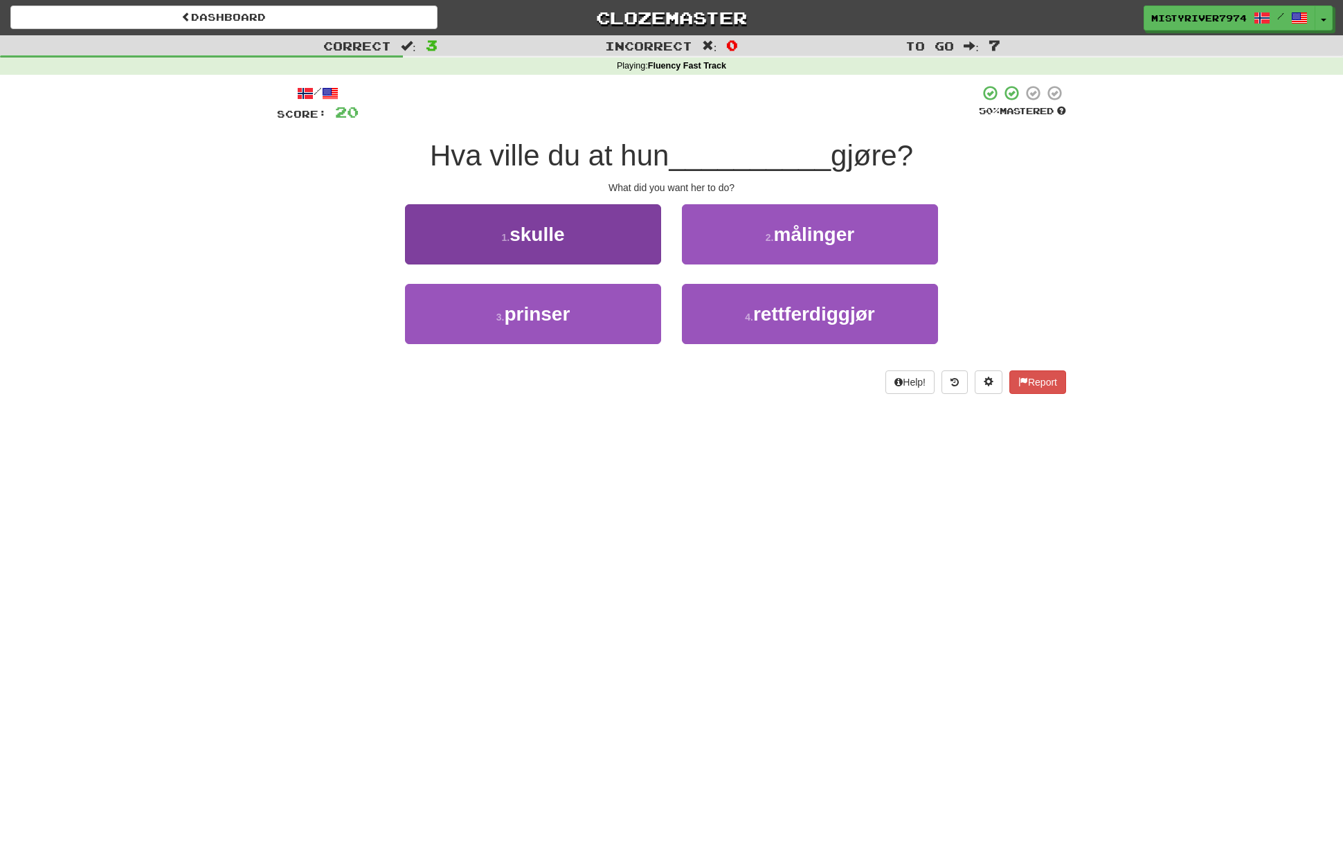
click at [632, 255] on button "1 . skulle" at bounding box center [533, 234] width 256 height 60
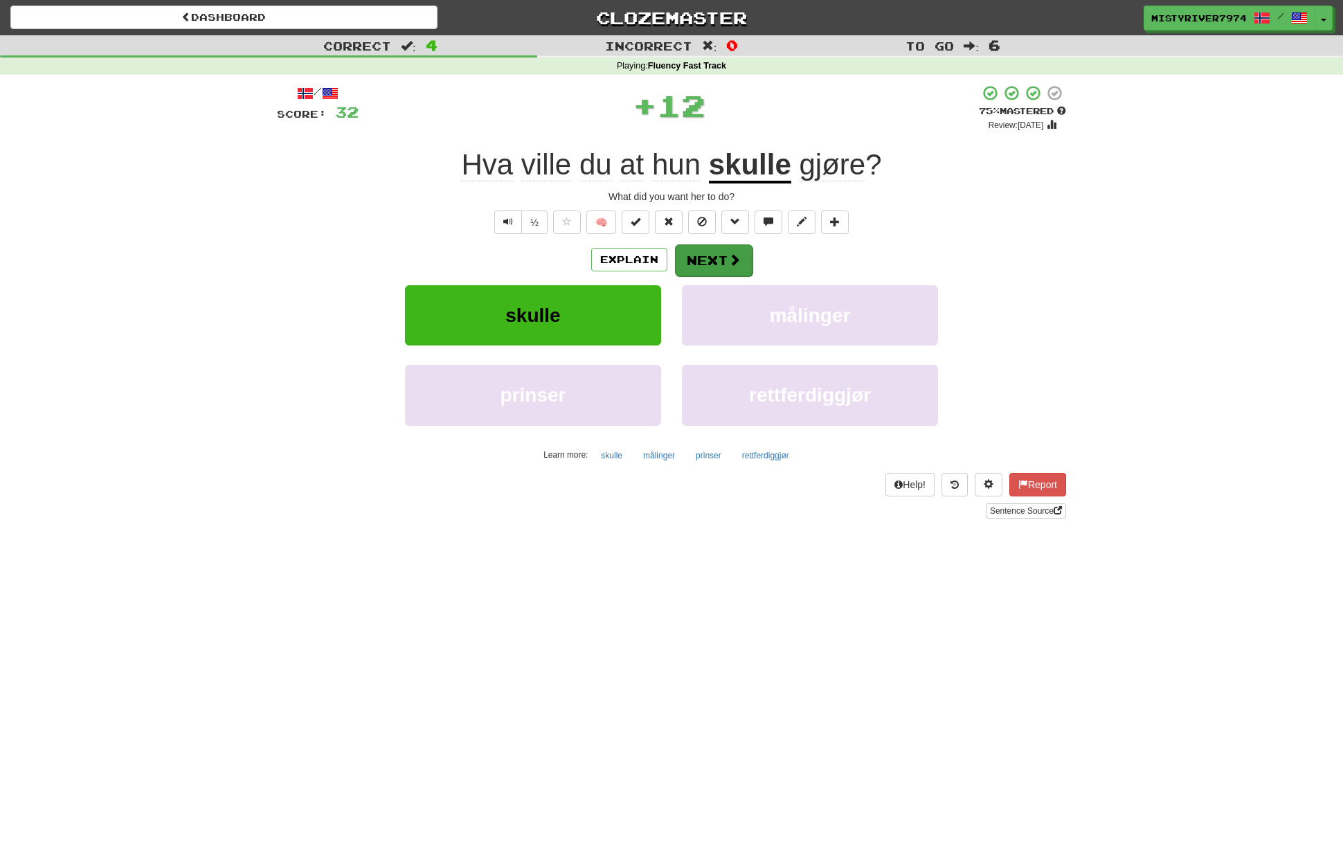
click at [698, 257] on button "Next" at bounding box center [714, 260] width 78 height 32
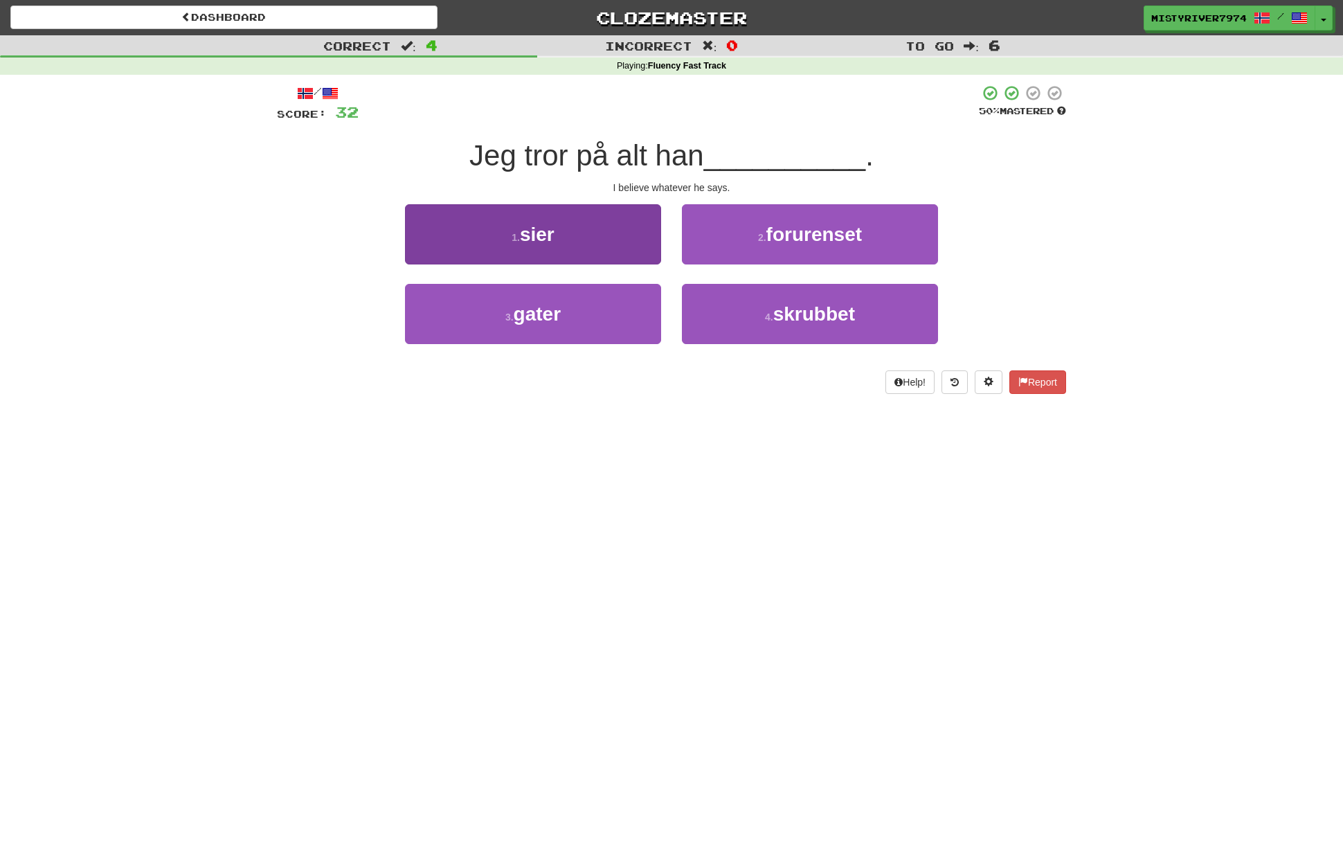
click at [637, 247] on button "1 . sier" at bounding box center [533, 234] width 256 height 60
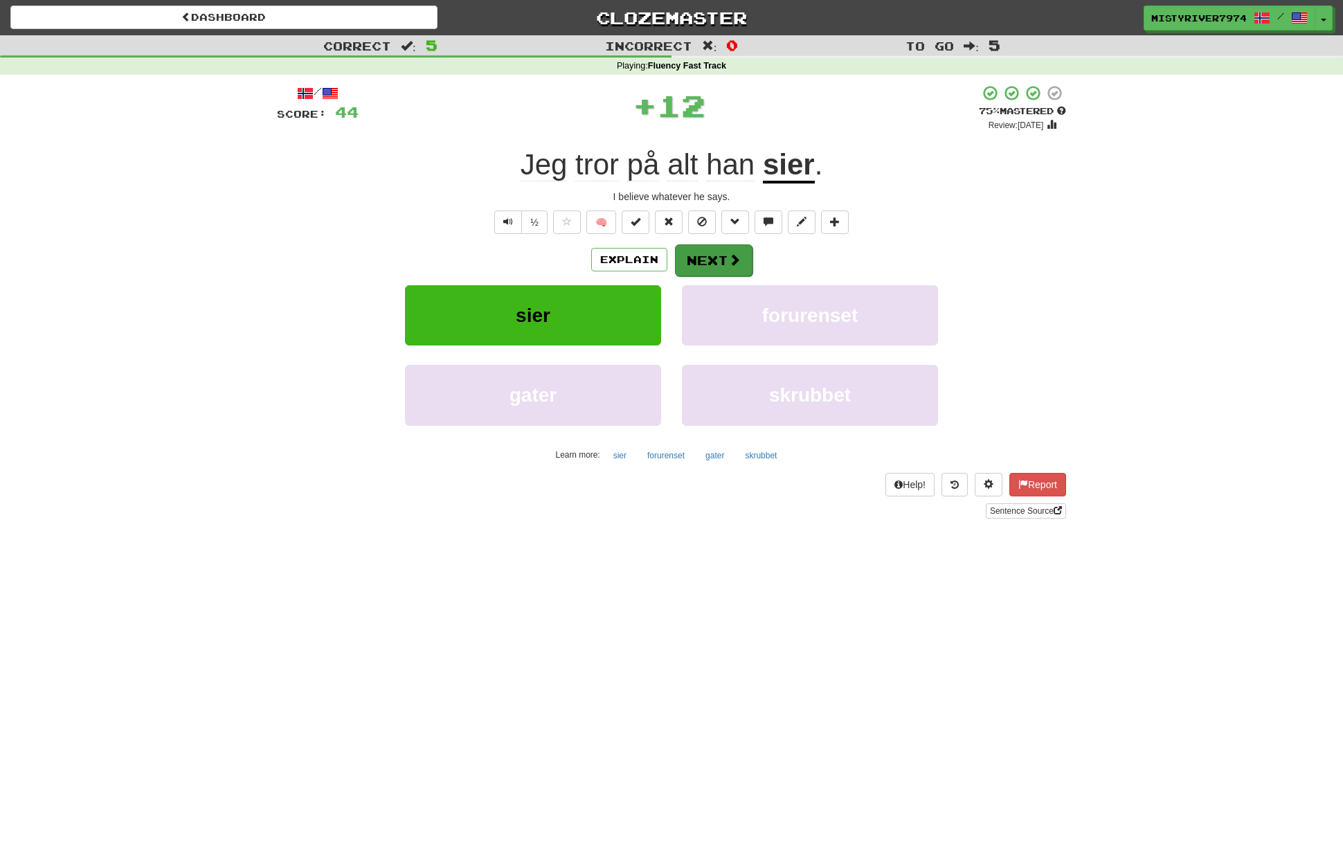
click at [699, 263] on button "Next" at bounding box center [714, 260] width 78 height 32
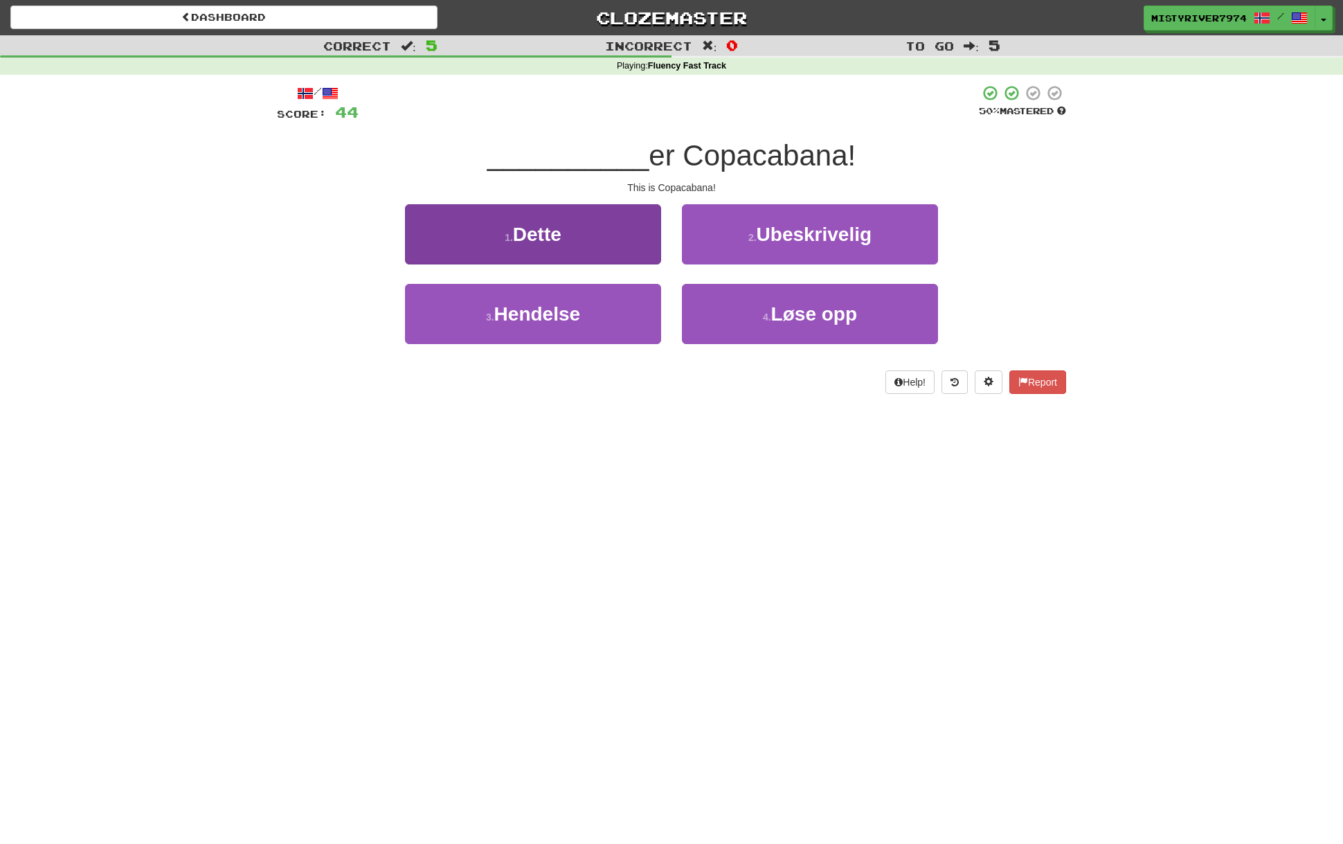
click at [621, 249] on button "1 . Dette" at bounding box center [533, 234] width 256 height 60
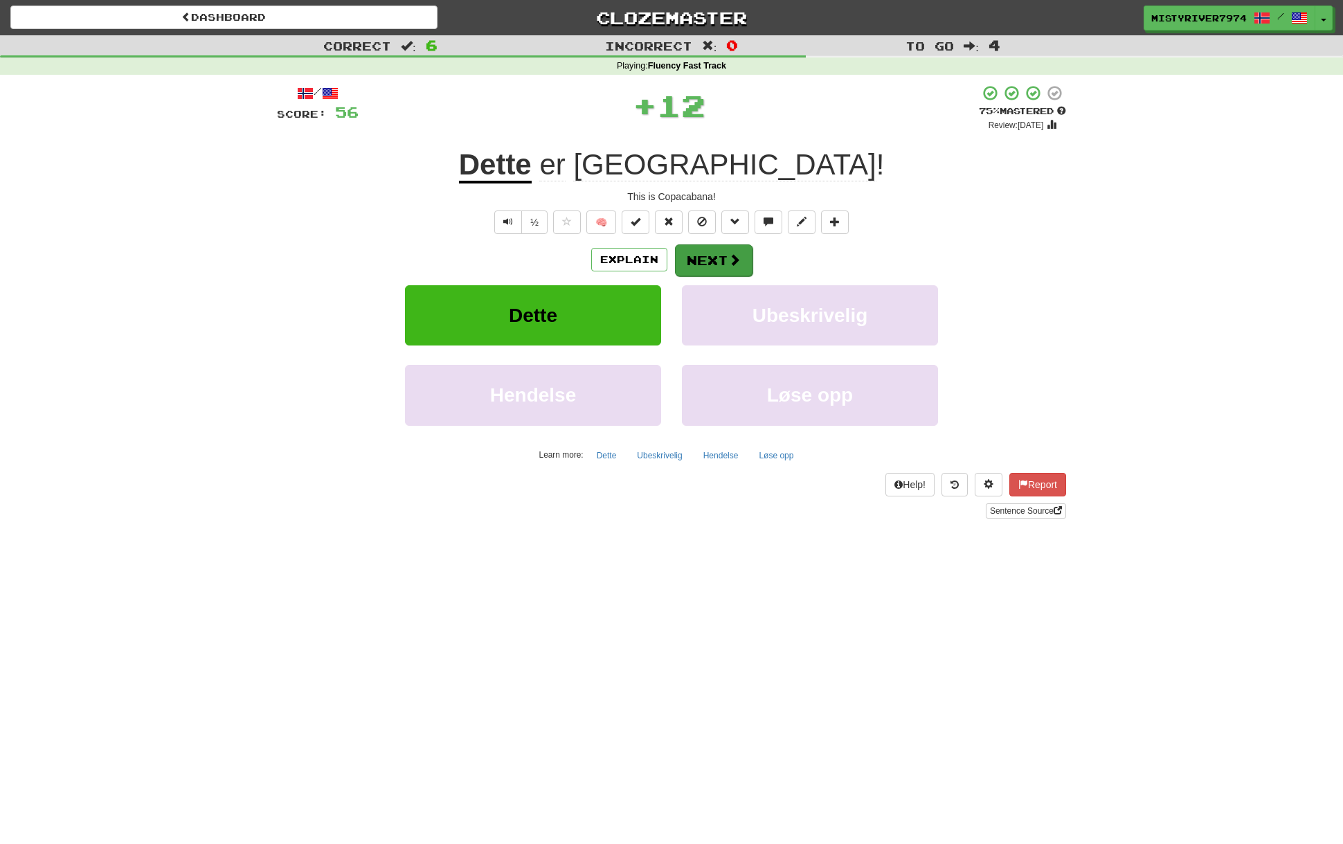
click at [700, 267] on button "Next" at bounding box center [714, 260] width 78 height 32
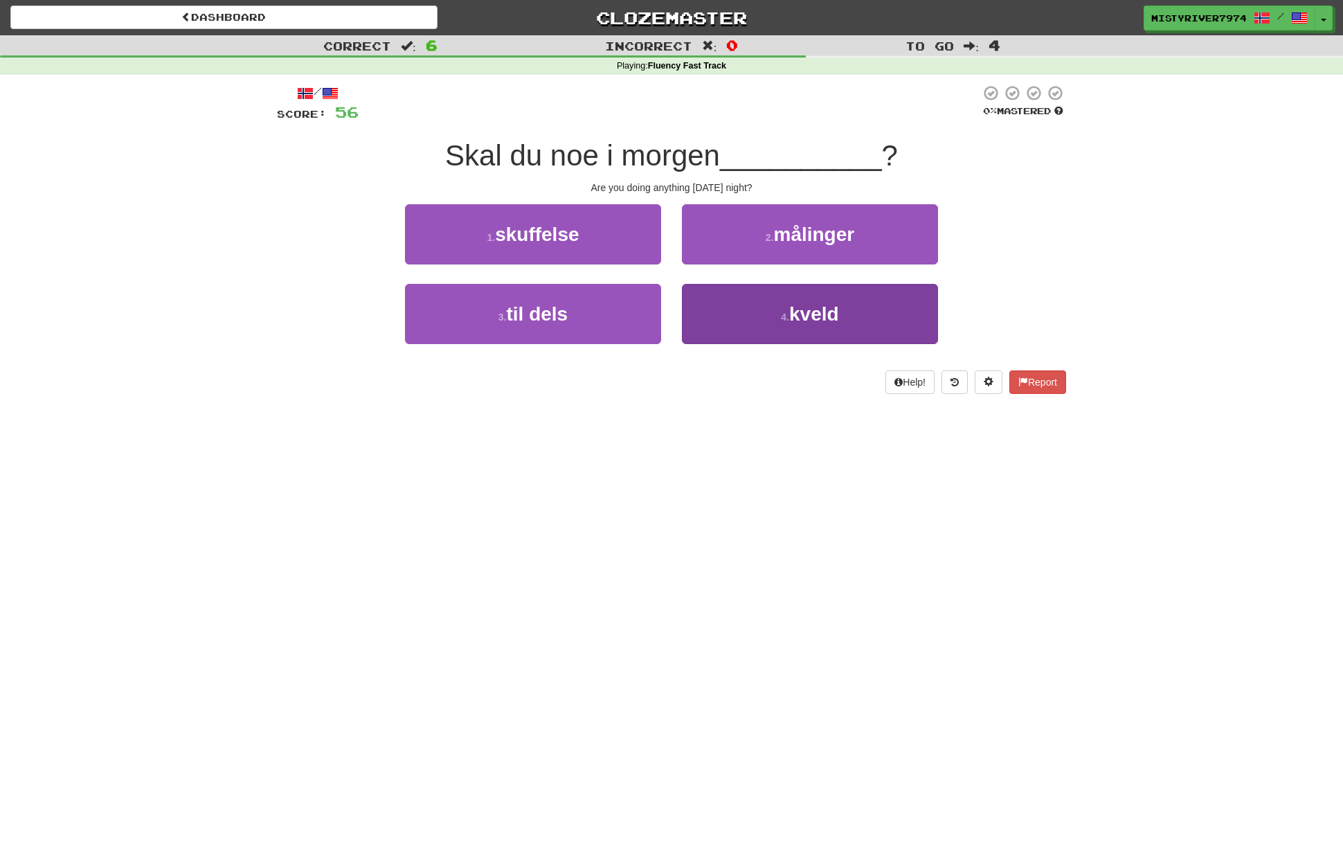
click at [781, 303] on button "4 . kveld" at bounding box center [810, 314] width 256 height 60
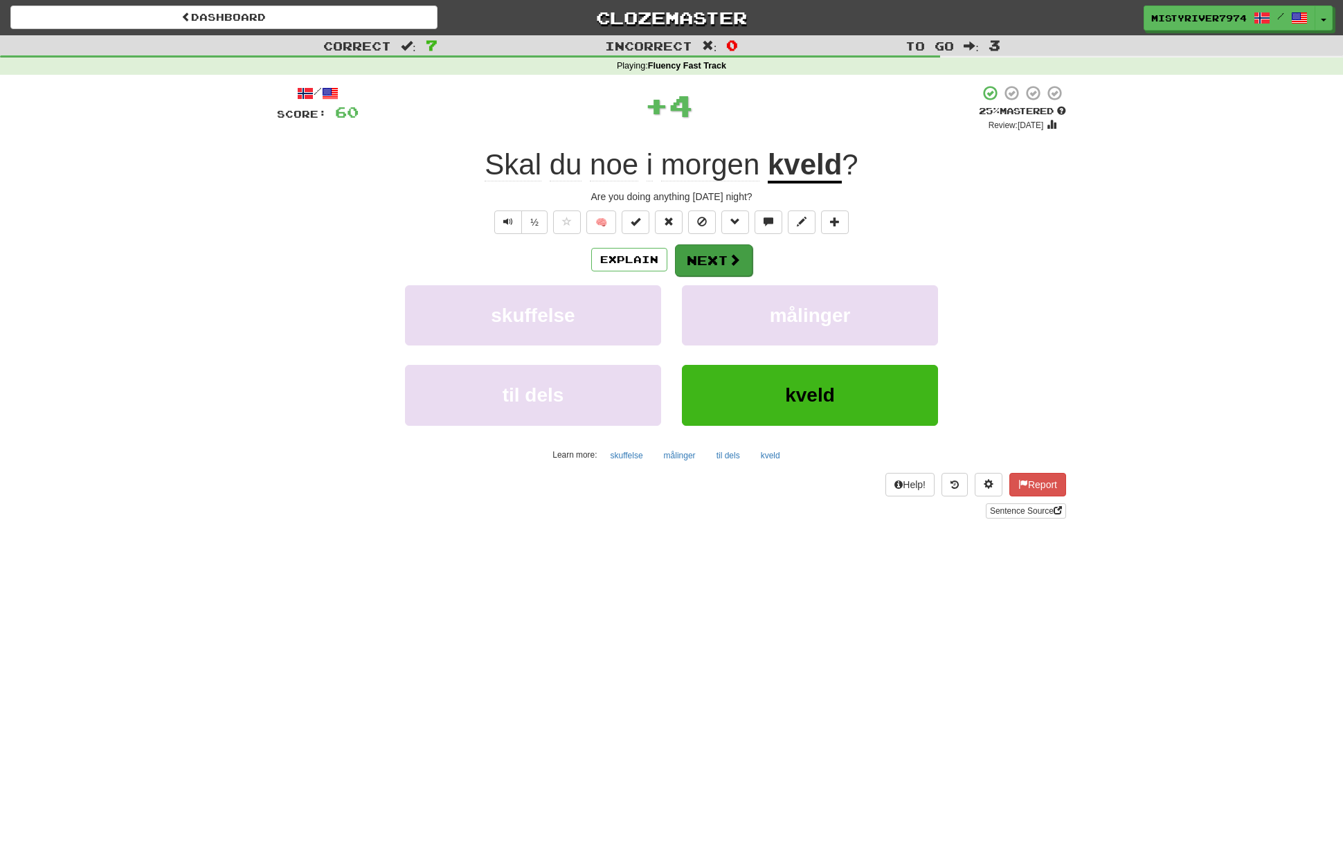
click at [722, 262] on button "Next" at bounding box center [714, 260] width 78 height 32
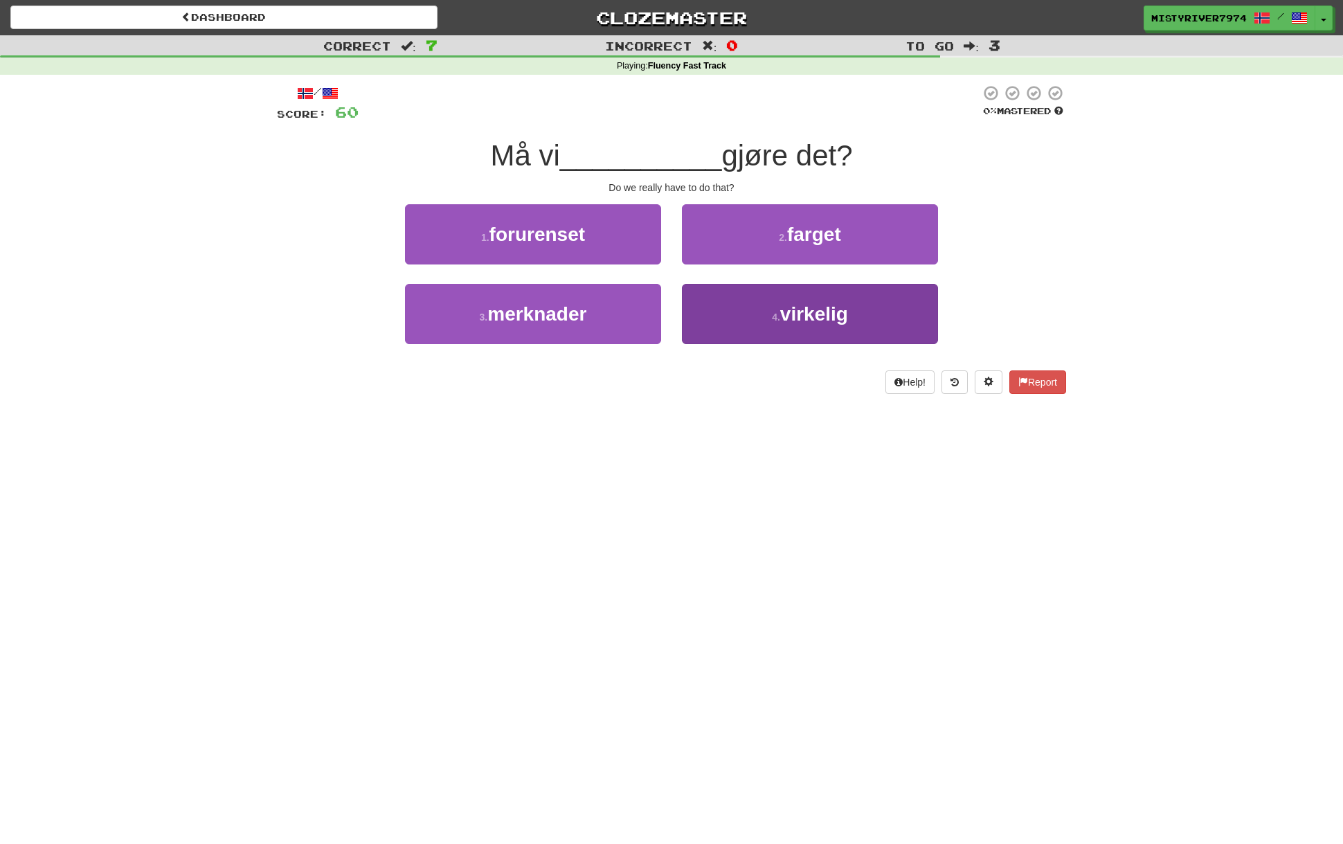
click at [736, 293] on button "4 . virkelig" at bounding box center [810, 314] width 256 height 60
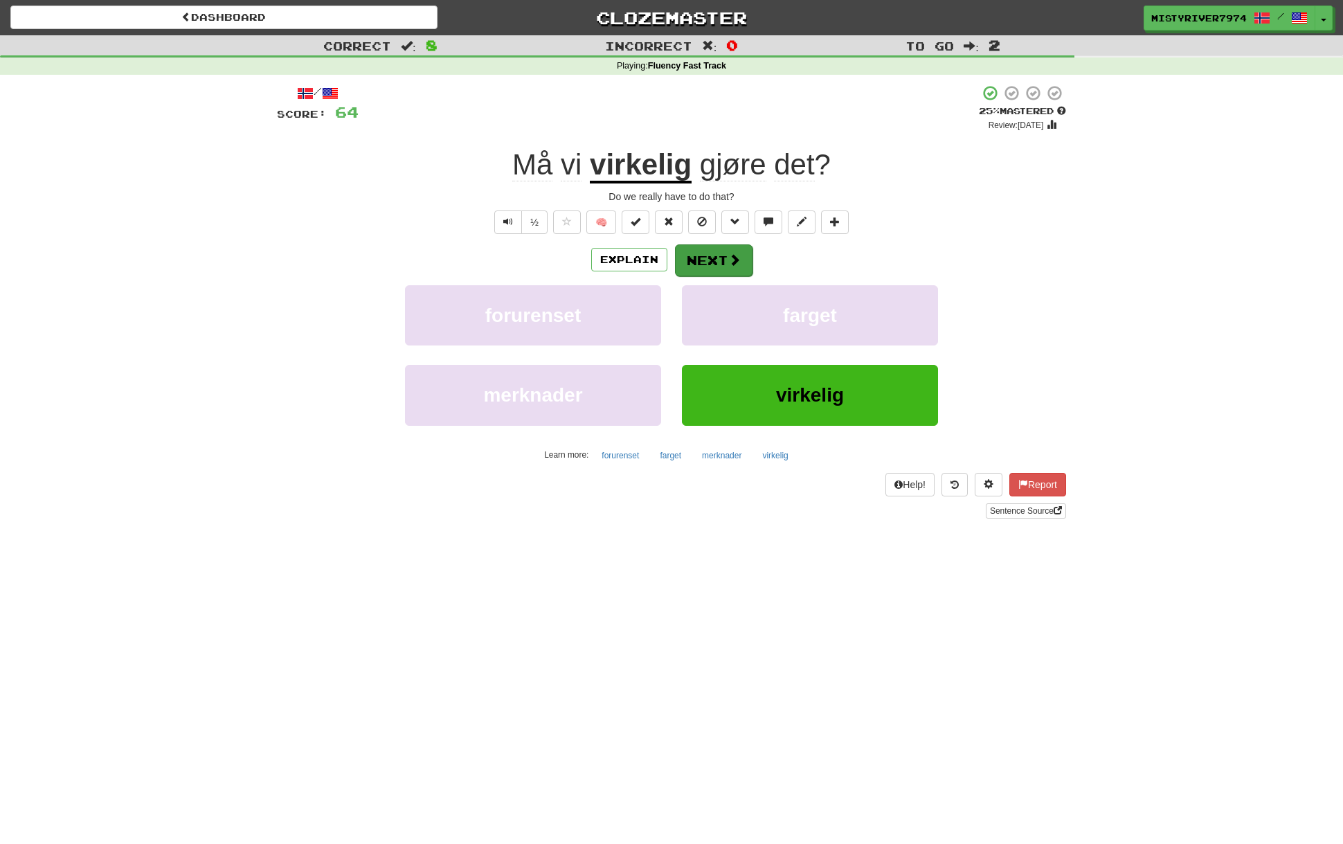
click at [719, 268] on button "Next" at bounding box center [714, 260] width 78 height 32
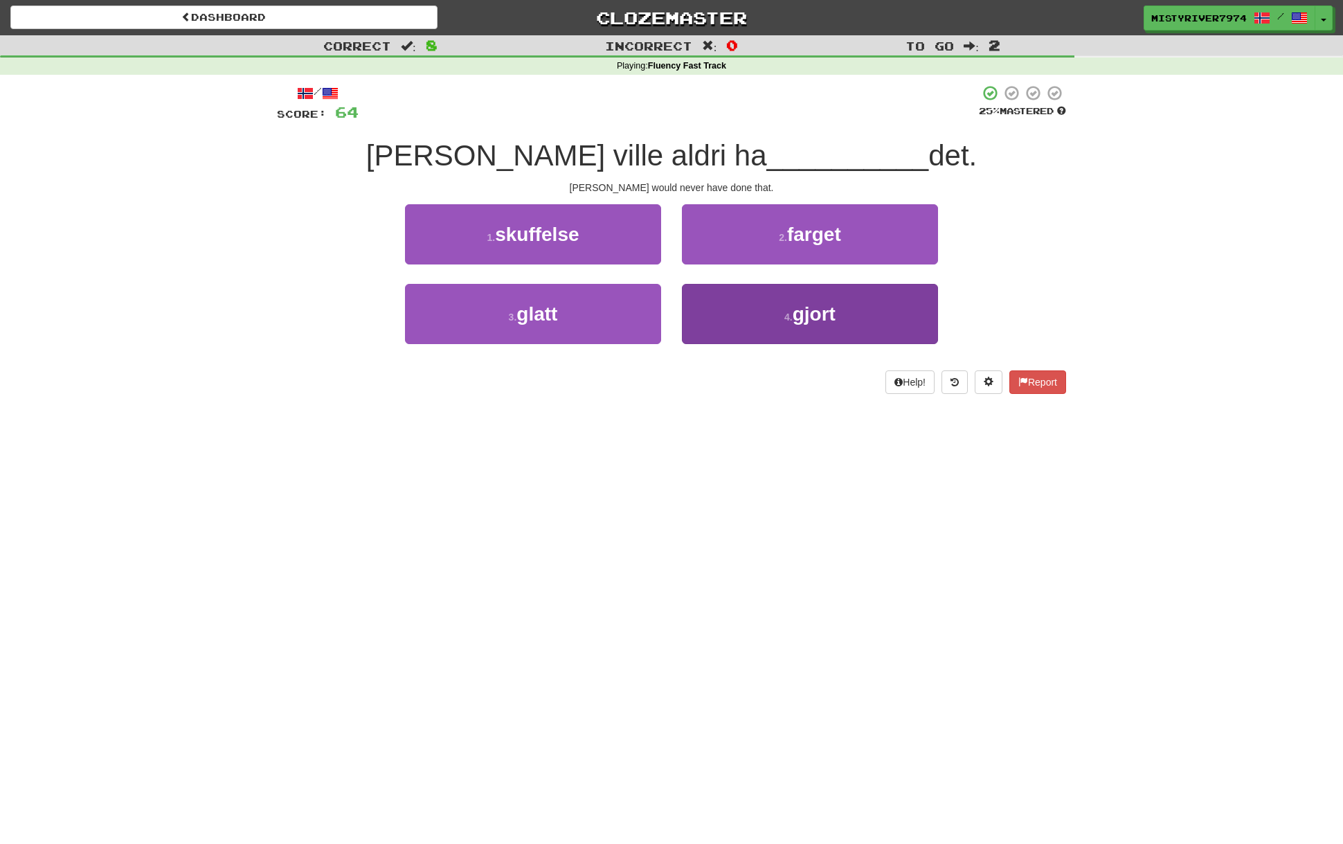
click at [741, 293] on button "4 . gjort" at bounding box center [810, 314] width 256 height 60
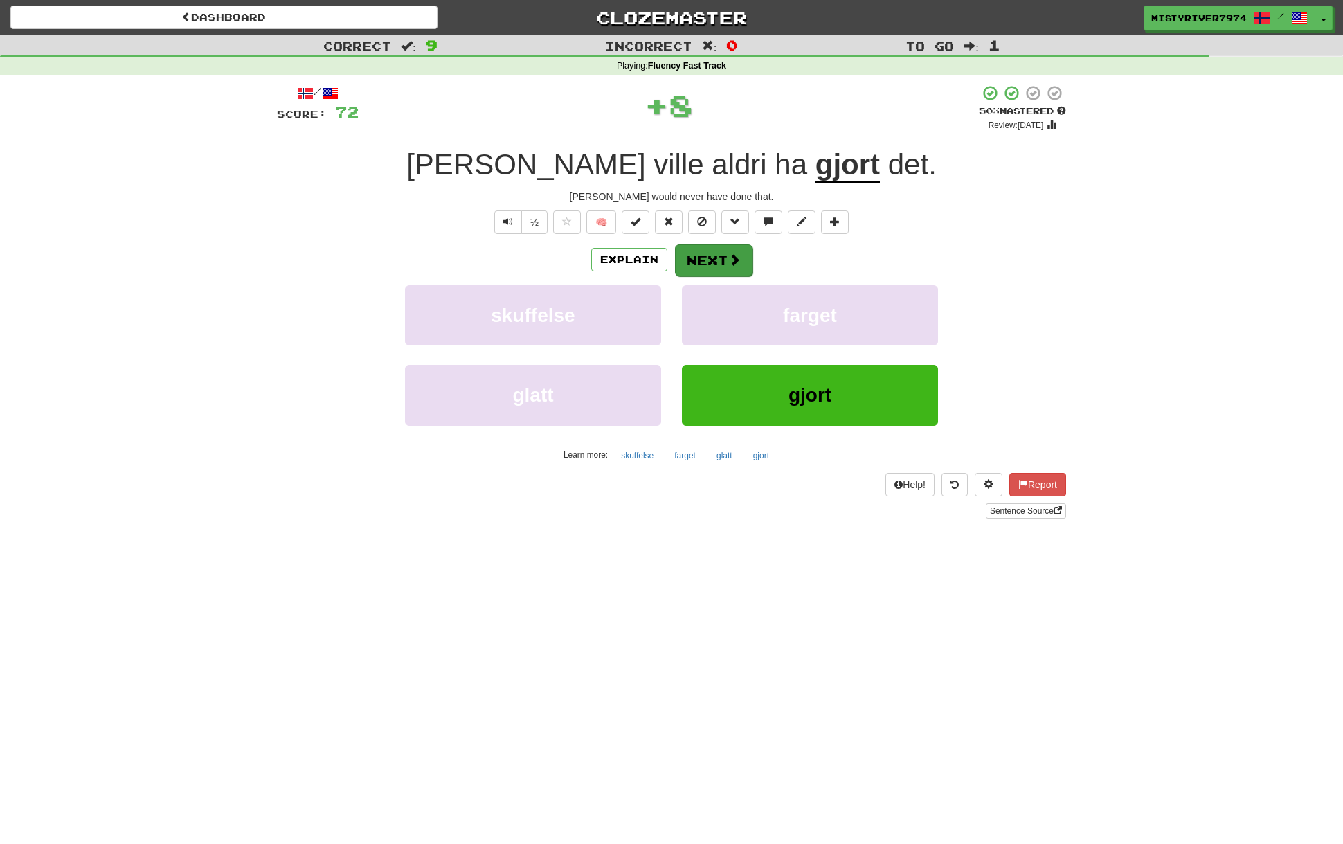
click at [701, 253] on button "Next" at bounding box center [714, 260] width 78 height 32
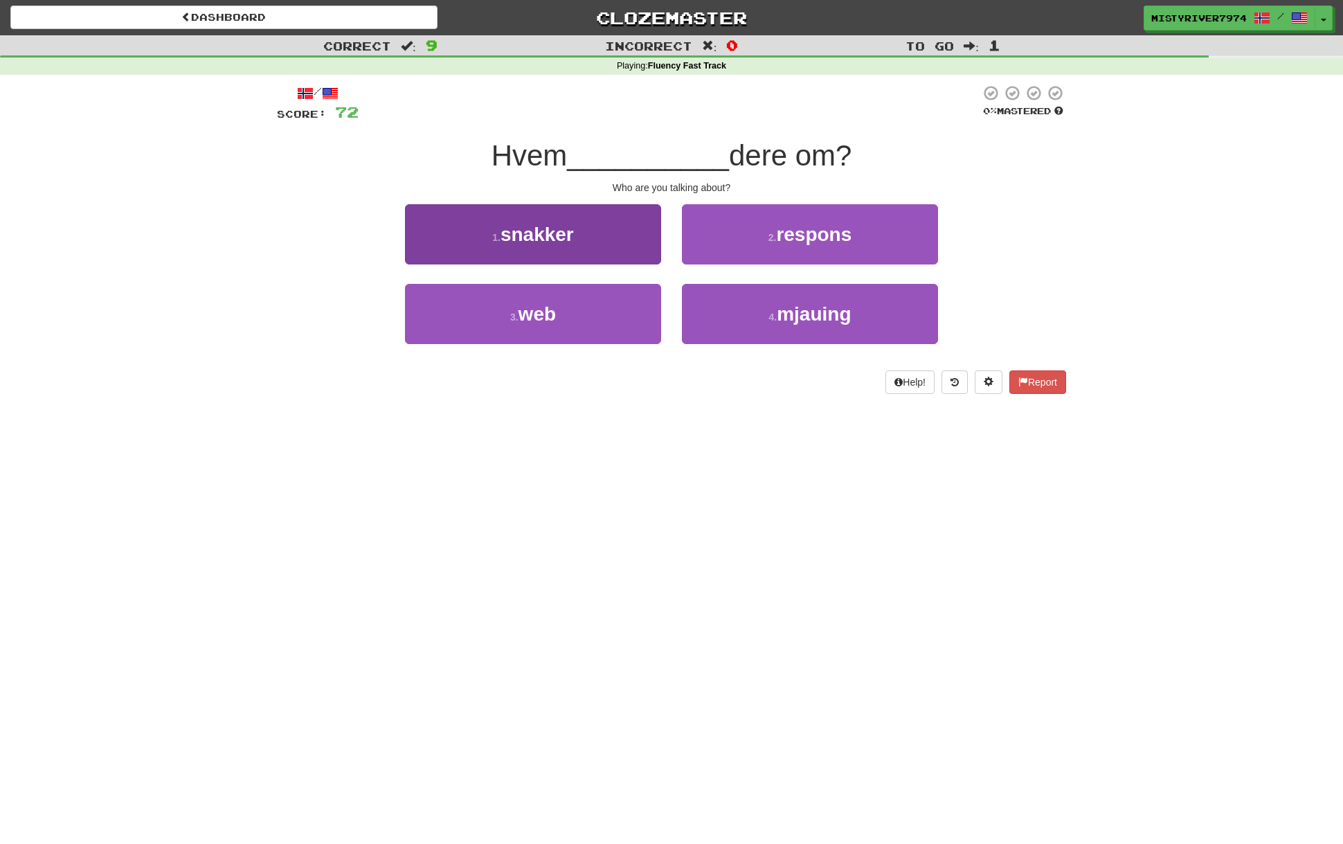
click at [609, 248] on button "1 . snakker" at bounding box center [533, 234] width 256 height 60
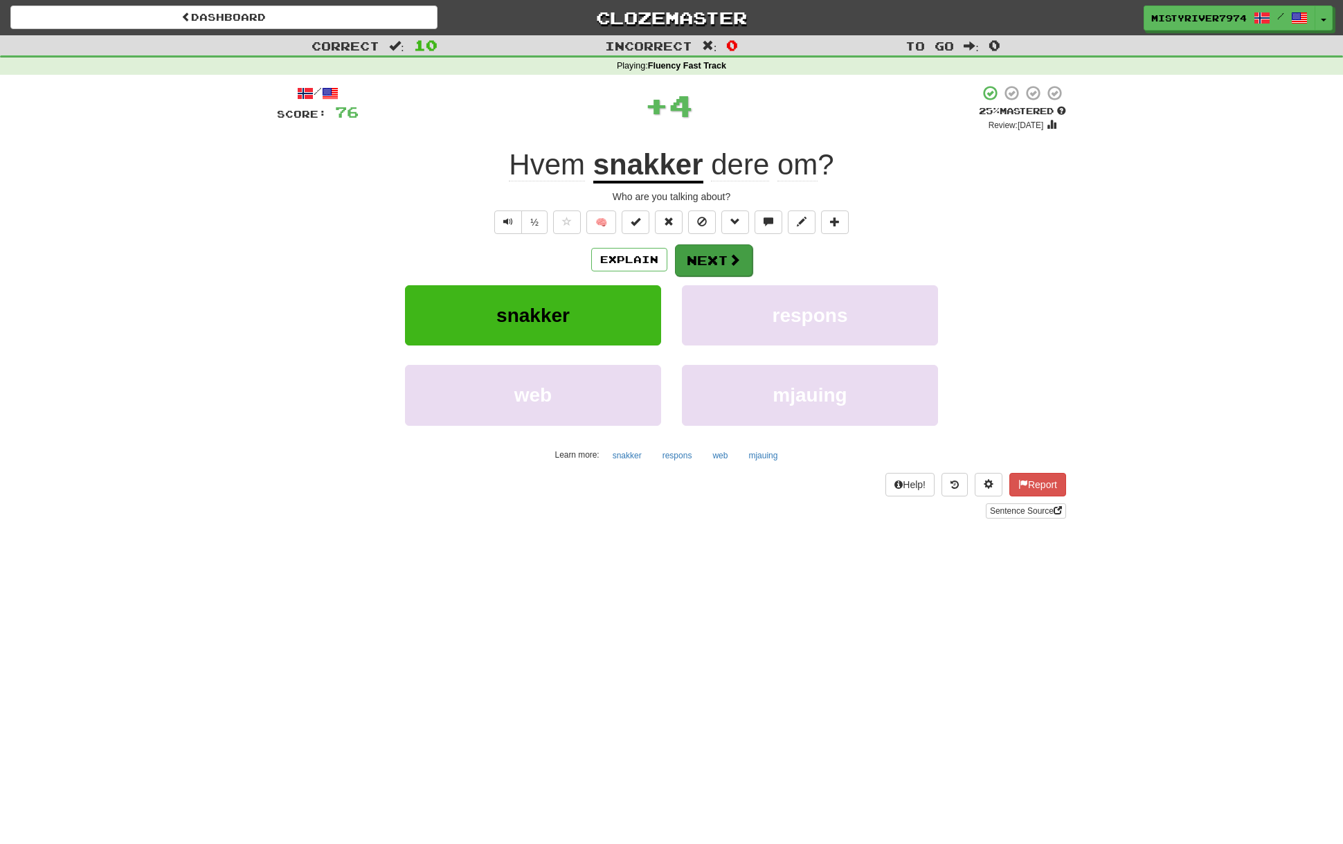
click at [725, 265] on button "Next" at bounding box center [714, 260] width 78 height 32
